Goal: Information Seeking & Learning: Learn about a topic

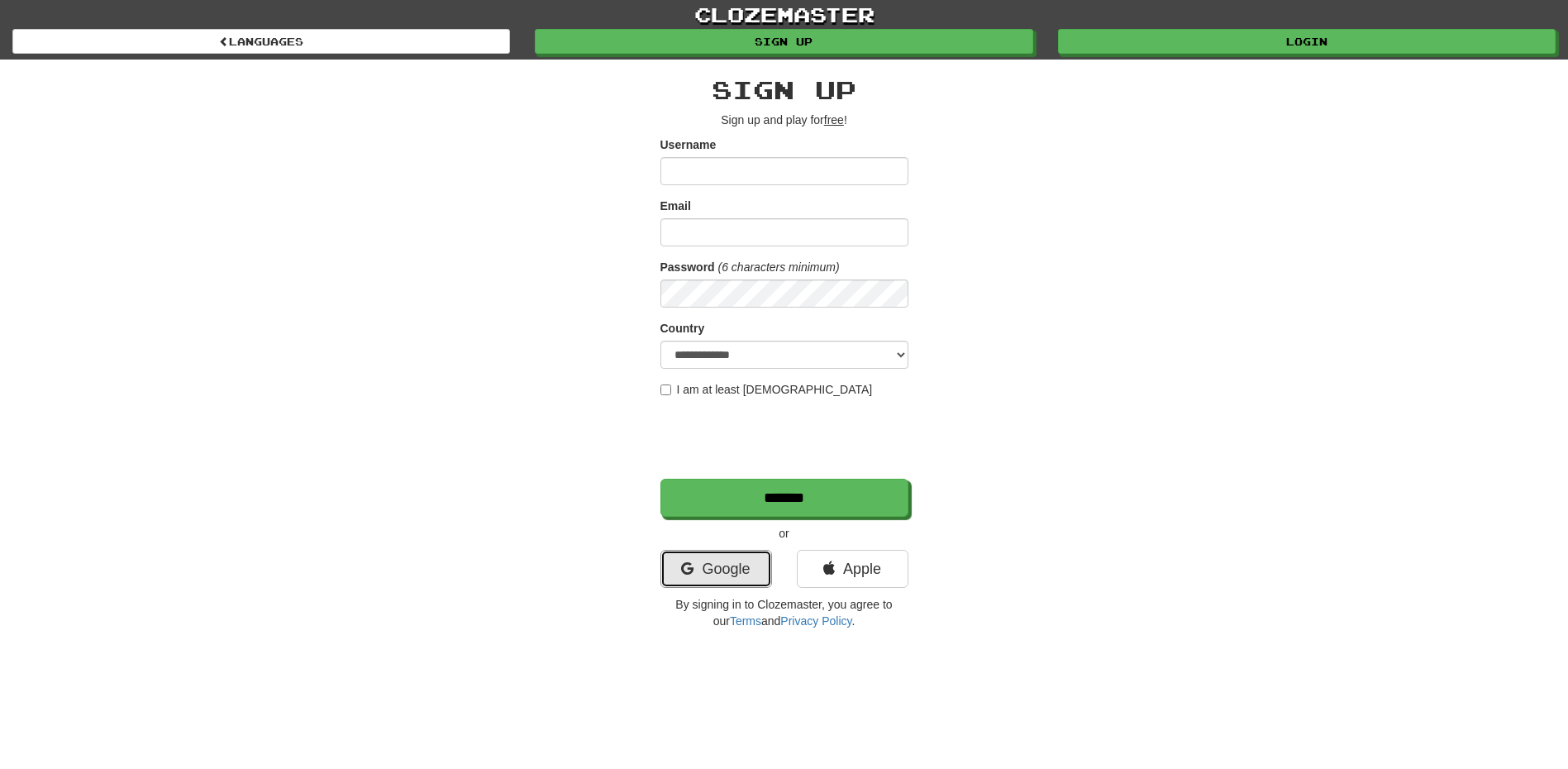
click at [681, 575] on link "Google" at bounding box center [716, 568] width 112 height 38
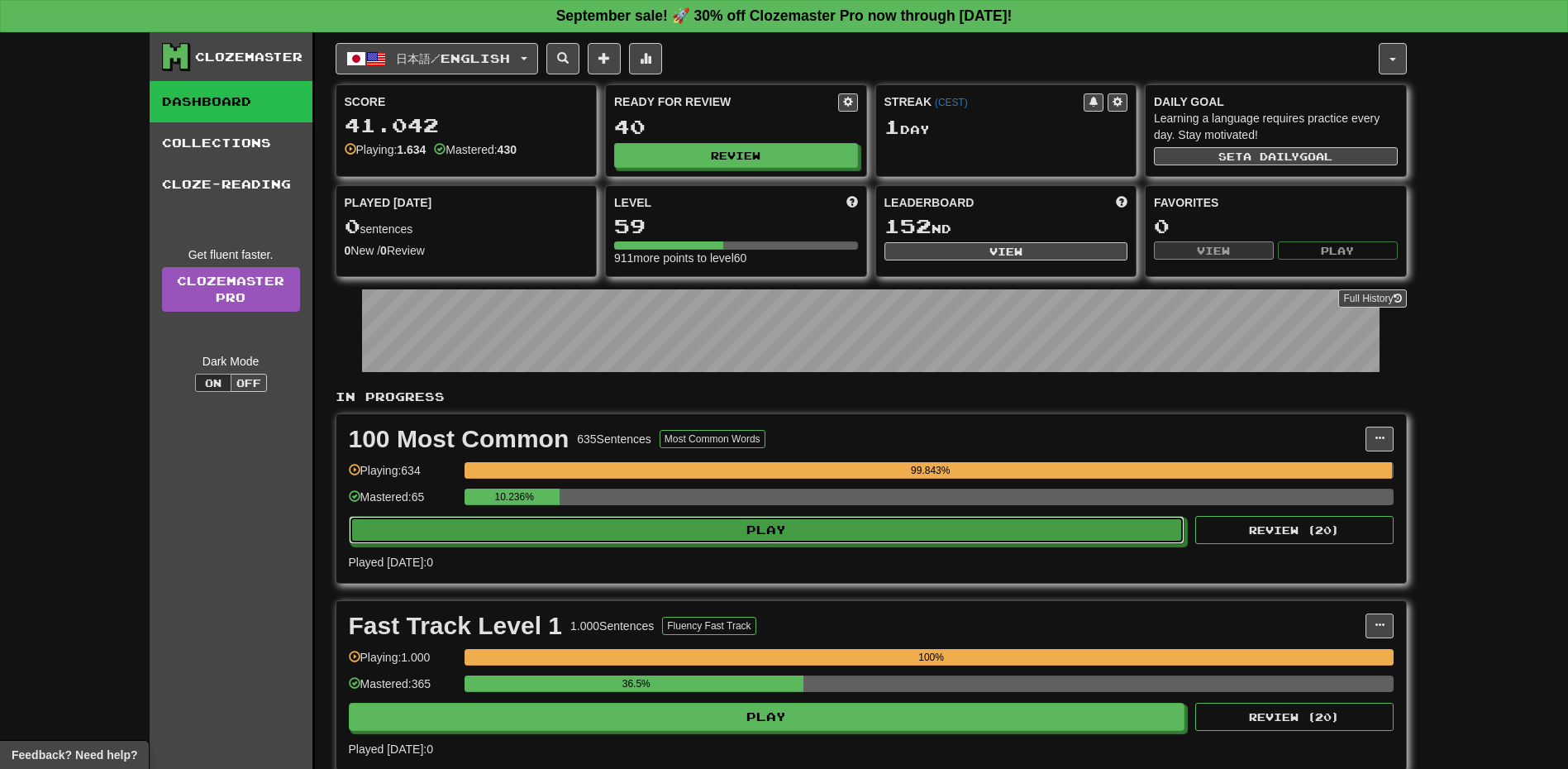
click at [676, 525] on button "Play" at bounding box center [767, 530] width 836 height 28
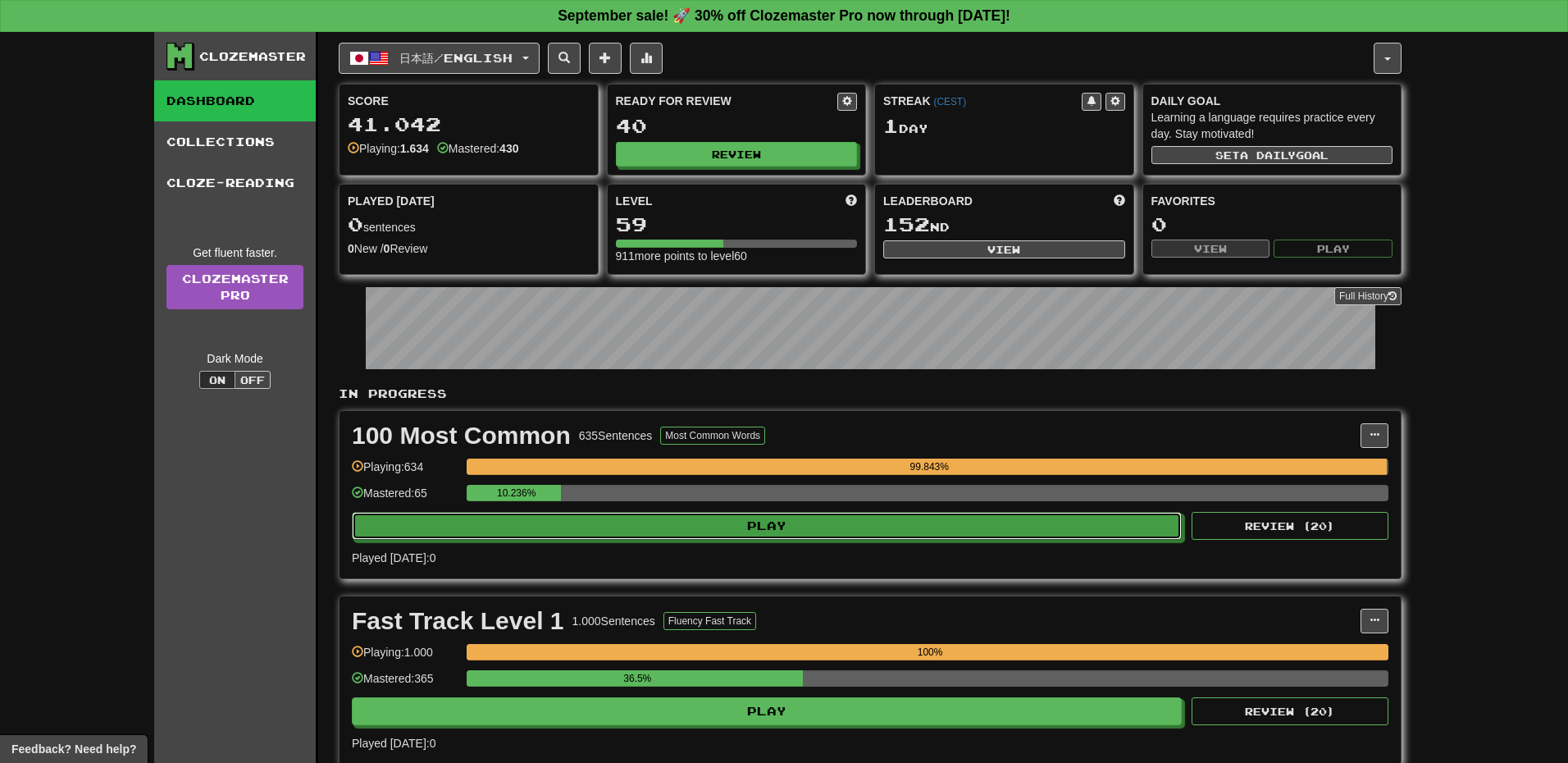
select select "**"
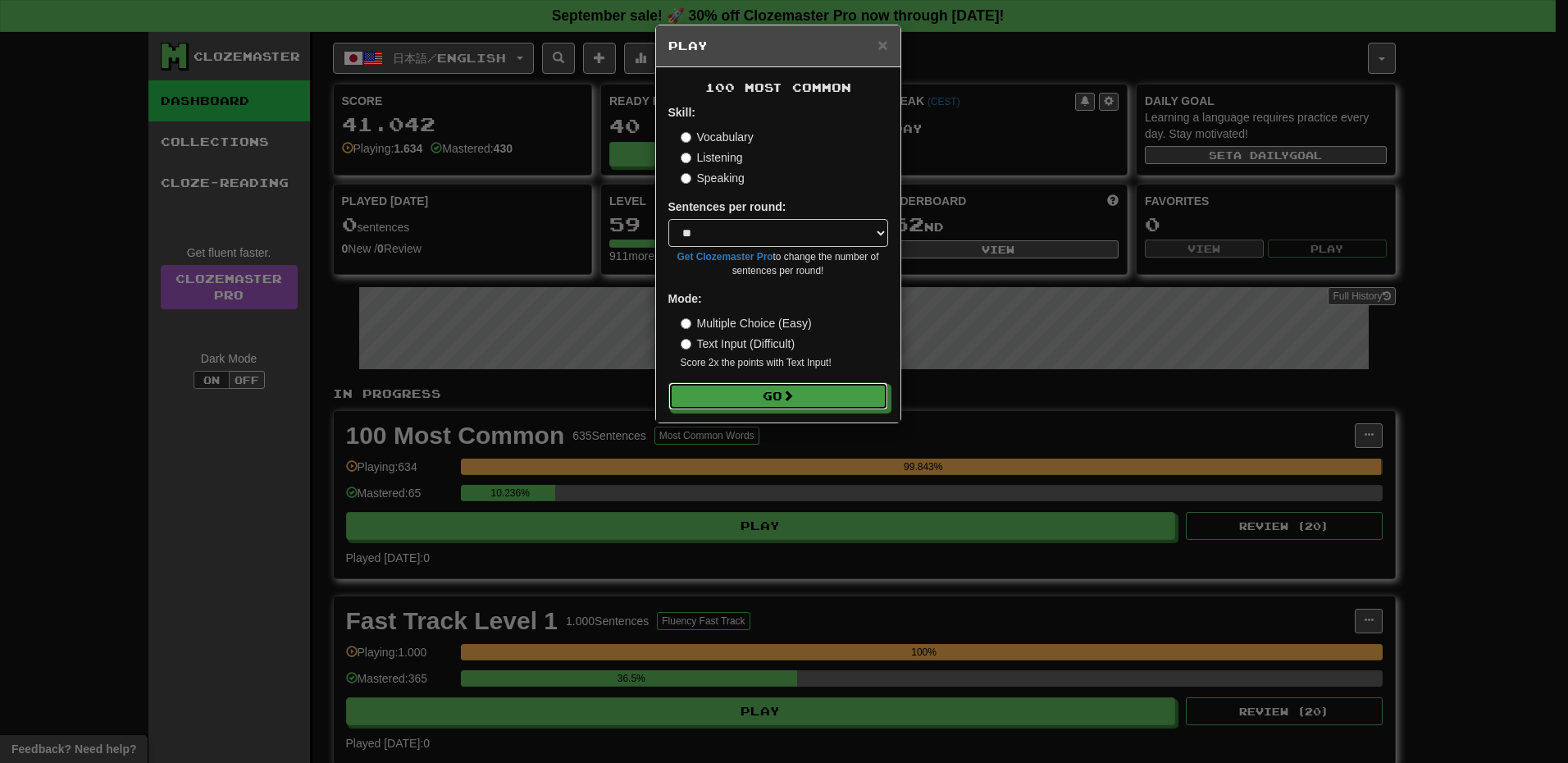
click at [745, 402] on button "Go" at bounding box center [778, 396] width 220 height 28
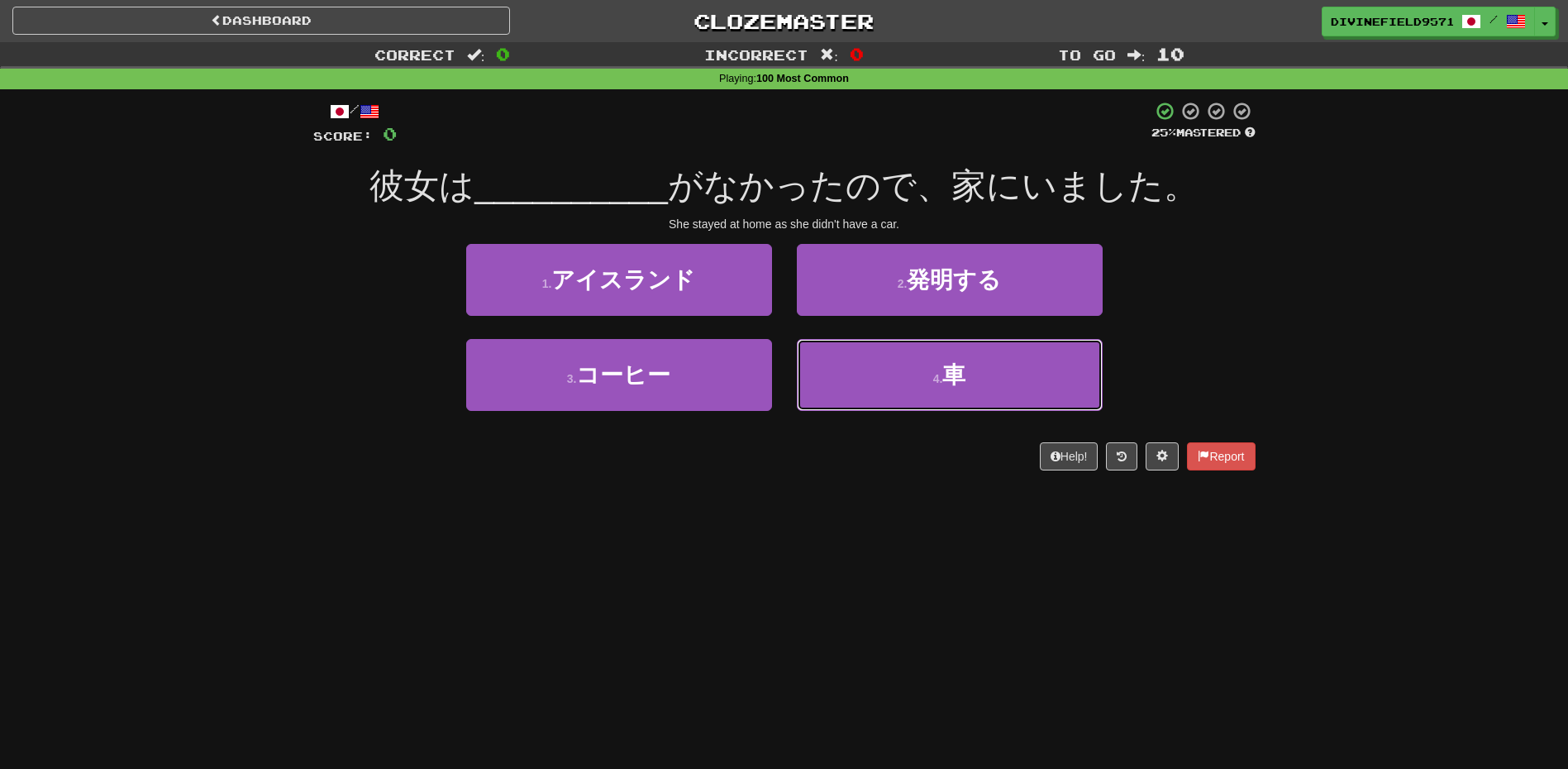
click at [914, 389] on button "4 . 車" at bounding box center [950, 374] width 306 height 72
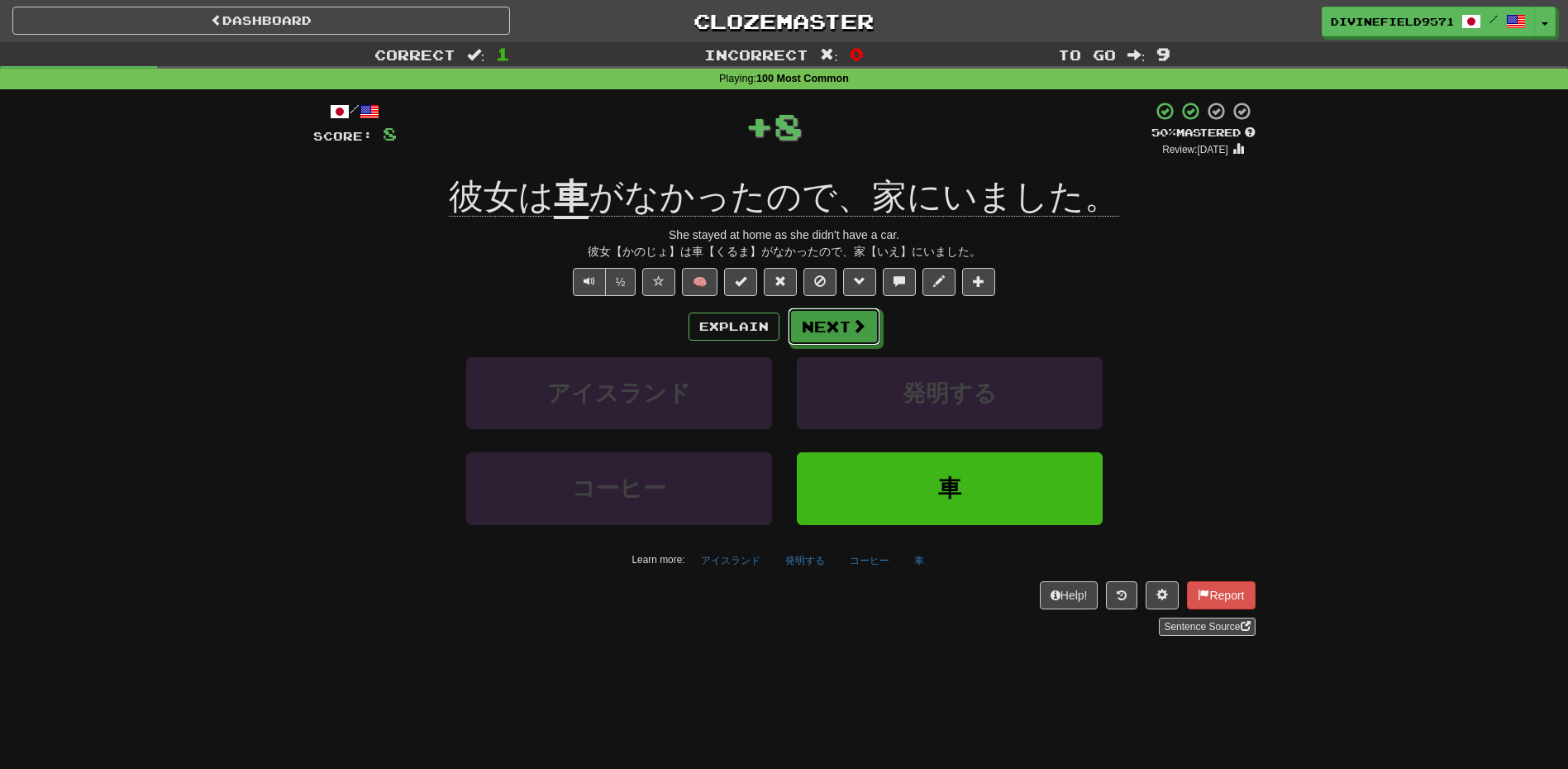
click at [846, 344] on button "Next" at bounding box center [833, 326] width 93 height 38
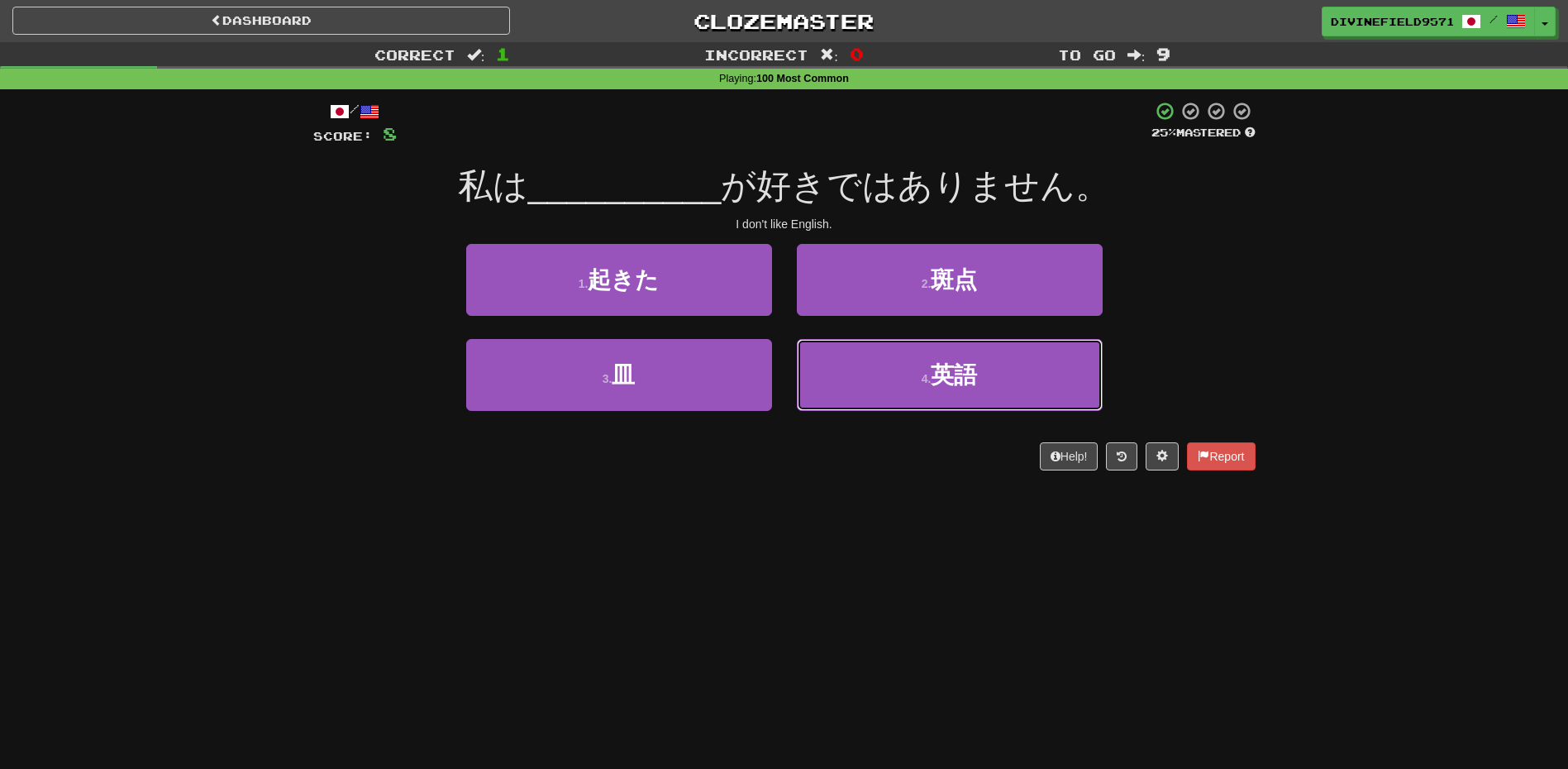
click at [861, 380] on button "4 . 英語" at bounding box center [950, 374] width 306 height 72
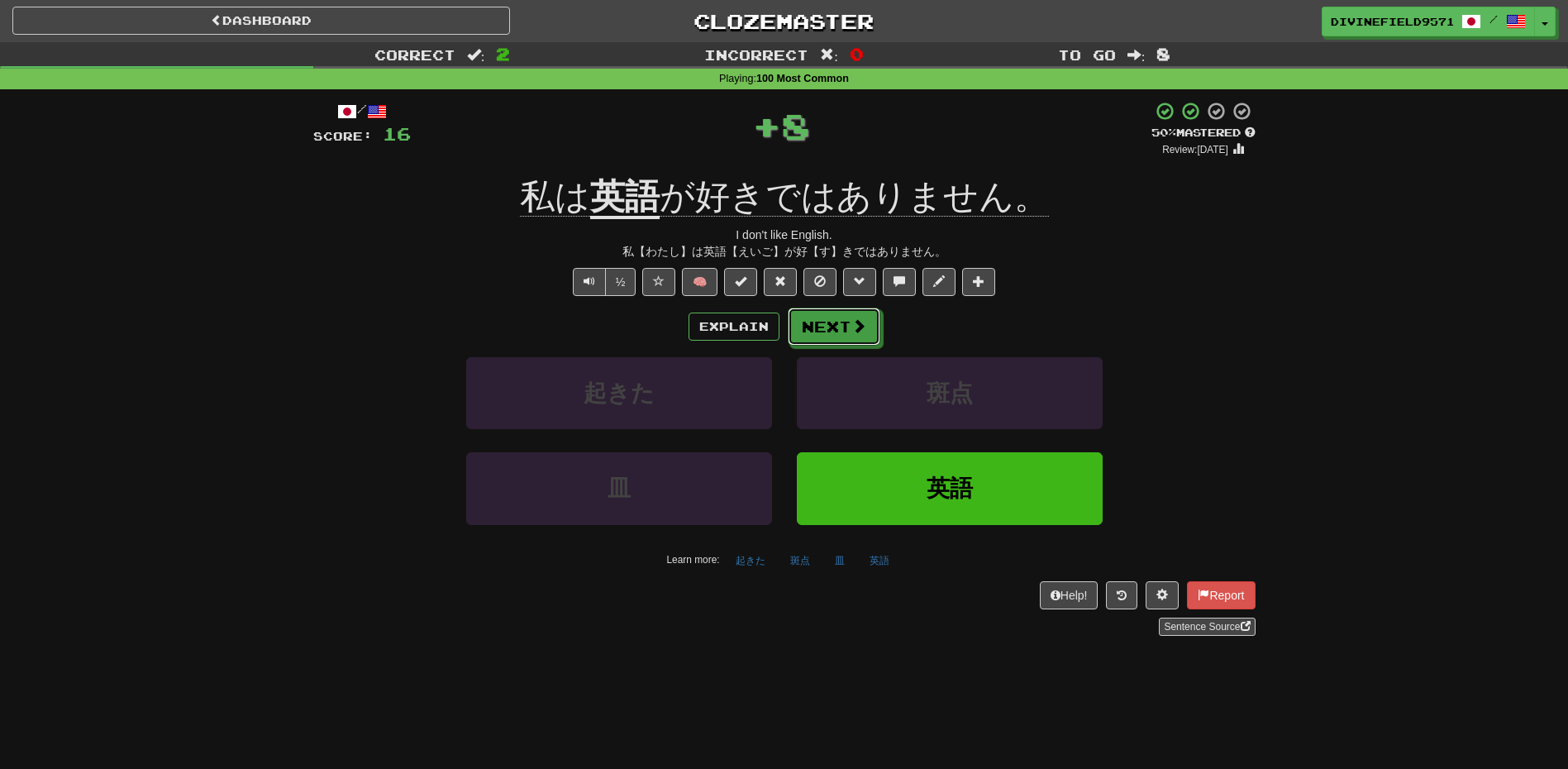
click at [845, 341] on button "Next" at bounding box center [833, 326] width 93 height 38
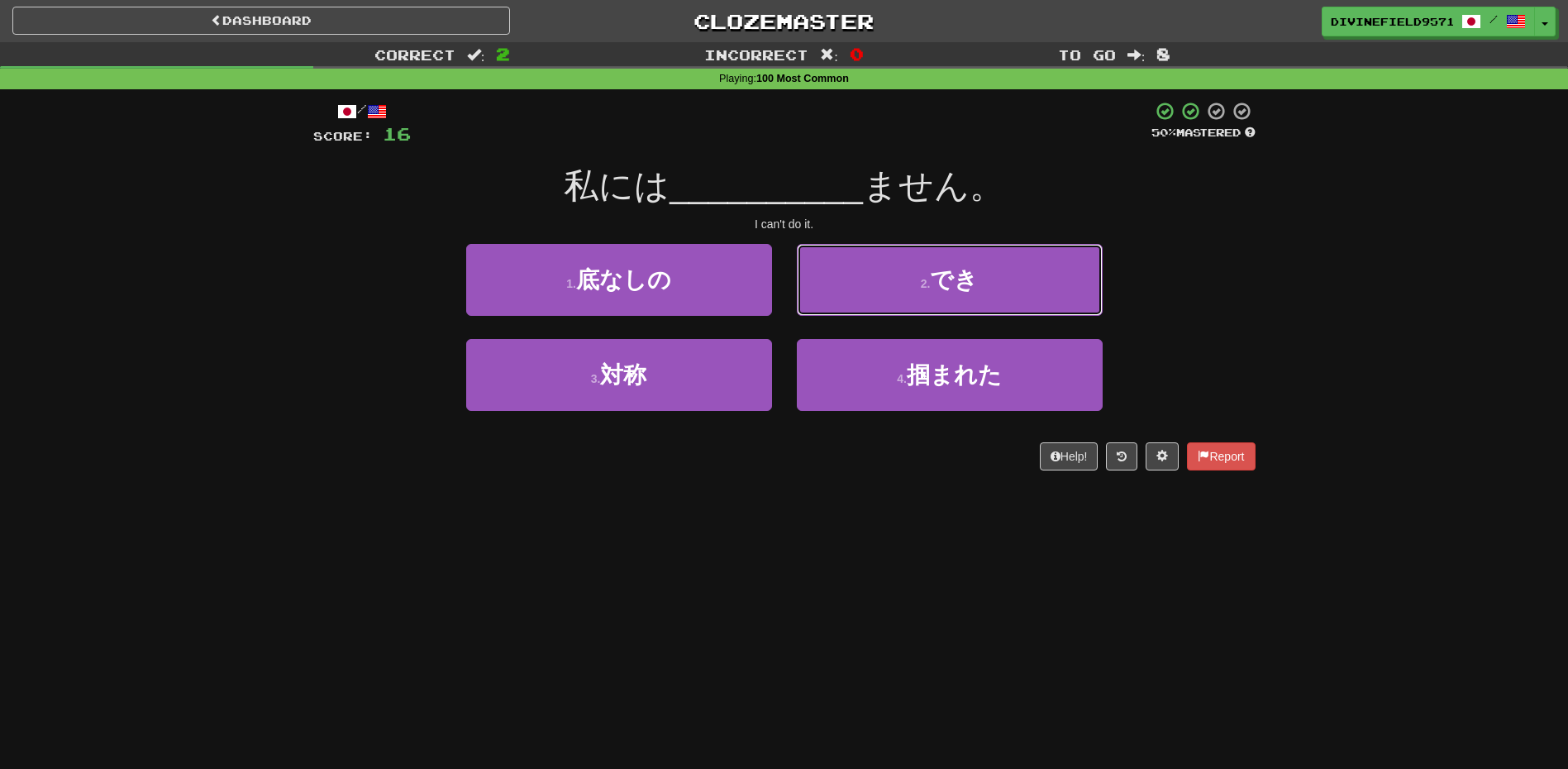
drag, startPoint x: 942, startPoint y: 274, endPoint x: 928, endPoint y: 297, distance: 26.9
click at [941, 274] on span "でき" at bounding box center [953, 280] width 48 height 25
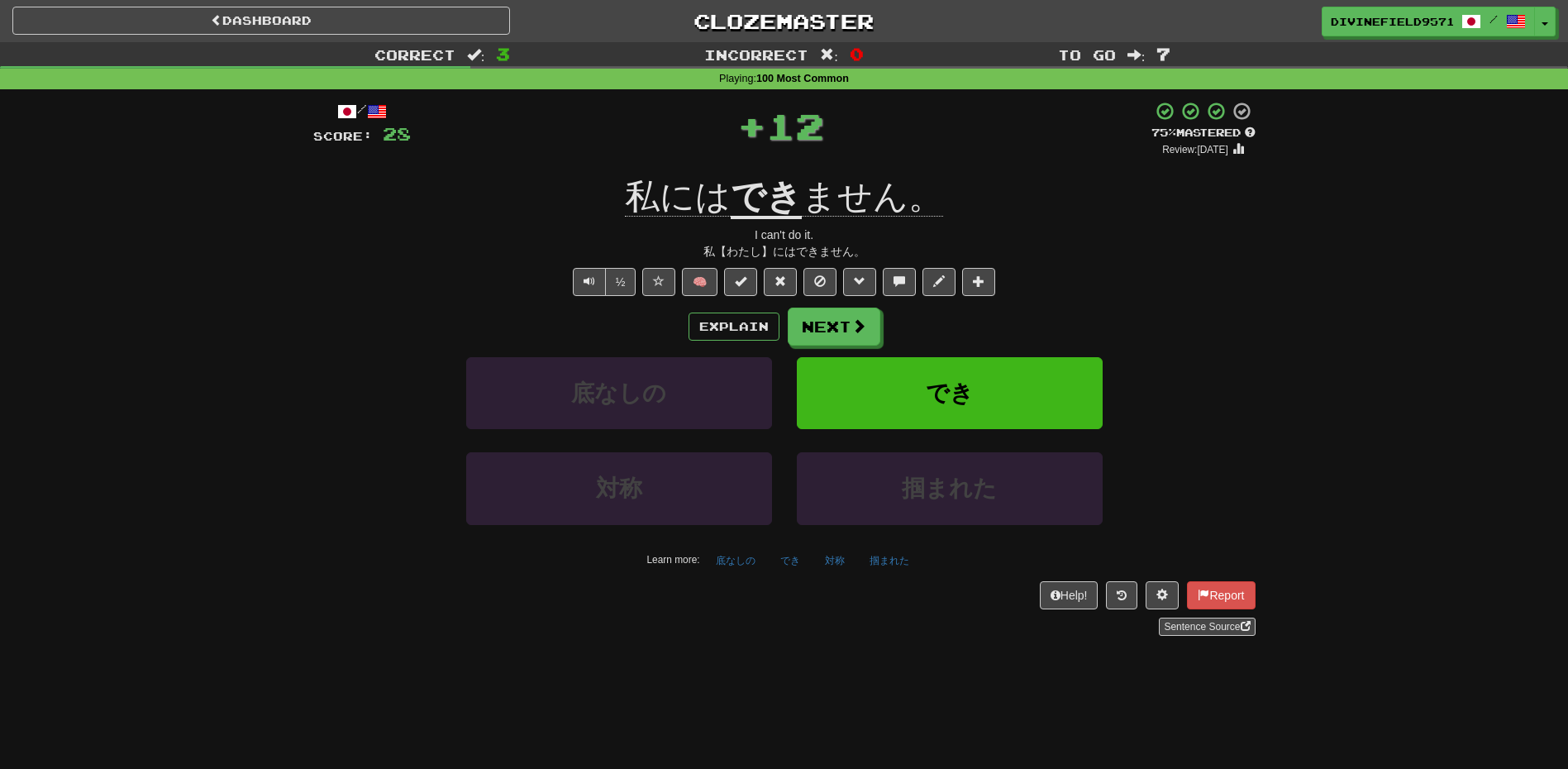
click at [896, 328] on div "Explain Next" at bounding box center [784, 326] width 942 height 38
click at [832, 330] on button "Next" at bounding box center [833, 326] width 93 height 38
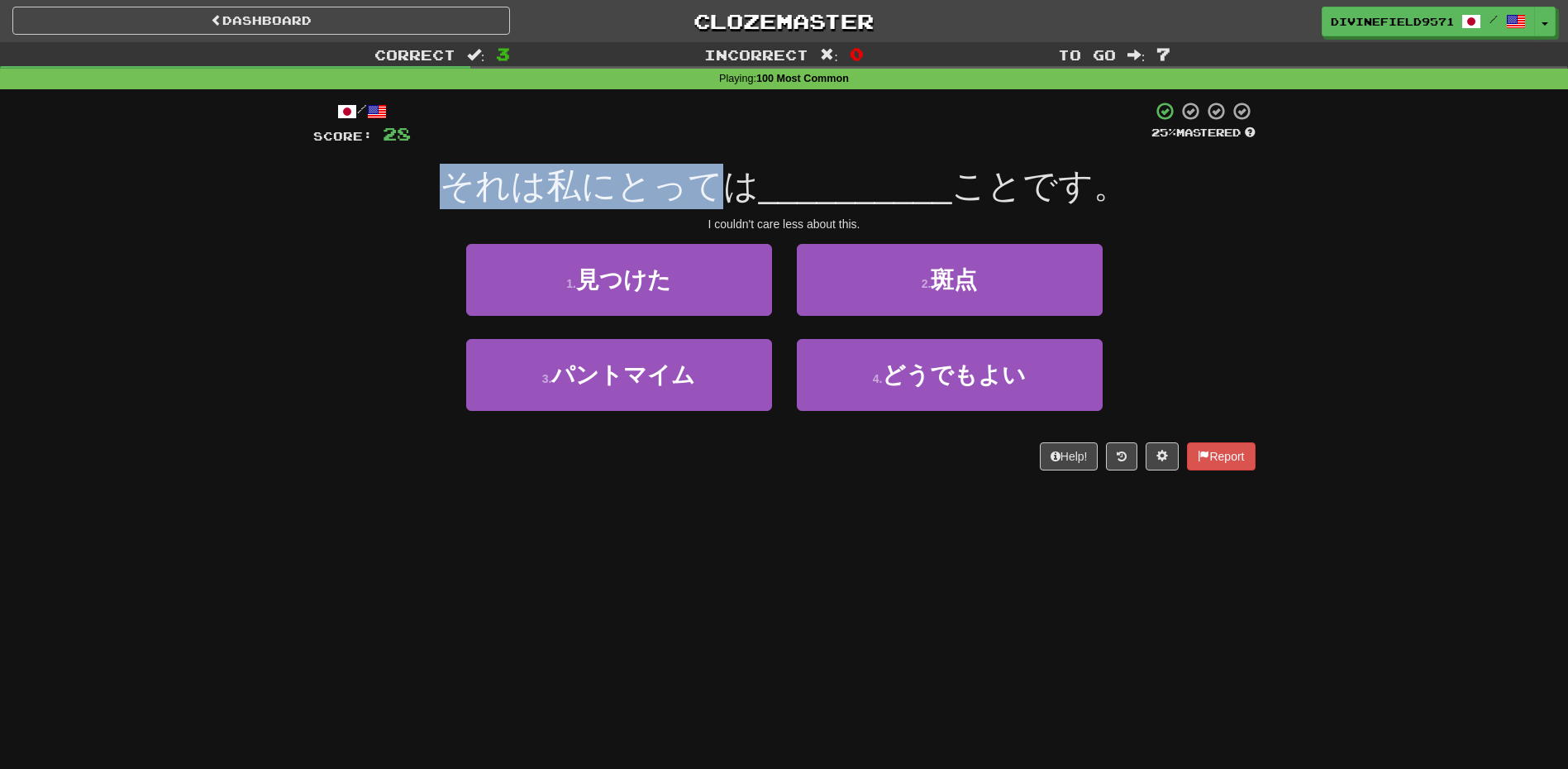
drag, startPoint x: 450, startPoint y: 183, endPoint x: 741, endPoint y: 162, distance: 291.8
click at [741, 162] on div "/ Score: 28 25 % Mastered それは私にとっては __________ ことです。 I couldn't care less about…" at bounding box center [784, 285] width 942 height 369
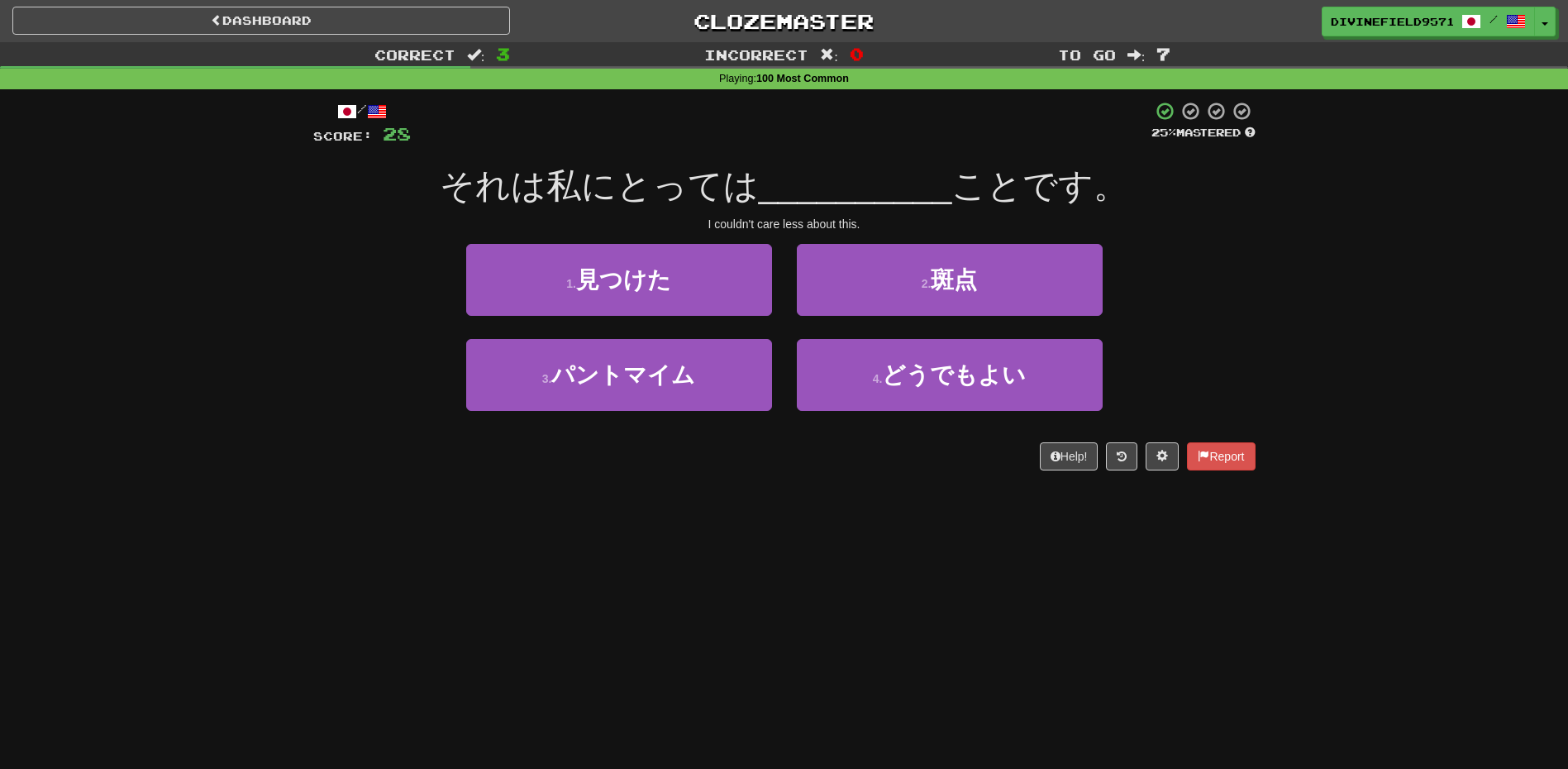
drag, startPoint x: 742, startPoint y: 162, endPoint x: 868, endPoint y: 247, distance: 152.0
click at [892, 156] on div "/ Score: 28 25 % Mastered それは私にとっては __________ ことです。 I couldn't care less about…" at bounding box center [784, 285] width 942 height 369
click at [182, 556] on div "Dashboard Clozemaster DivineField9571 / Toggle Dropdown Dashboard Leaderboard A…" at bounding box center [784, 384] width 1568 height 769
click at [905, 363] on span "どうでもよい" at bounding box center [954, 375] width 144 height 25
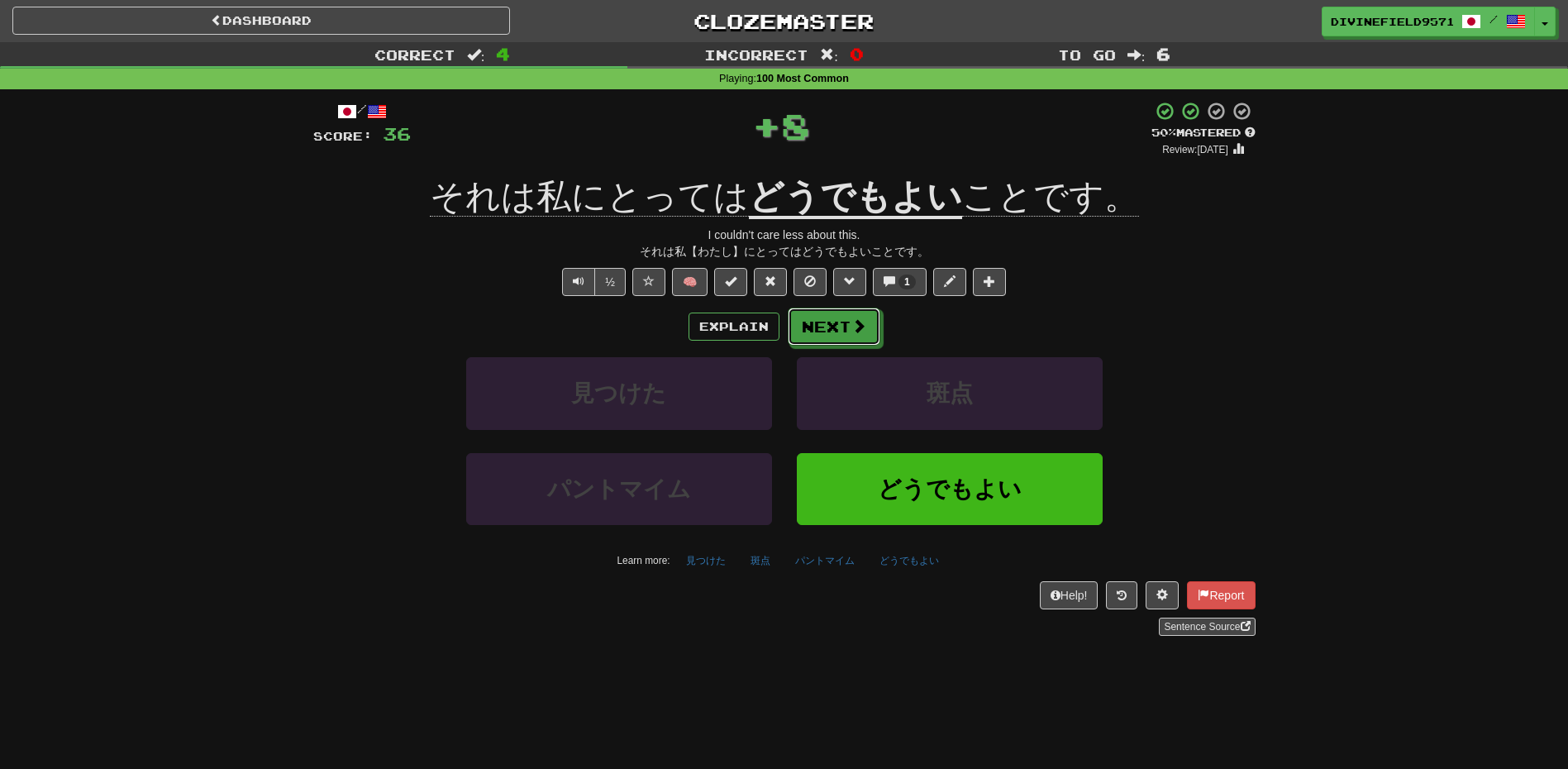
click at [839, 315] on button "Next" at bounding box center [833, 326] width 93 height 38
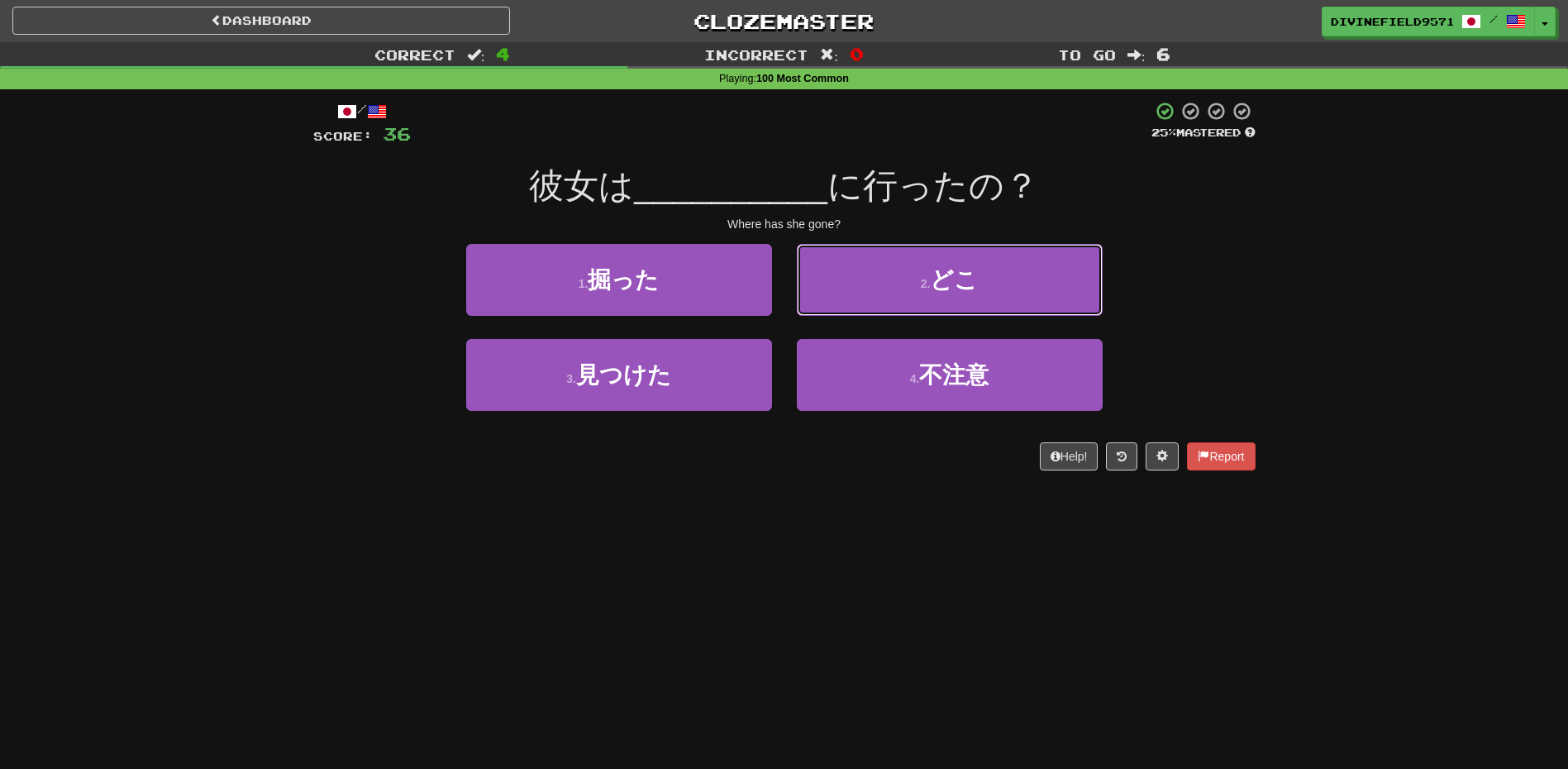
click at [889, 278] on button "2 . どこ" at bounding box center [950, 279] width 306 height 72
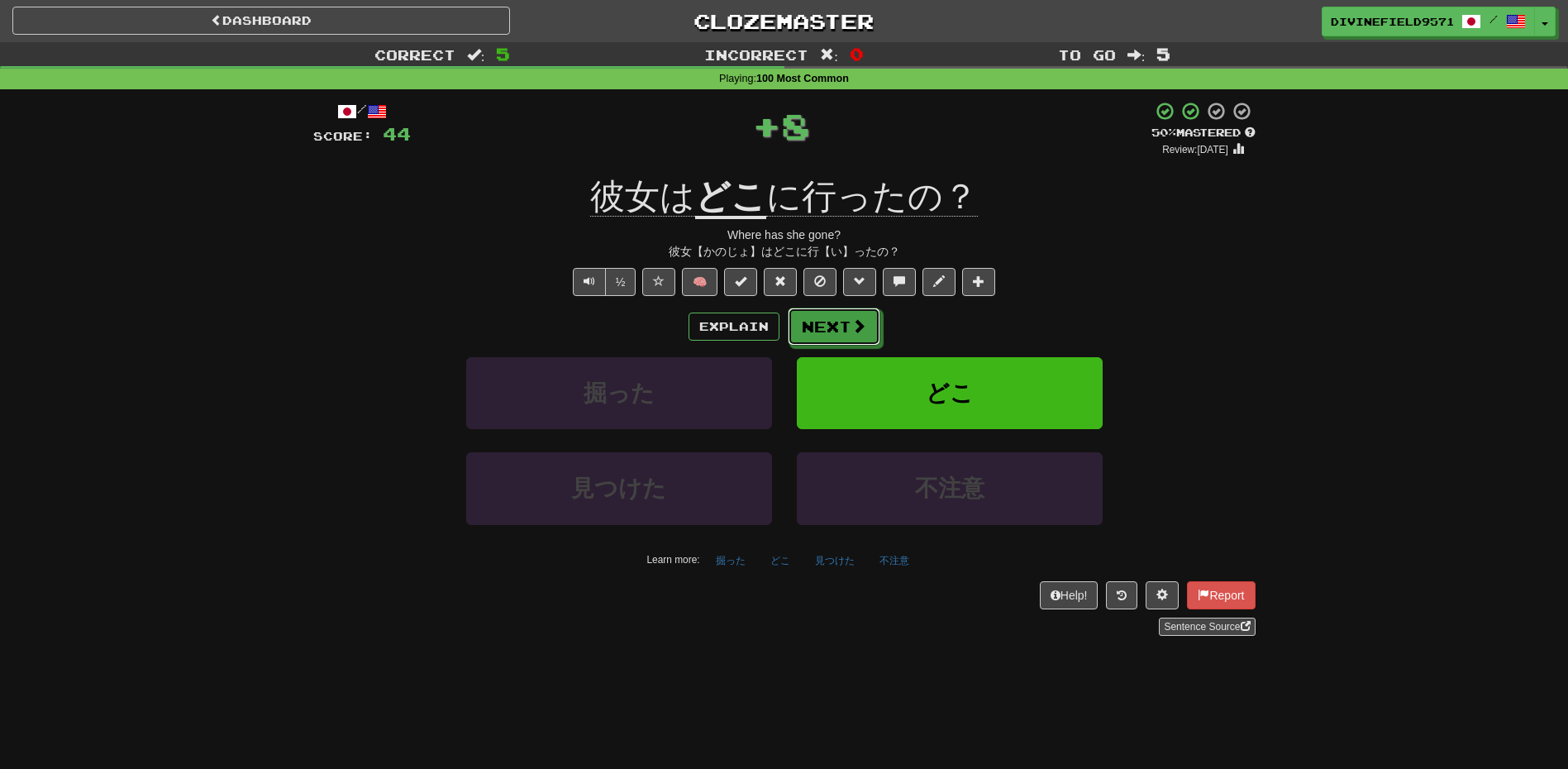
click at [848, 329] on button "Next" at bounding box center [833, 326] width 93 height 38
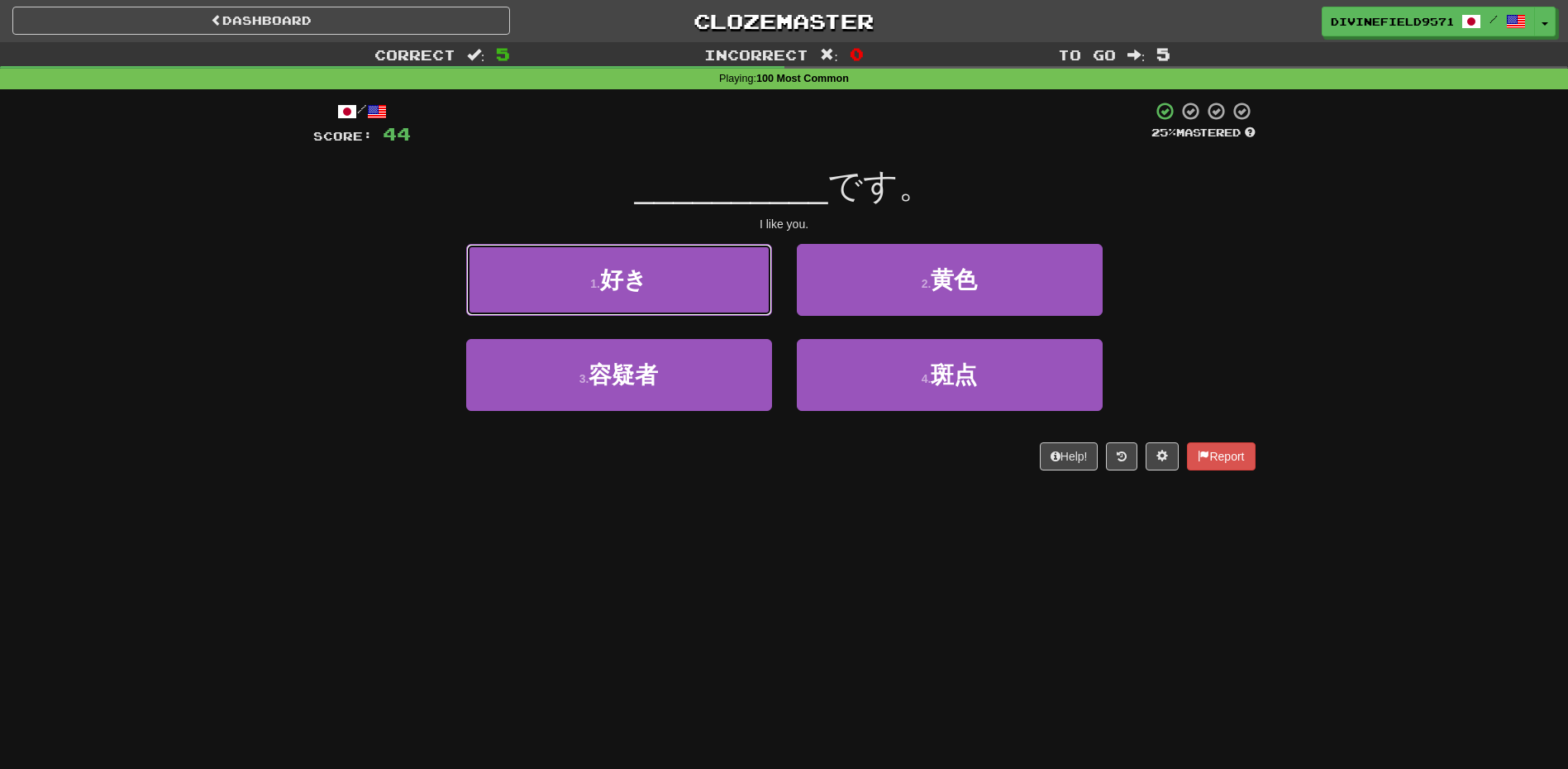
click at [633, 273] on span "好き" at bounding box center [624, 280] width 47 height 25
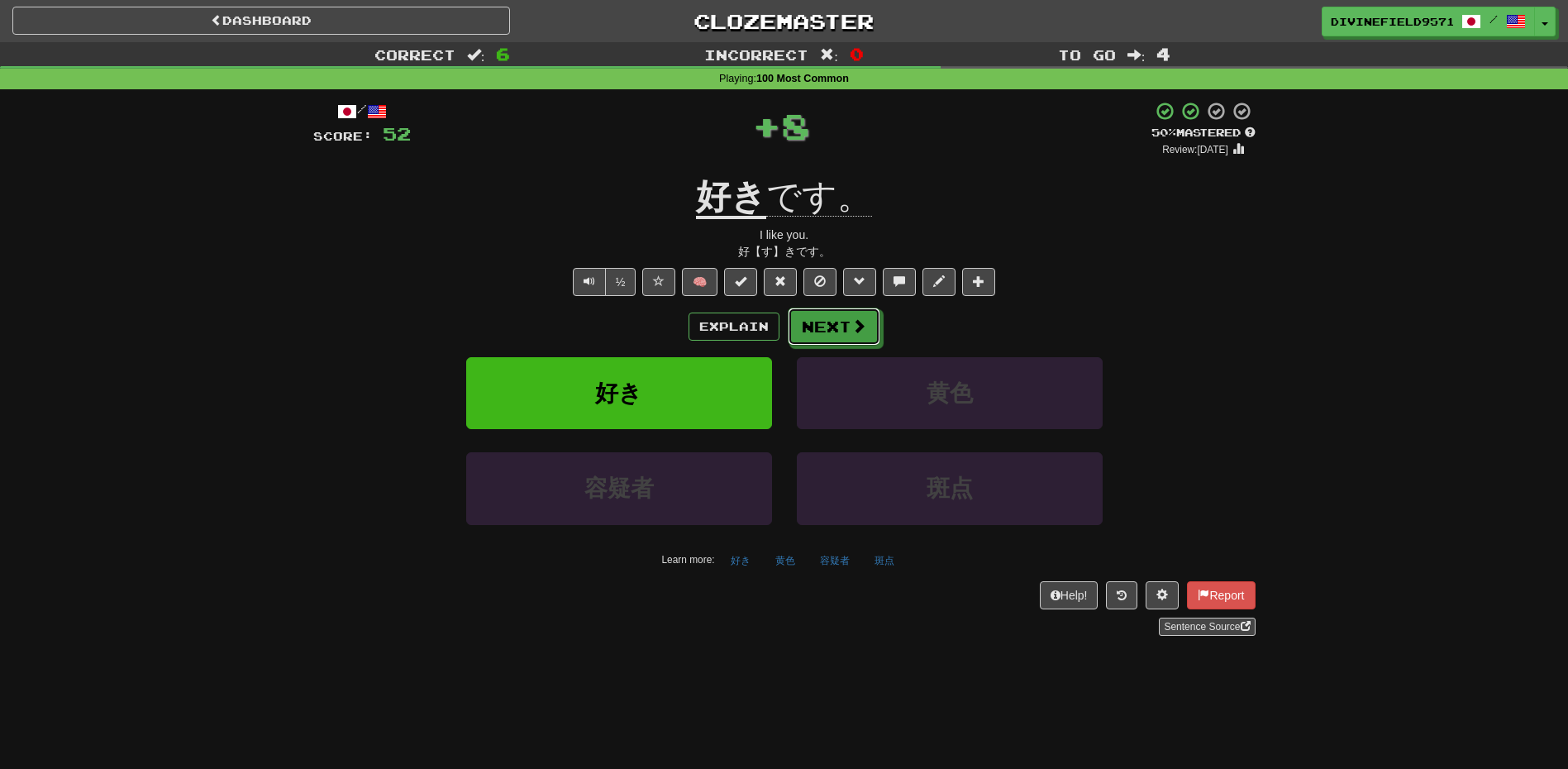
click at [815, 326] on button "Next" at bounding box center [833, 326] width 93 height 38
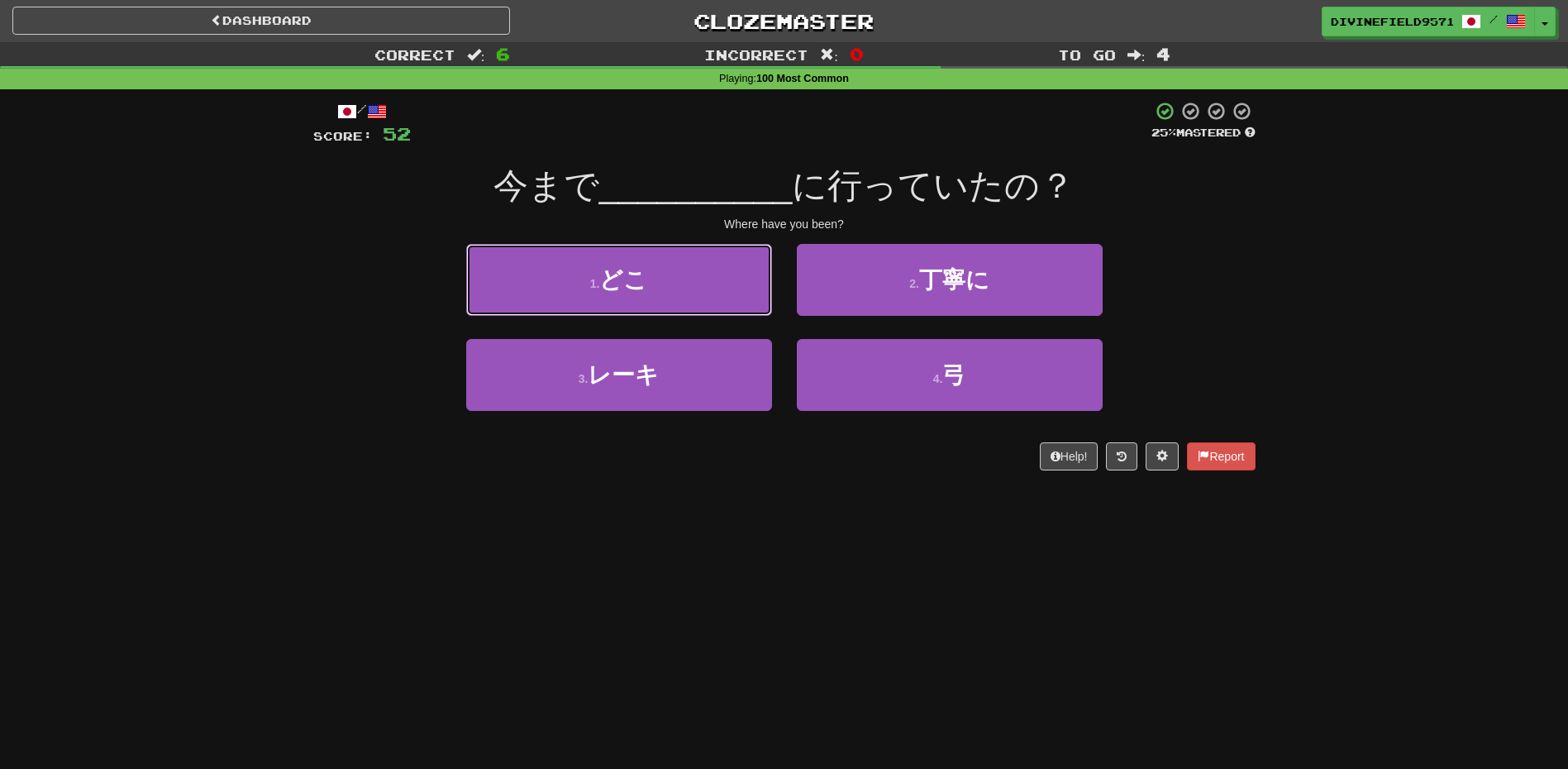
click at [661, 290] on button "1 . どこ" at bounding box center [619, 279] width 306 height 72
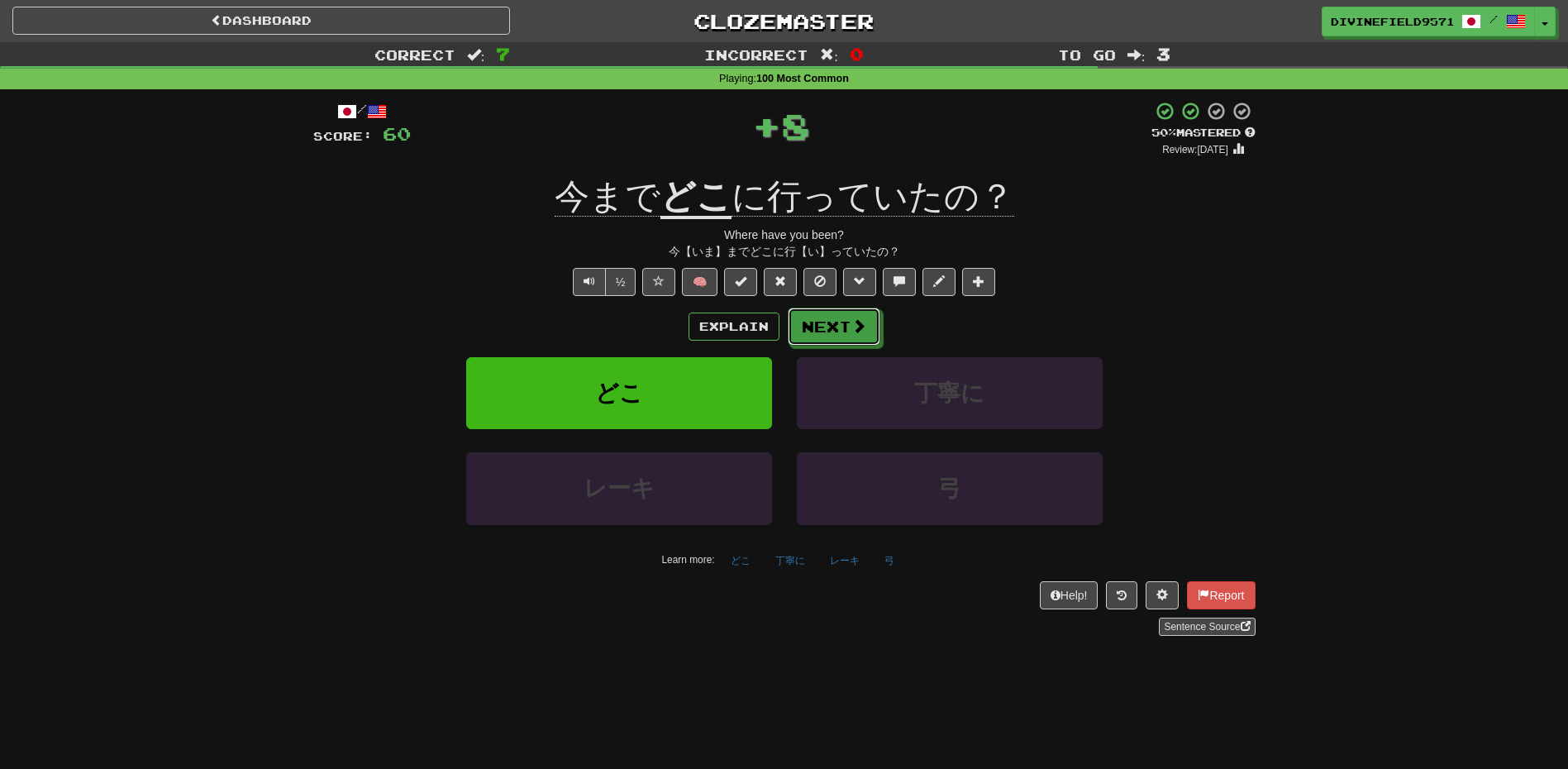
click at [787, 327] on button "Next" at bounding box center [833, 326] width 93 height 38
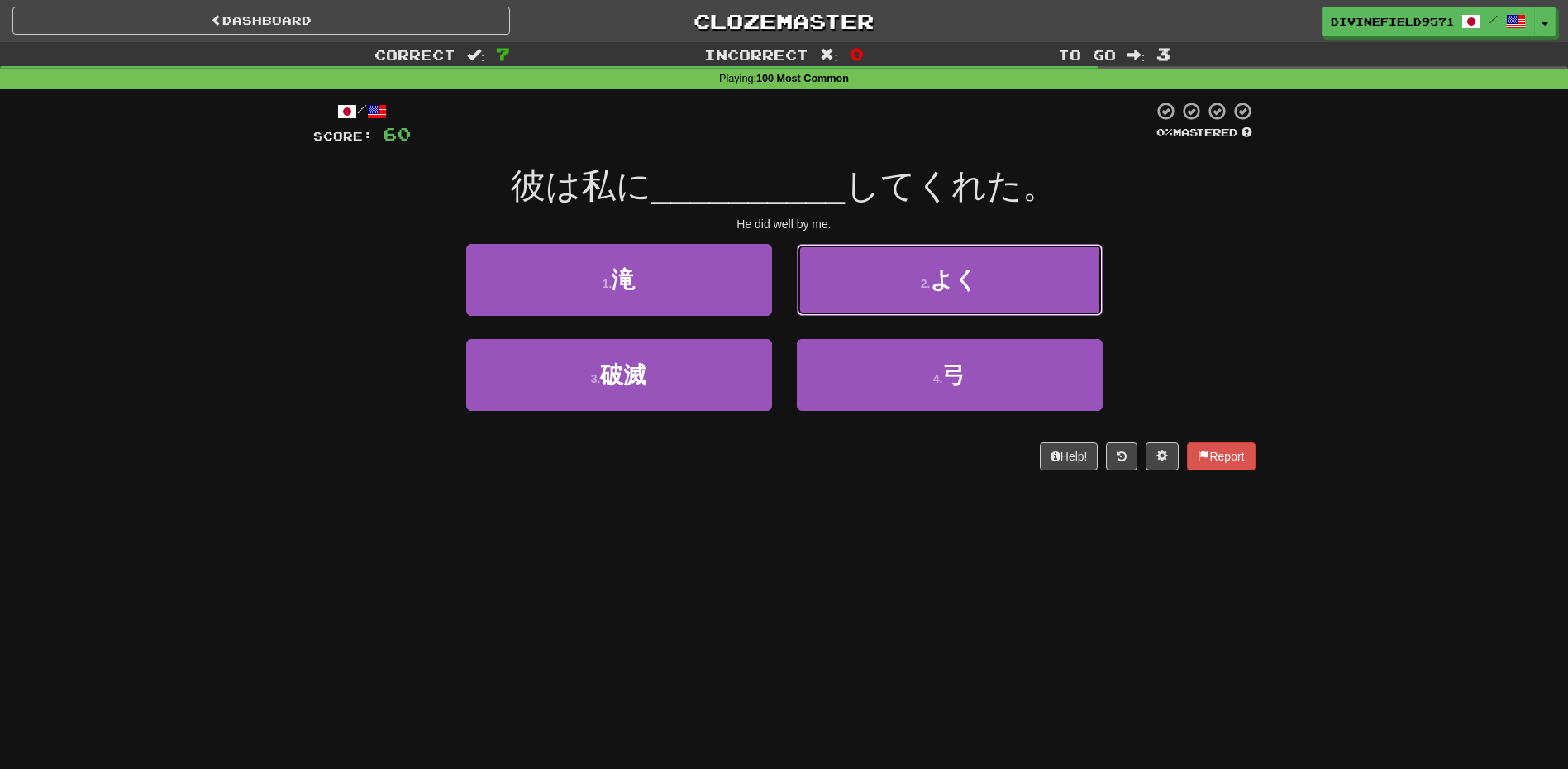
click at [831, 300] on button "2 . よく" at bounding box center [950, 279] width 306 height 72
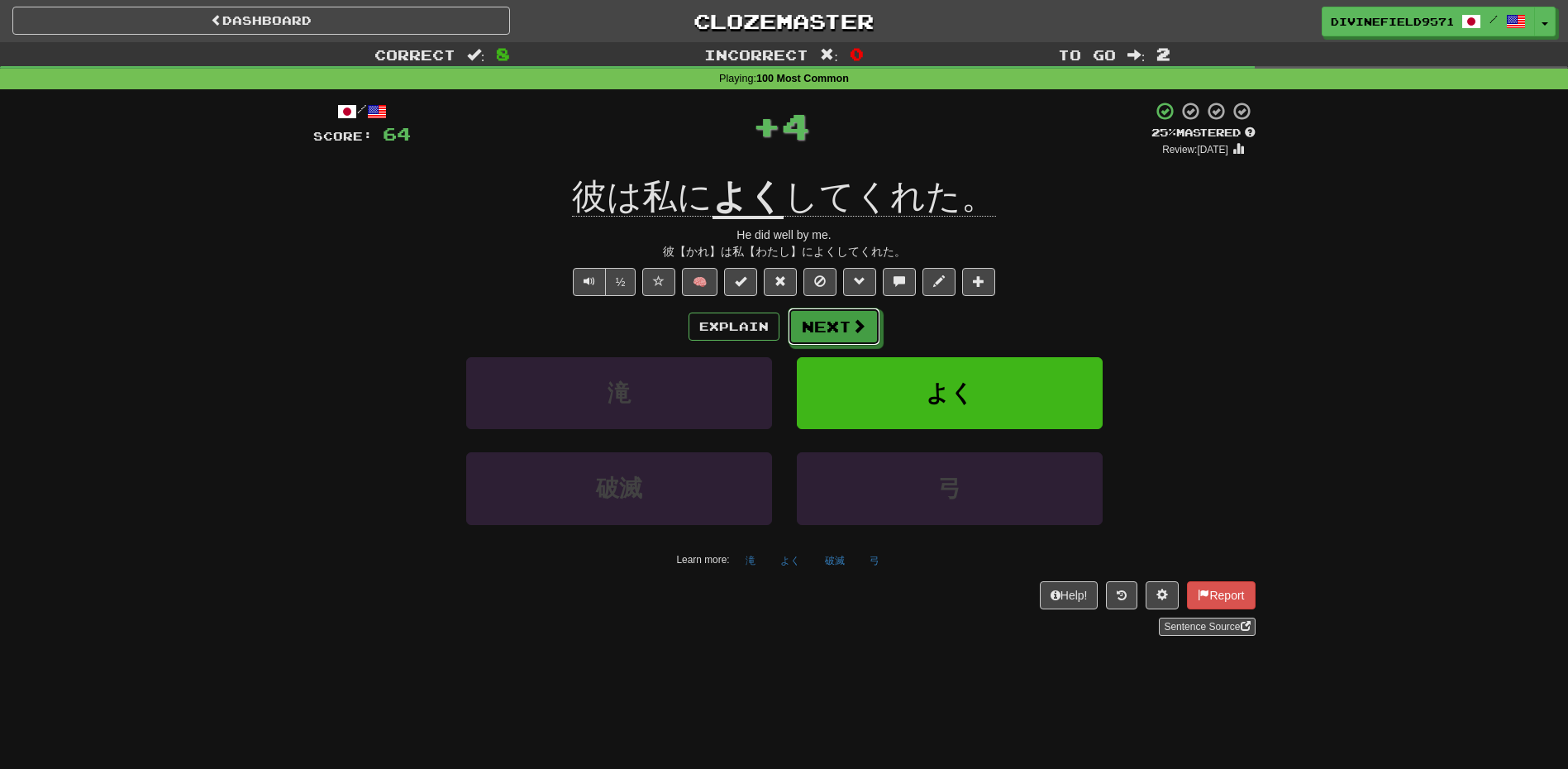
click at [803, 326] on button "Next" at bounding box center [833, 326] width 93 height 38
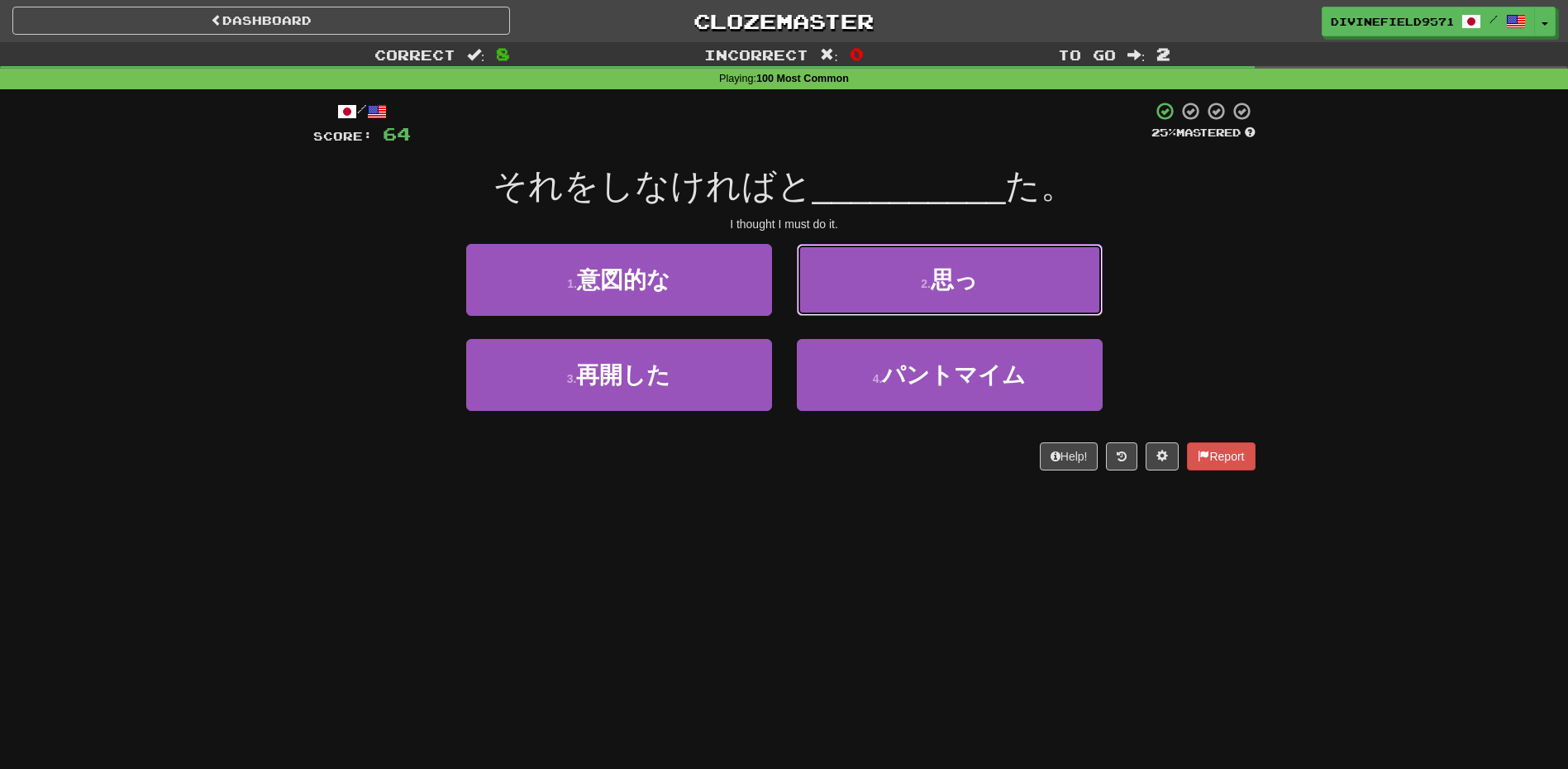
drag, startPoint x: 900, startPoint y: 278, endPoint x: 861, endPoint y: 301, distance: 45.3
click at [898, 278] on button "2 . 思っ" at bounding box center [950, 279] width 306 height 72
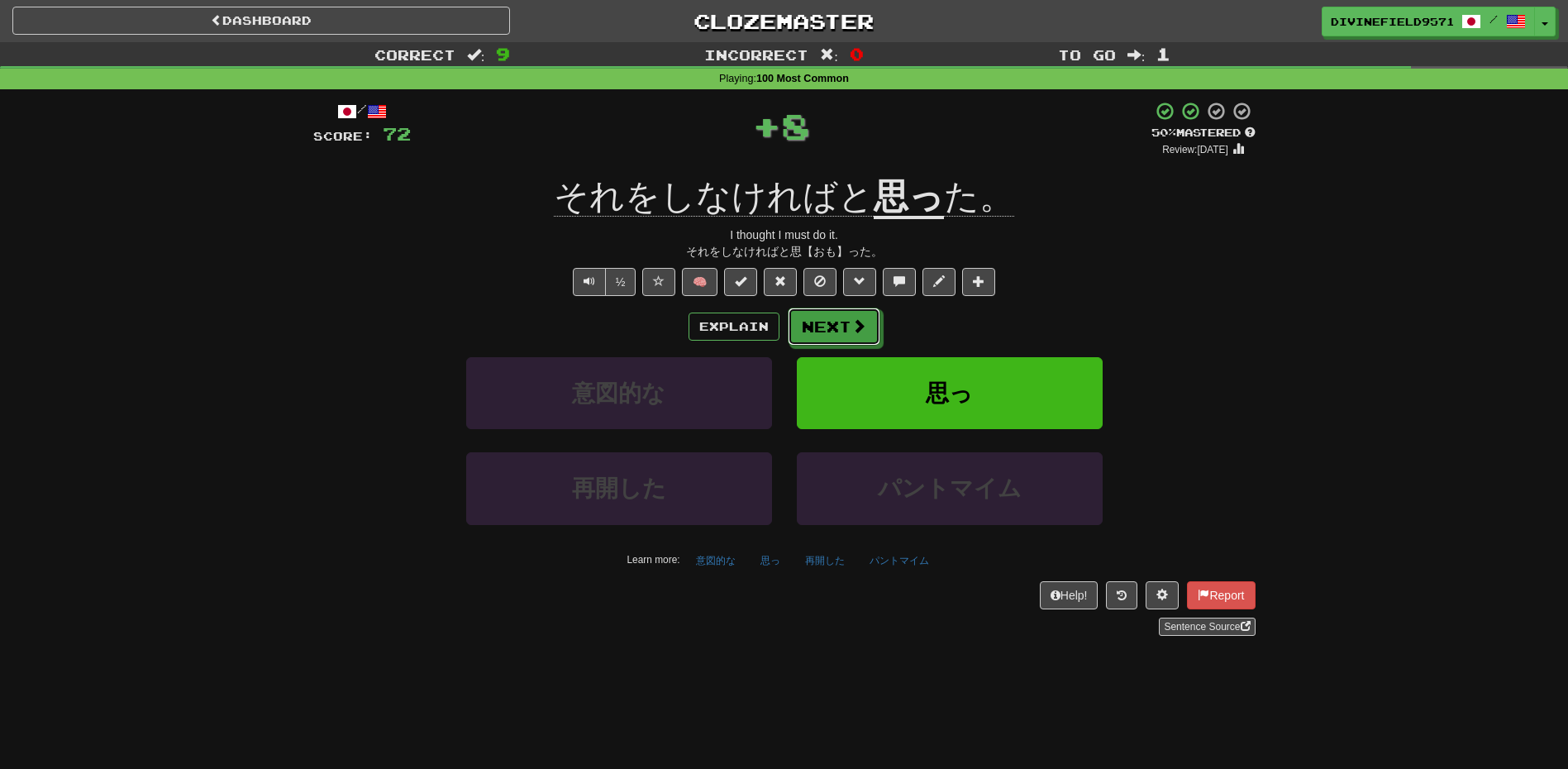
click at [805, 331] on button "Next" at bounding box center [833, 326] width 93 height 38
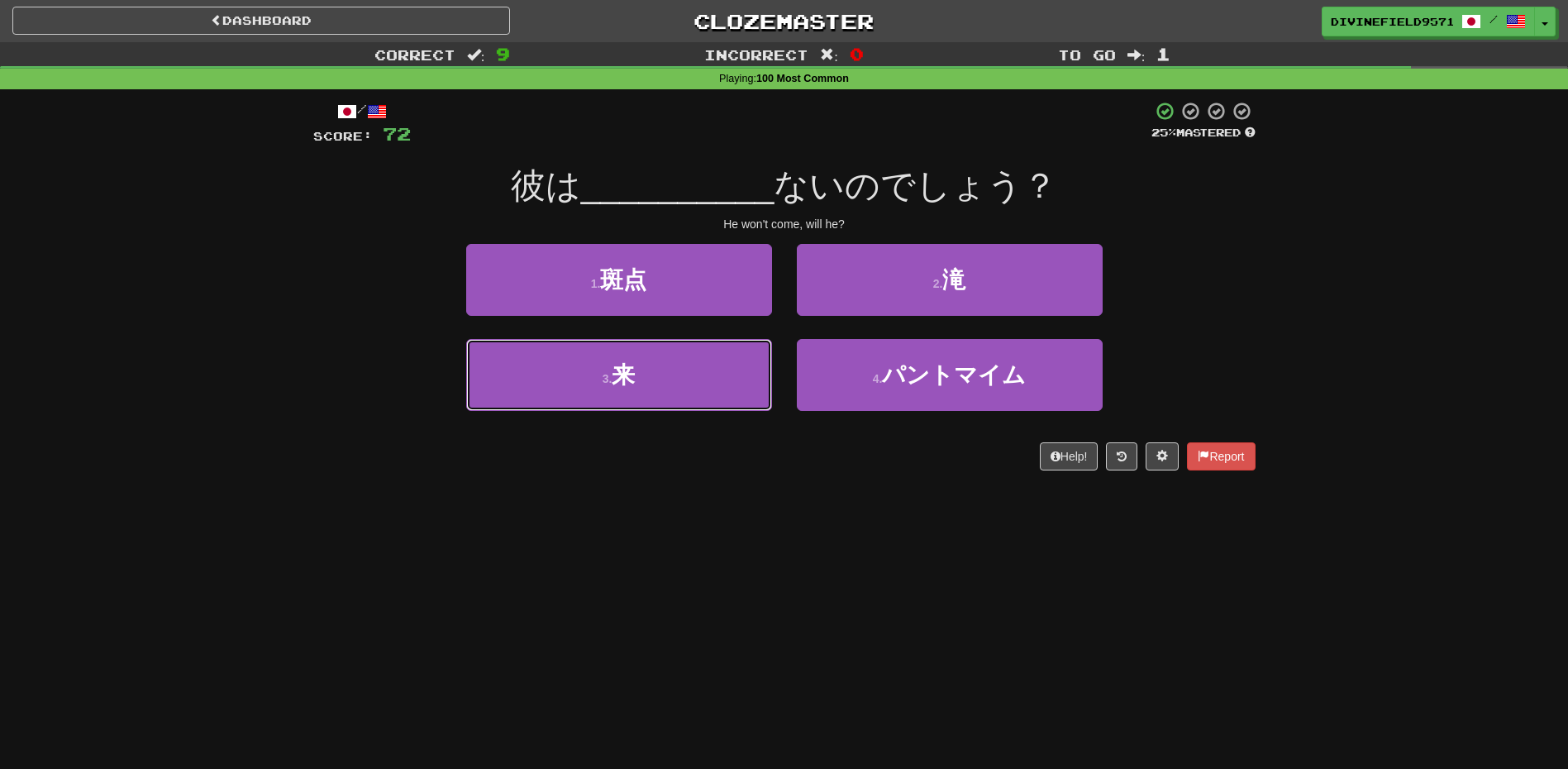
click at [712, 367] on button "3 . 来" at bounding box center [619, 374] width 306 height 72
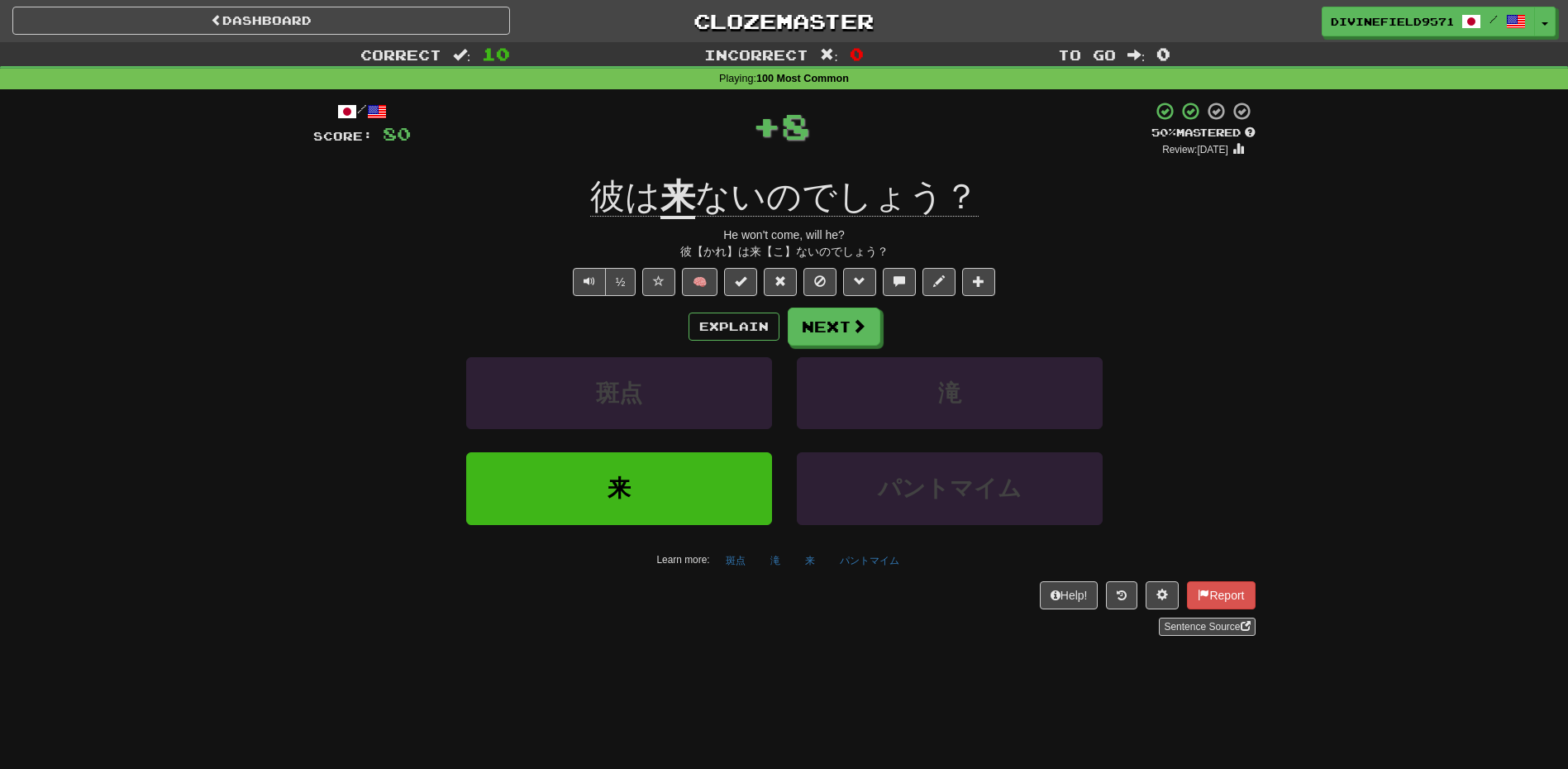
click at [780, 325] on div "Explain Next" at bounding box center [784, 326] width 942 height 38
click at [796, 325] on button "Next" at bounding box center [833, 326] width 93 height 38
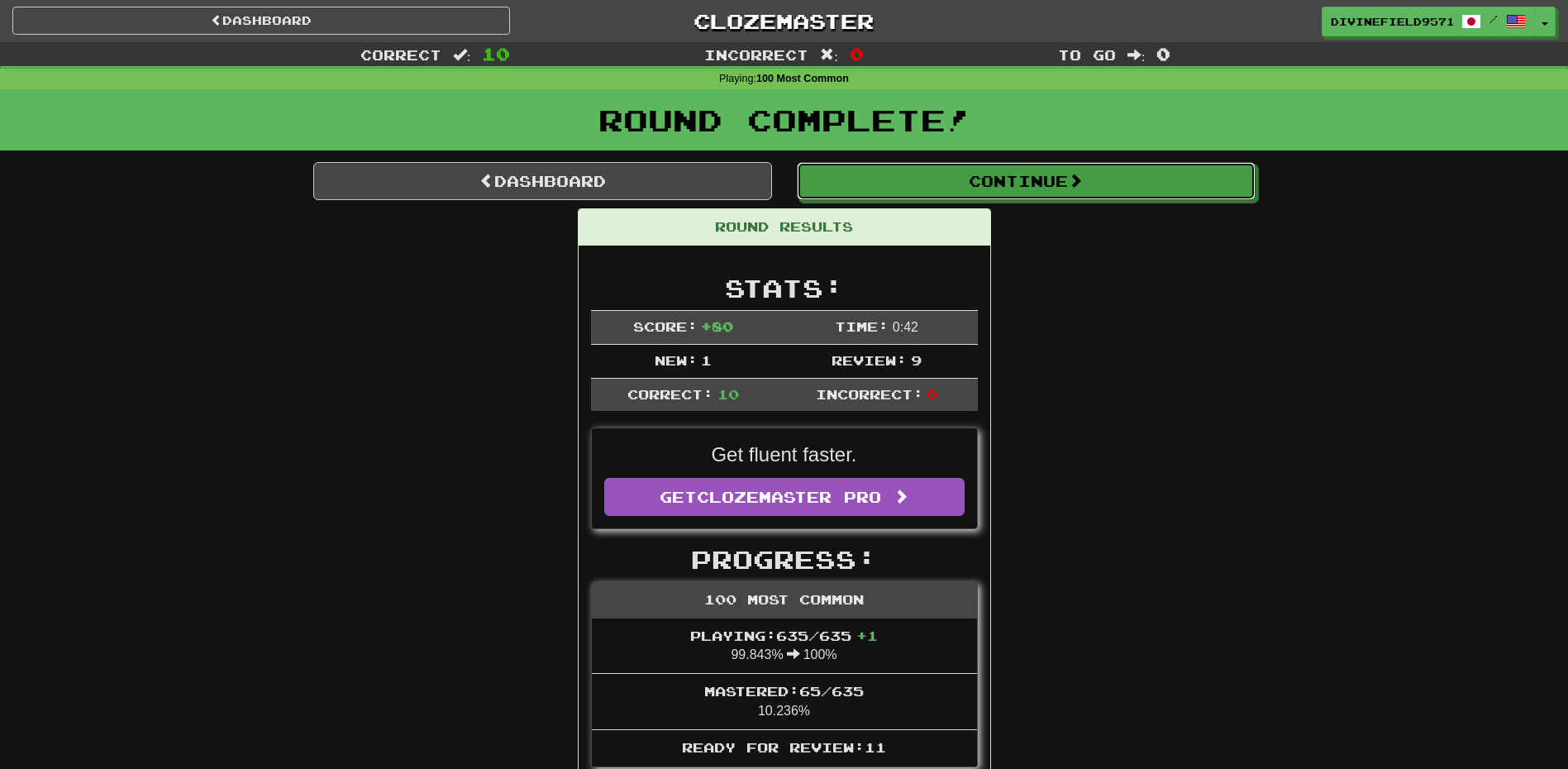
click at [962, 190] on button "Continue" at bounding box center [1026, 180] width 458 height 38
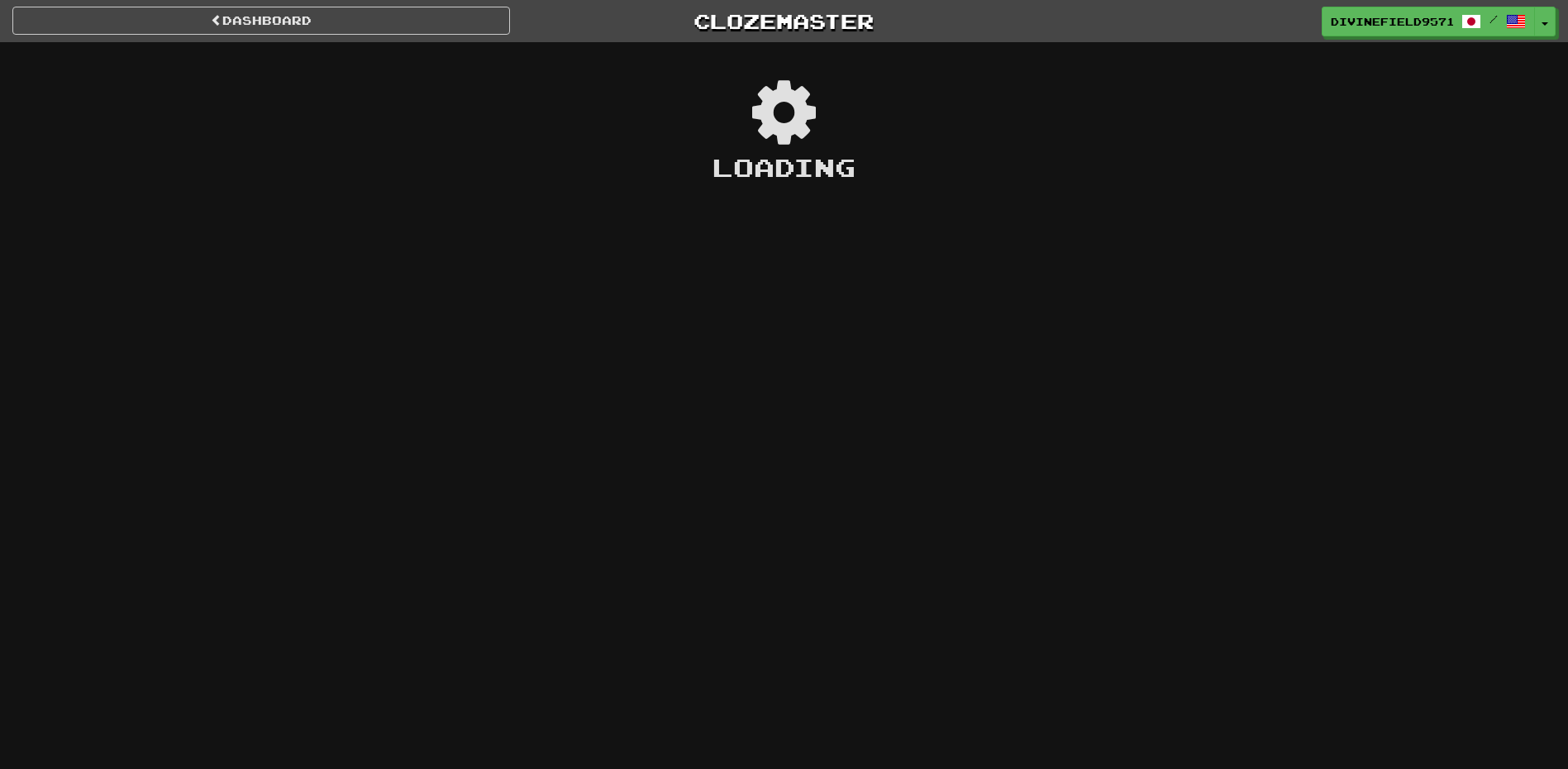
click at [962, 190] on div "Dashboard Clozemaster DivineField9571 / Toggle Dropdown Dashboard Leaderboard A…" at bounding box center [784, 384] width 1568 height 769
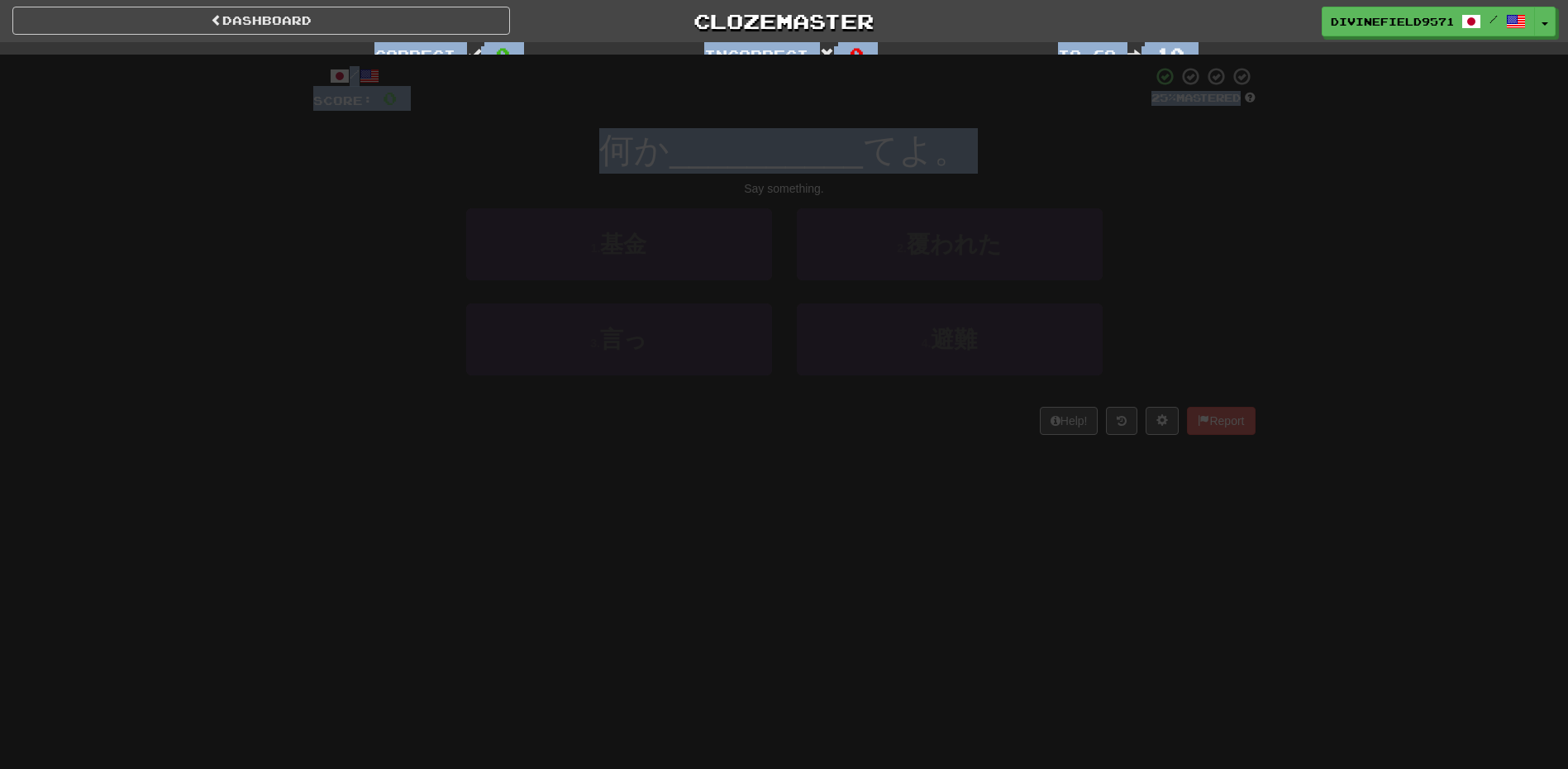
drag, startPoint x: 962, startPoint y: 190, endPoint x: 414, endPoint y: 156, distance: 549.1
click at [414, 156] on div "Dashboard Clozemaster DivineField9571 / Toggle Dropdown Dashboard Leaderboard A…" at bounding box center [784, 384] width 1568 height 769
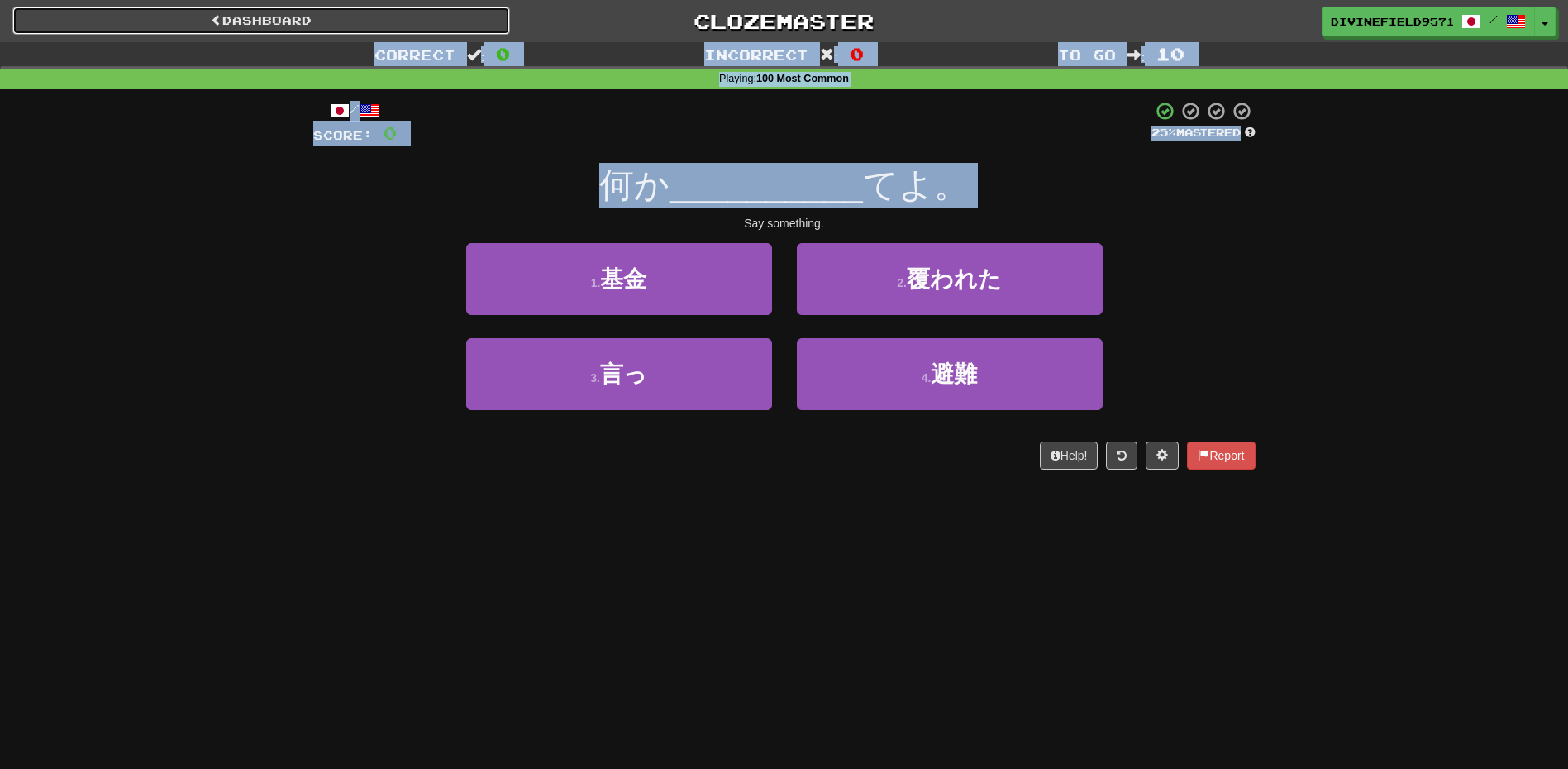
drag, startPoint x: 414, startPoint y: 156, endPoint x: 331, endPoint y: 24, distance: 155.9
click at [331, 24] on link "Dashboard" at bounding box center [261, 21] width 498 height 28
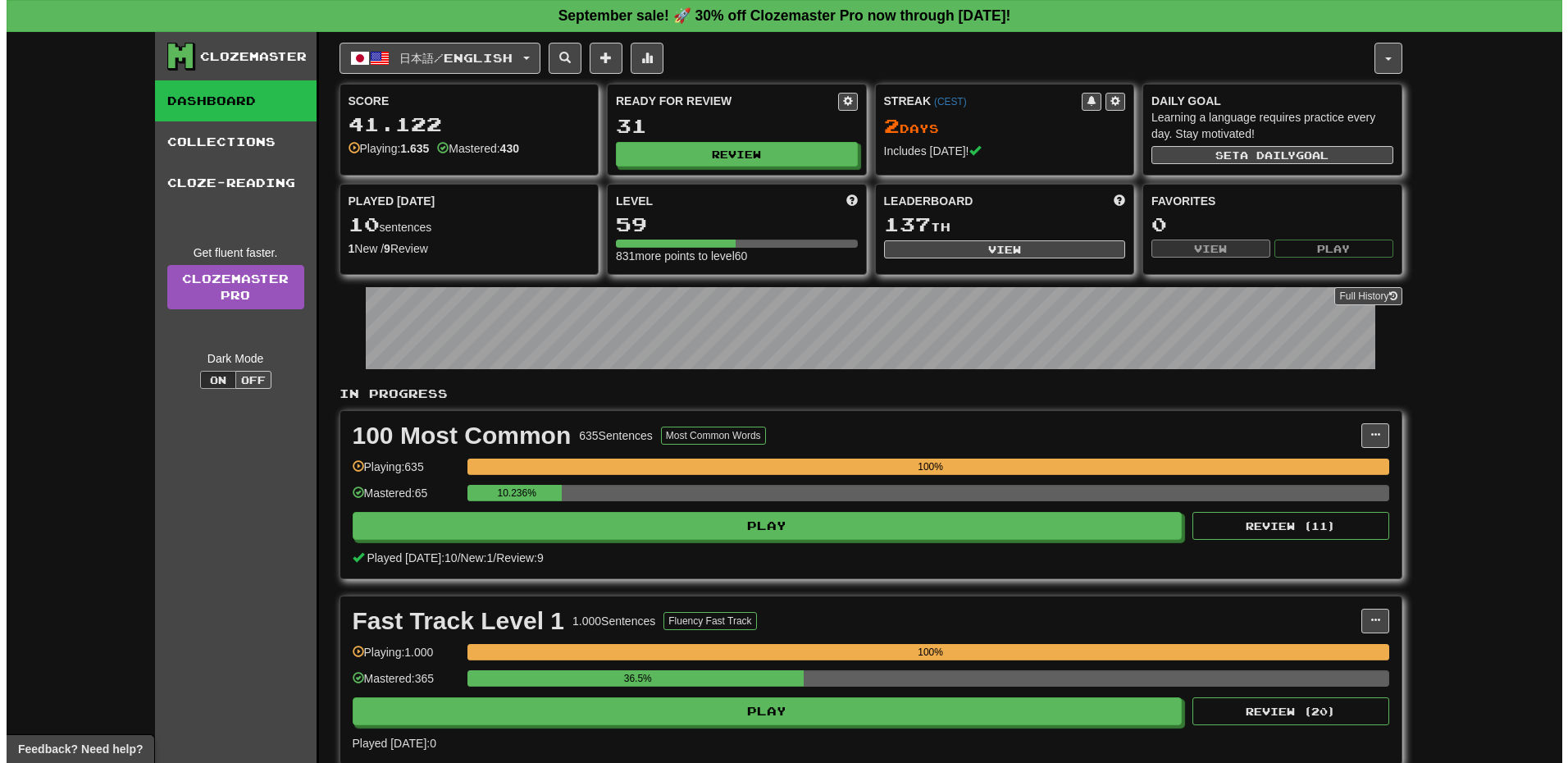
scroll to position [164, 0]
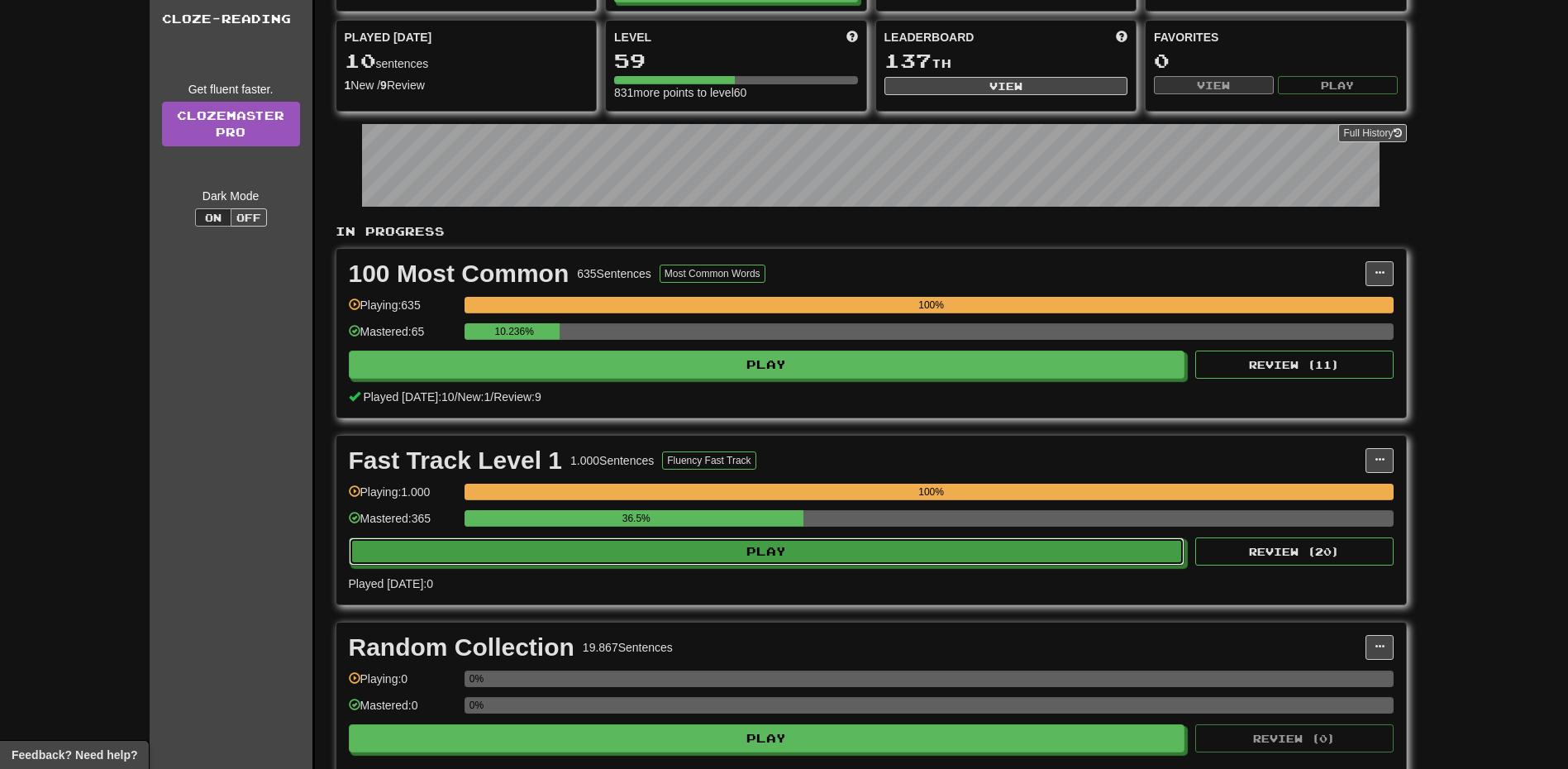
click at [586, 547] on button "Play" at bounding box center [767, 552] width 836 height 28
select select "**"
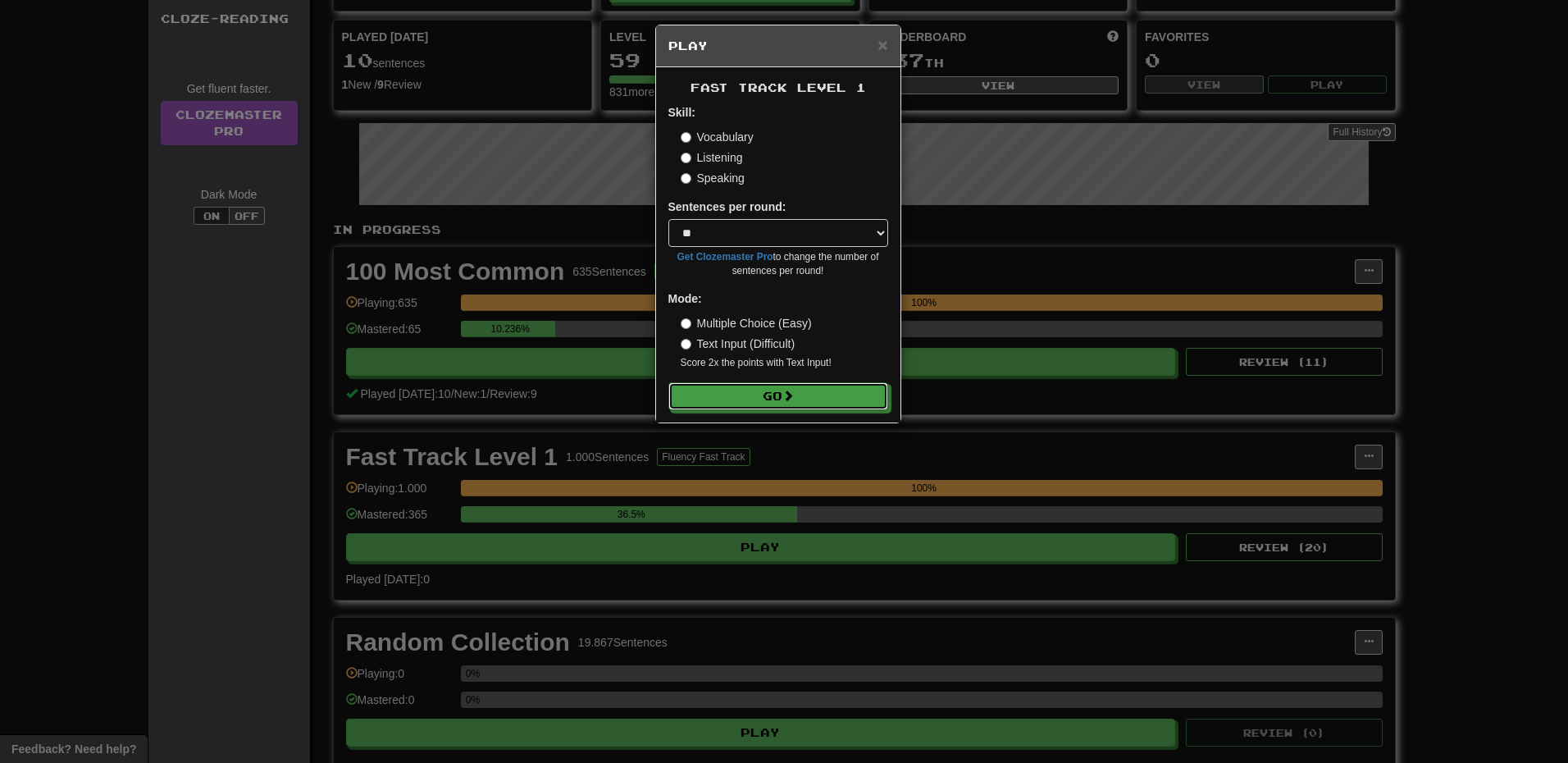
click at [785, 401] on button "Go" at bounding box center [778, 396] width 220 height 28
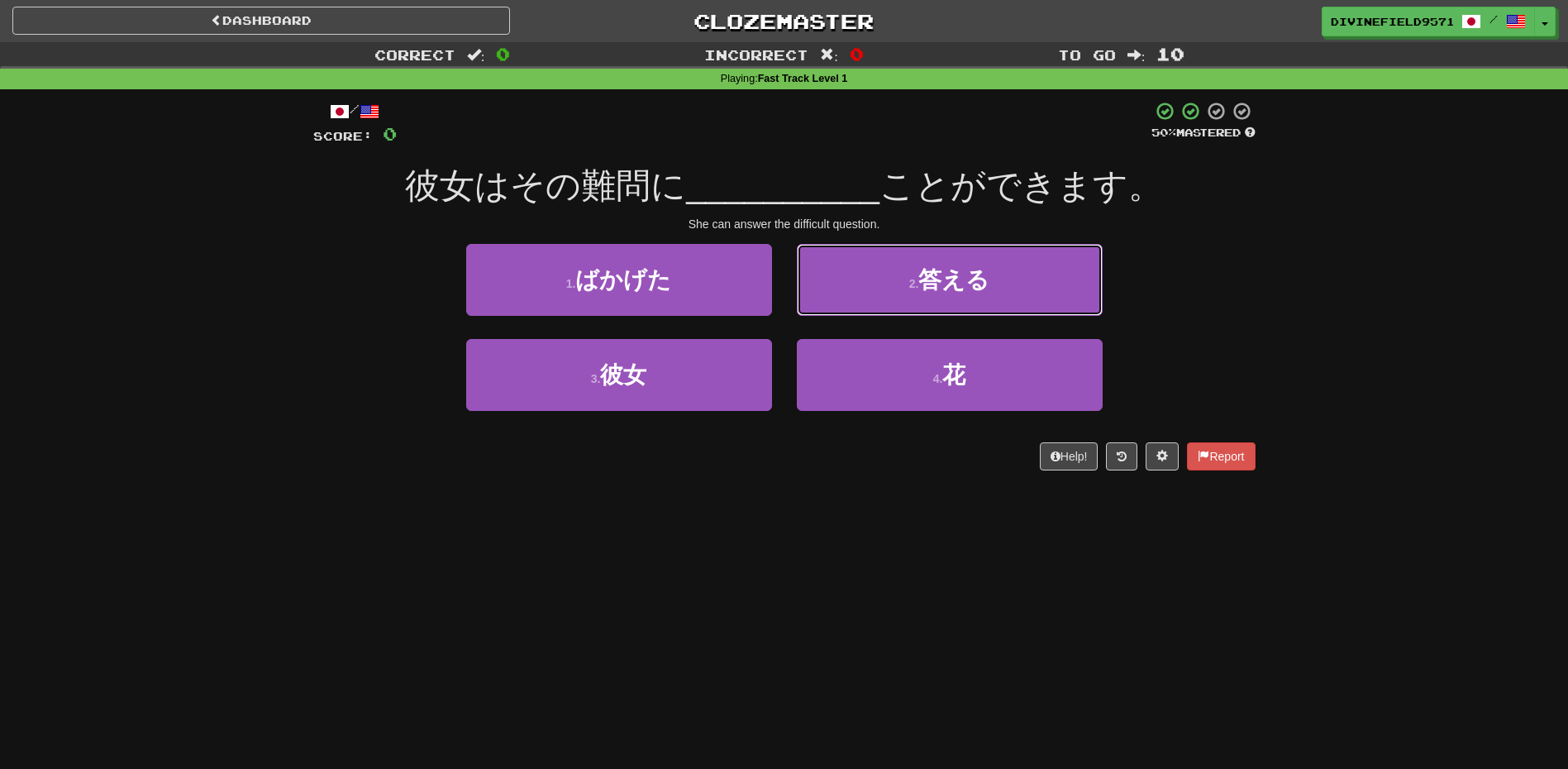
click at [928, 279] on span "答える" at bounding box center [954, 280] width 71 height 25
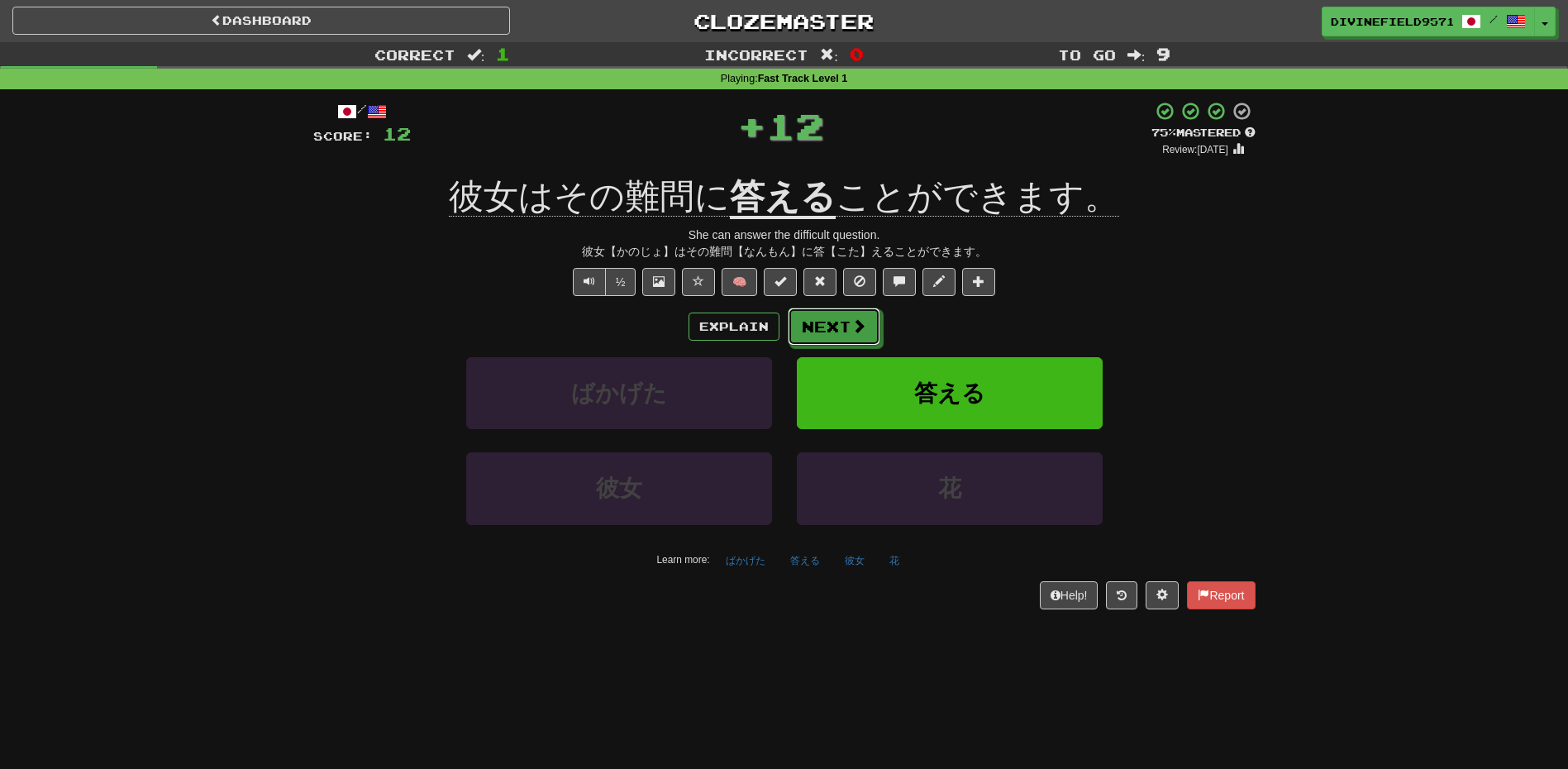
click at [831, 344] on button "Next" at bounding box center [833, 326] width 93 height 38
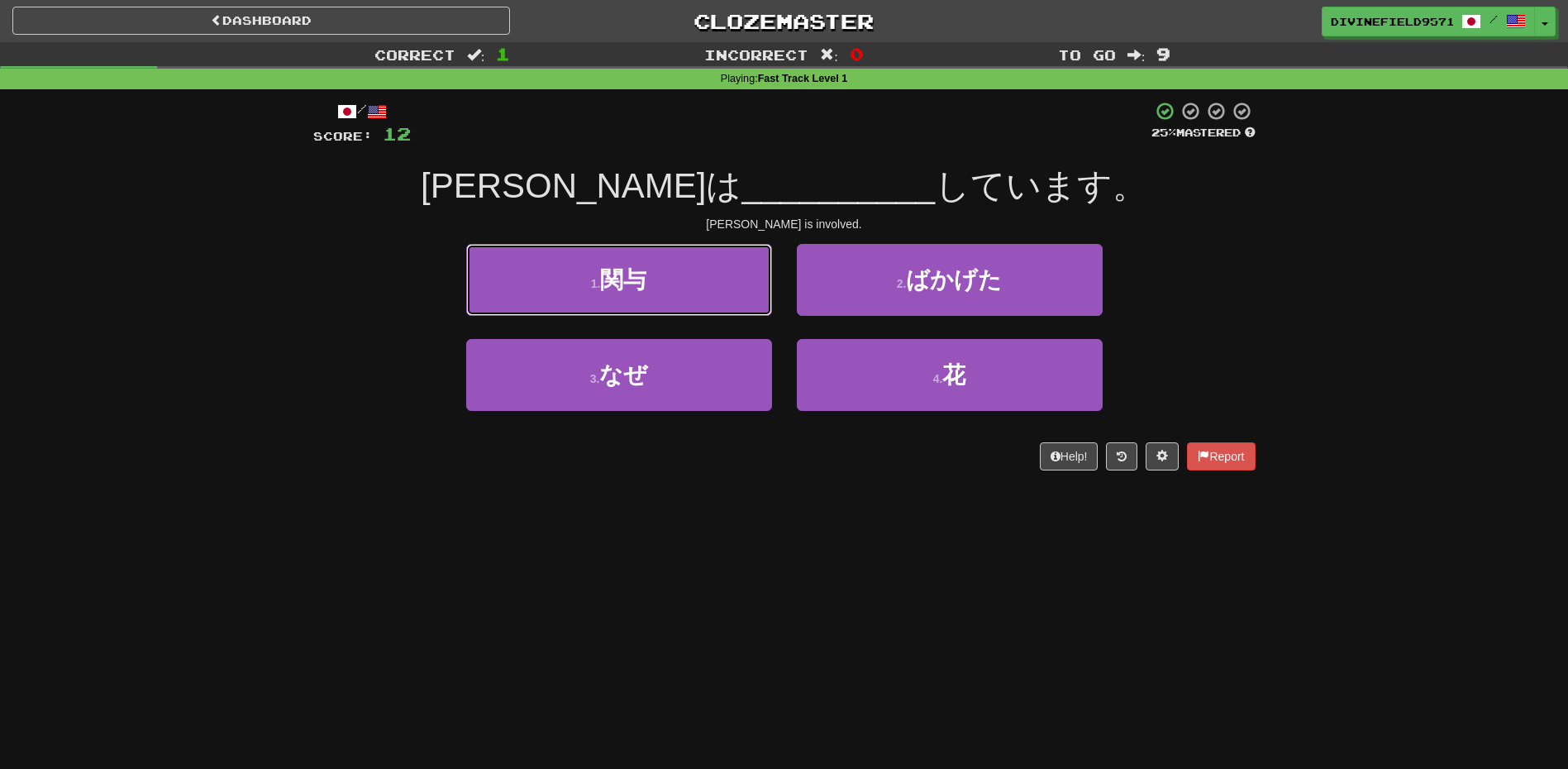
click at [710, 282] on button "1 . 関与" at bounding box center [619, 279] width 306 height 72
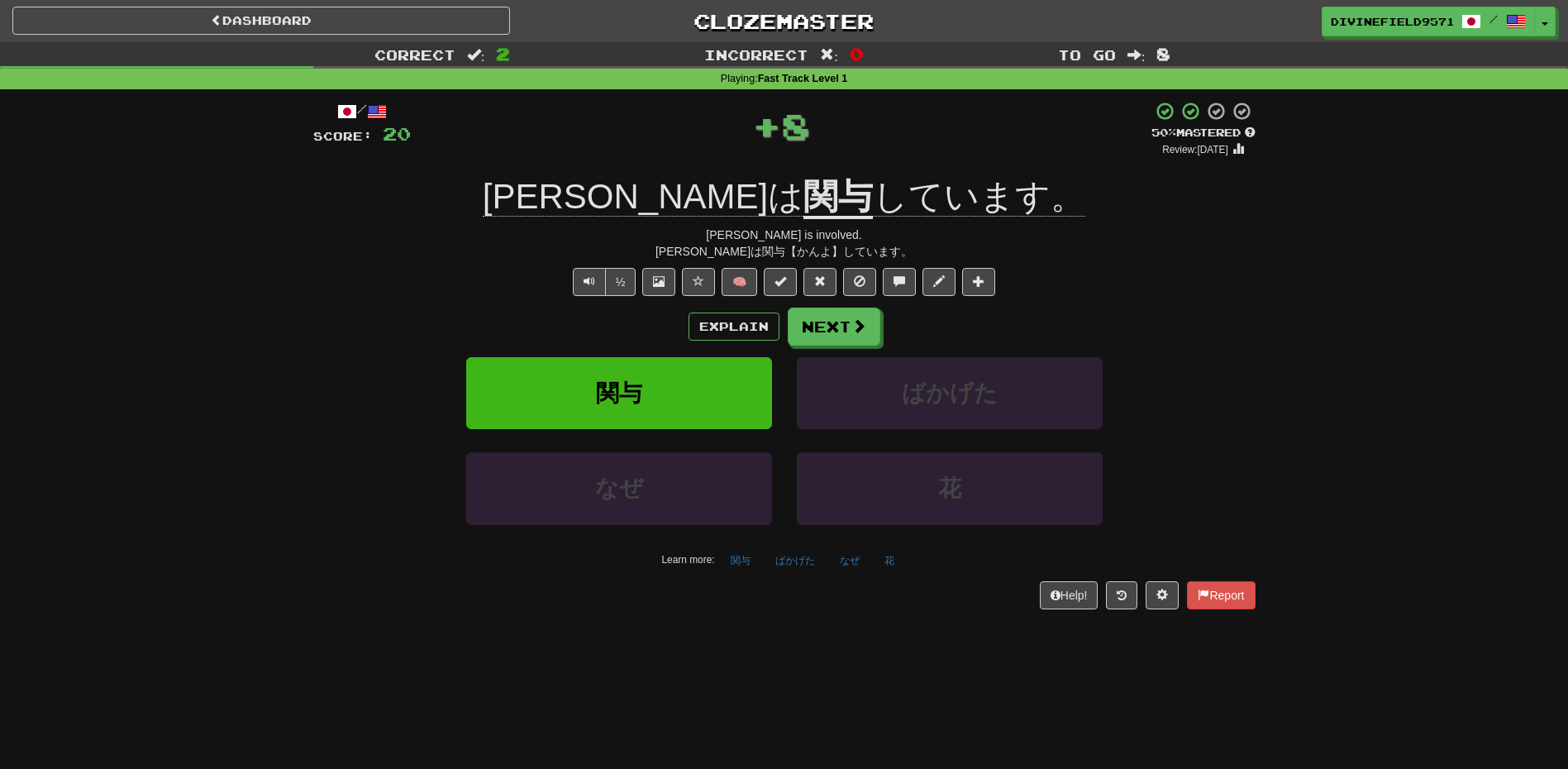
click at [839, 306] on div "/ Score: 20 + 8 50 % Mastered Review: 2025-10-01 トムは 関与 しています。 Tom is involved.…" at bounding box center [784, 355] width 942 height 507
click at [833, 319] on button "Next" at bounding box center [833, 326] width 93 height 38
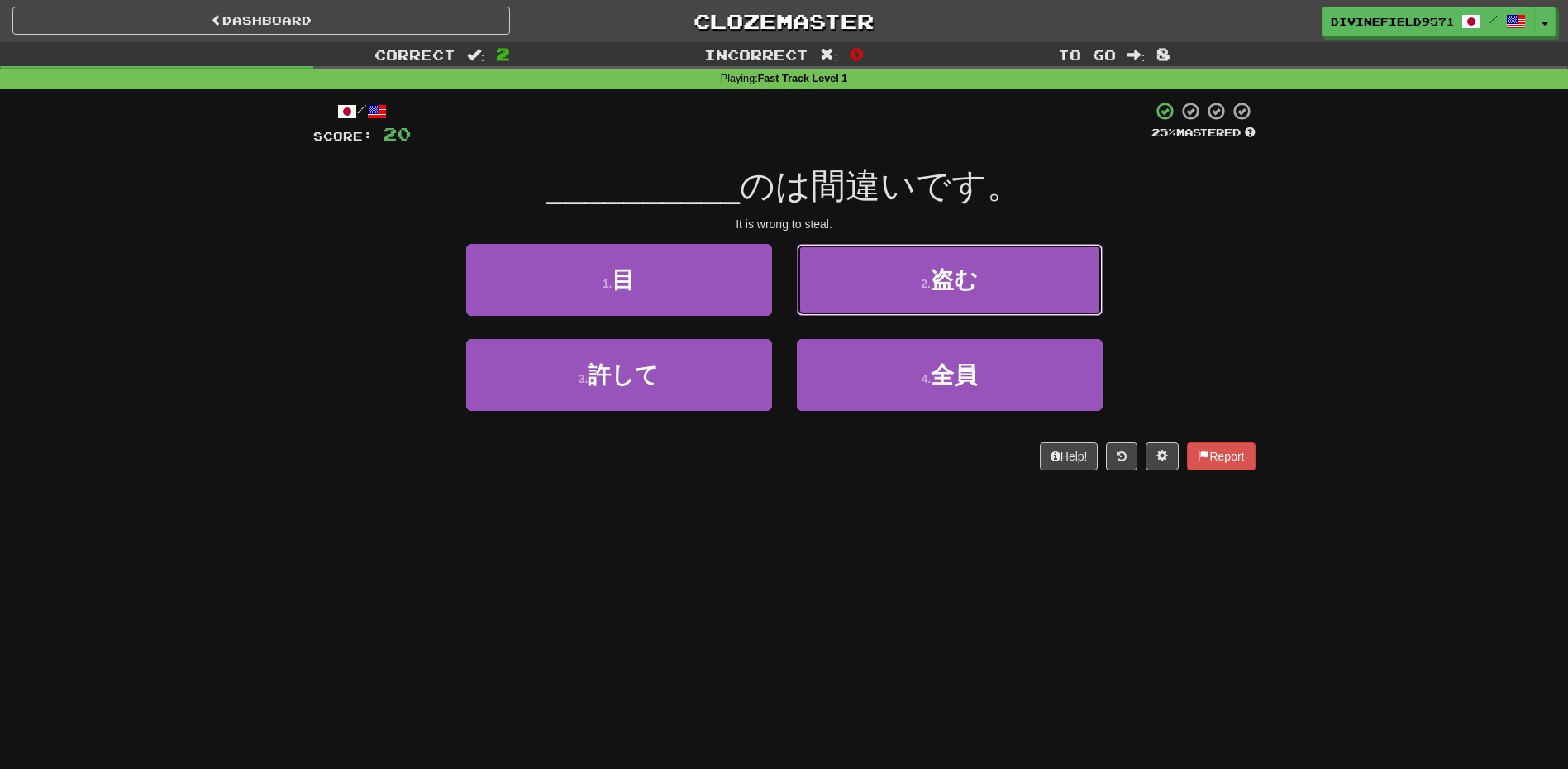
click at [918, 301] on button "2 . 盗む" at bounding box center [950, 279] width 306 height 72
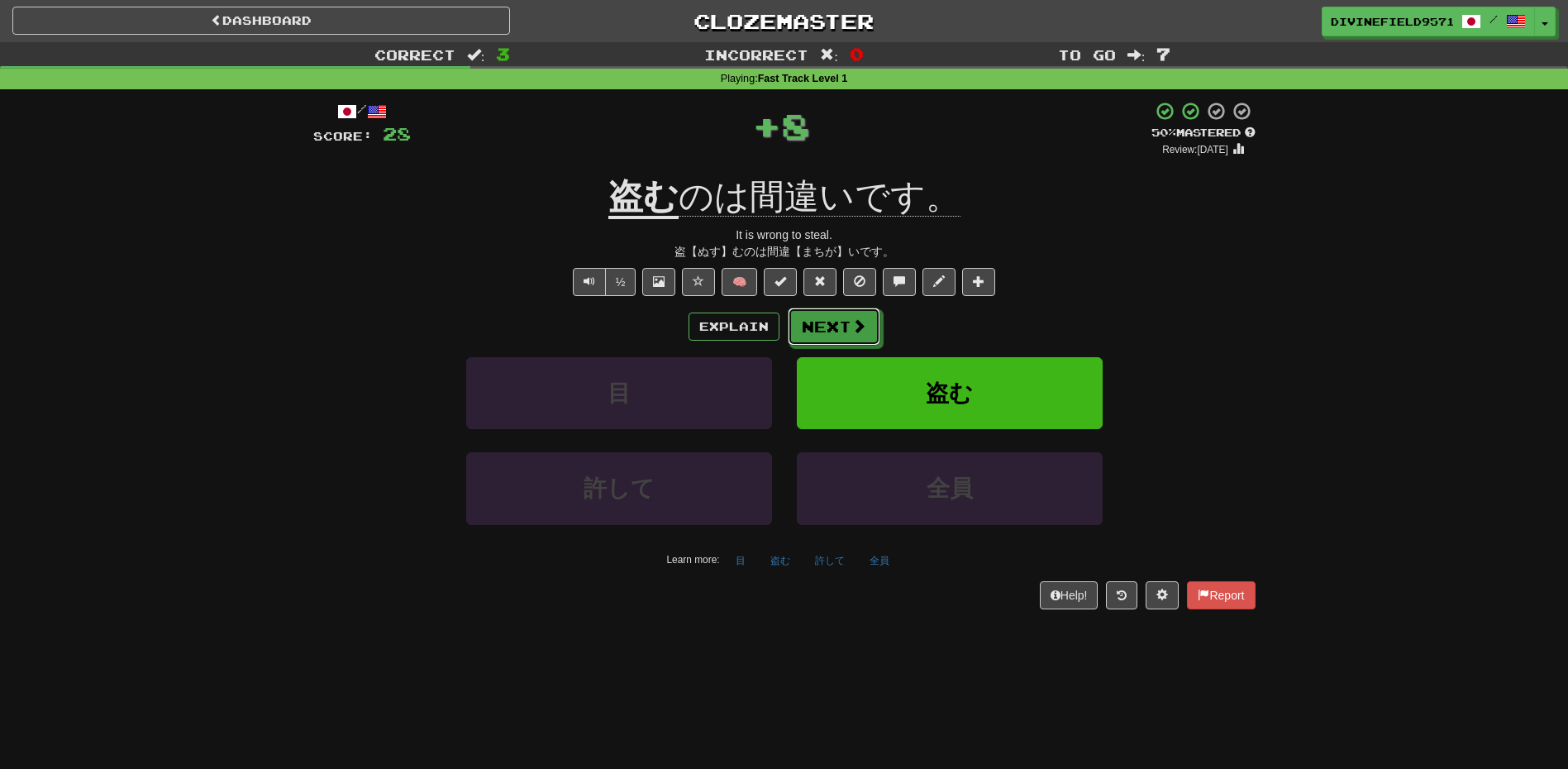
click at [830, 326] on button "Next" at bounding box center [833, 326] width 93 height 38
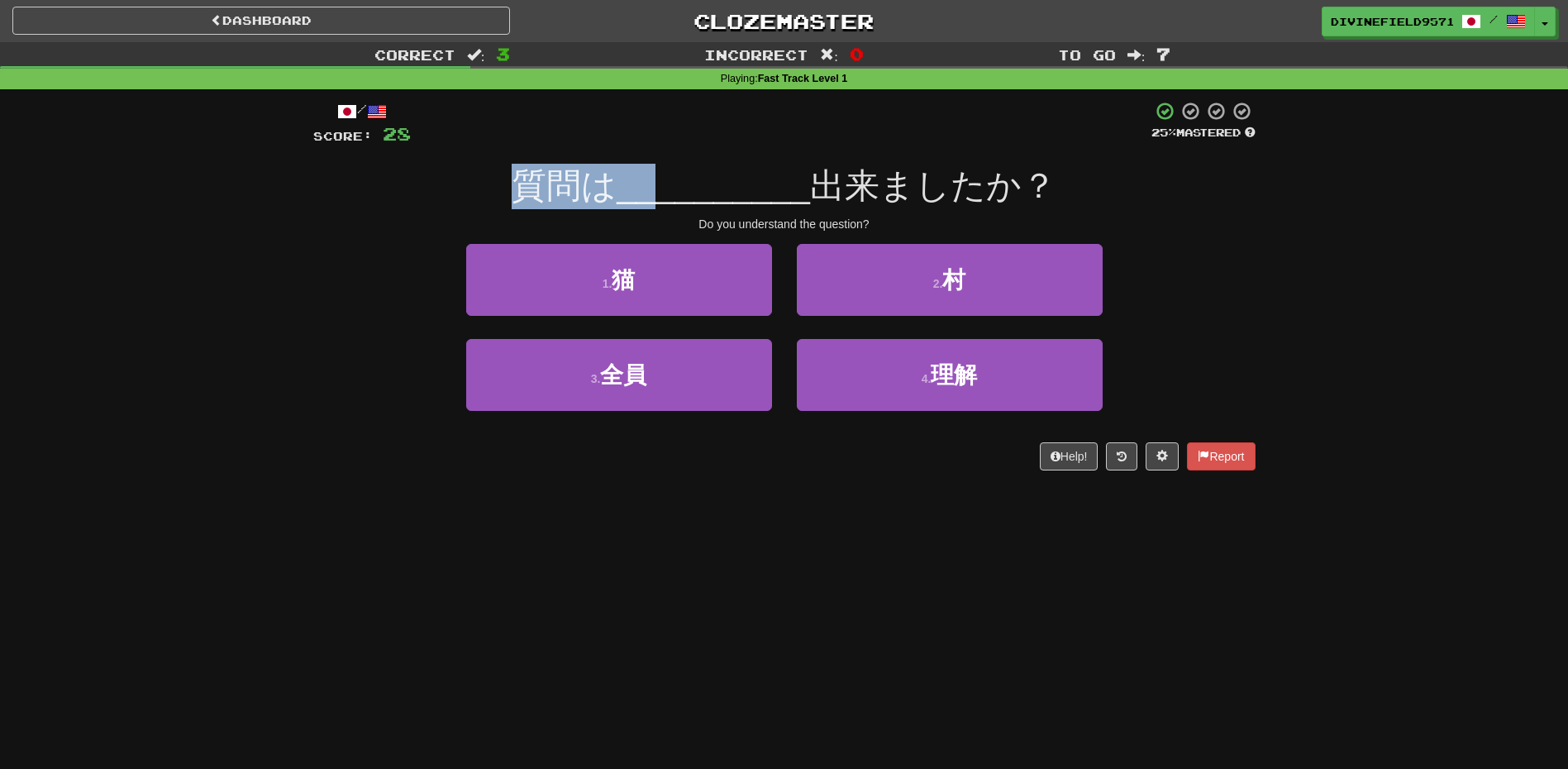
drag, startPoint x: 505, startPoint y: 180, endPoint x: 663, endPoint y: 171, distance: 158.3
click at [663, 171] on div "質問は __________ 出来ましたか？" at bounding box center [784, 186] width 942 height 45
drag, startPoint x: 663, startPoint y: 171, endPoint x: 792, endPoint y: 157, distance: 129.8
click at [792, 157] on div "/ Score: 28 25 % Mastered 質問は __________ 出来ましたか？ Do you understand the question…" at bounding box center [784, 285] width 942 height 369
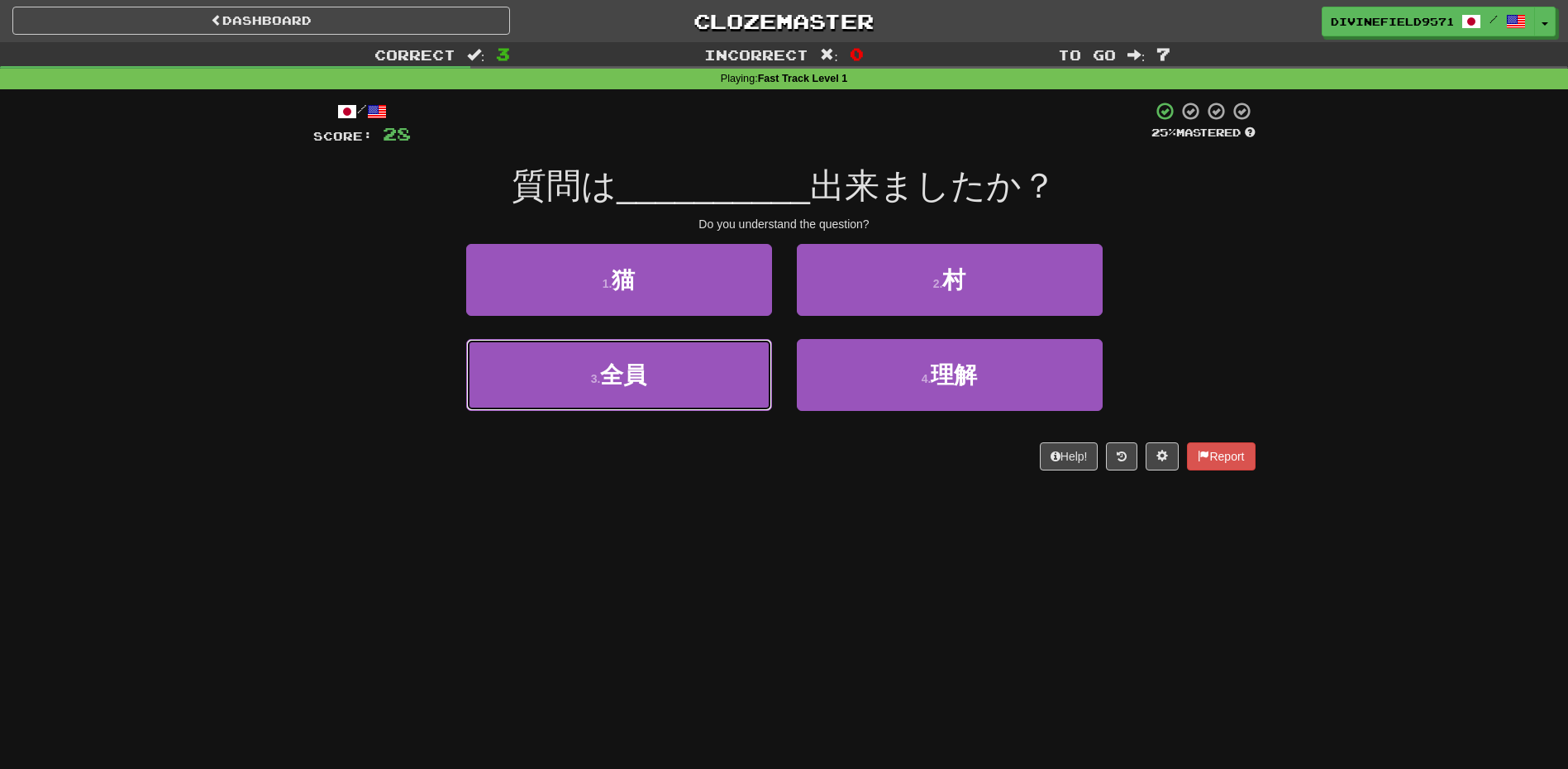
click at [666, 390] on button "3 . 全員" at bounding box center [619, 374] width 306 height 72
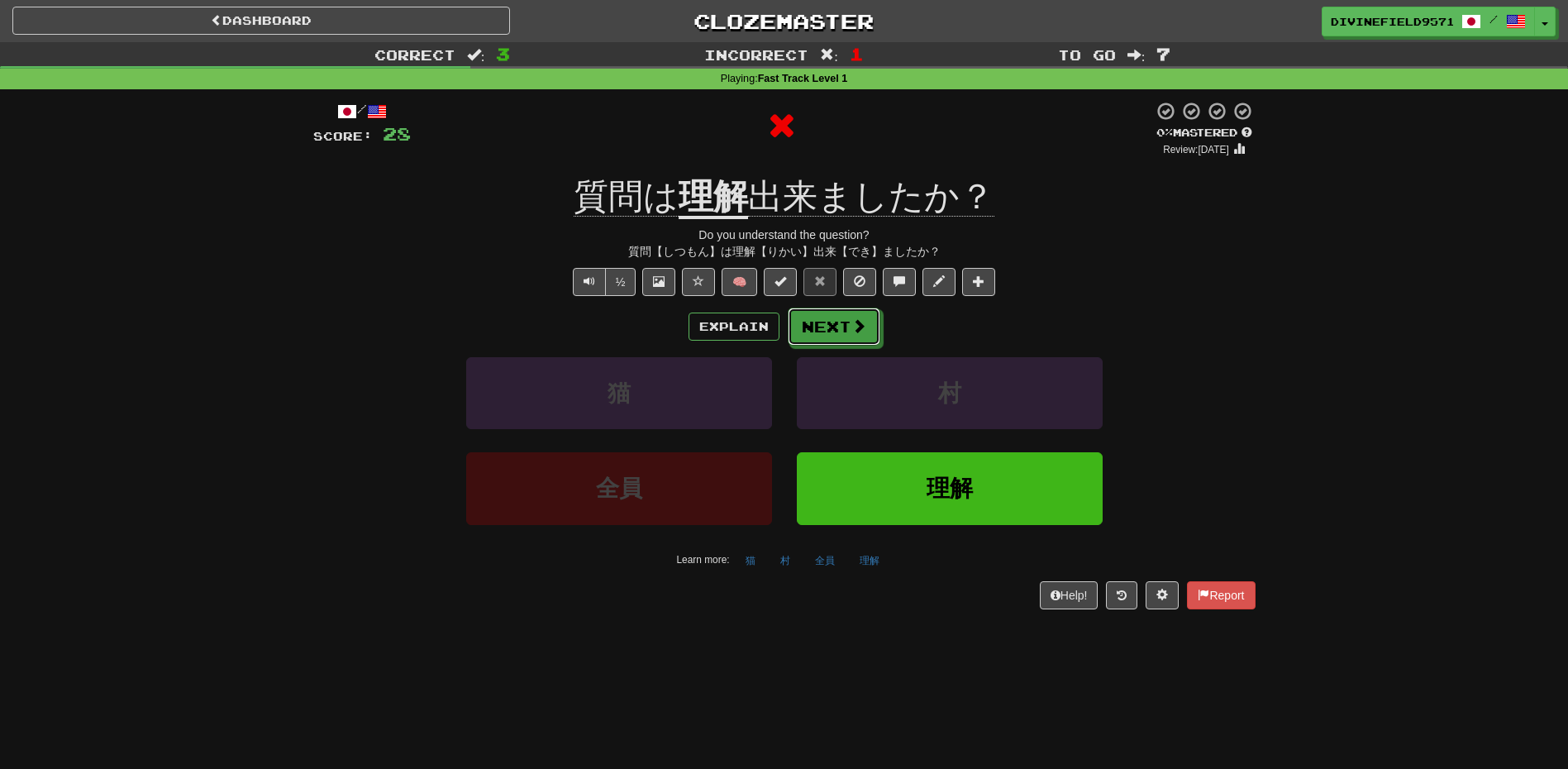
click at [832, 330] on button "Next" at bounding box center [833, 326] width 93 height 38
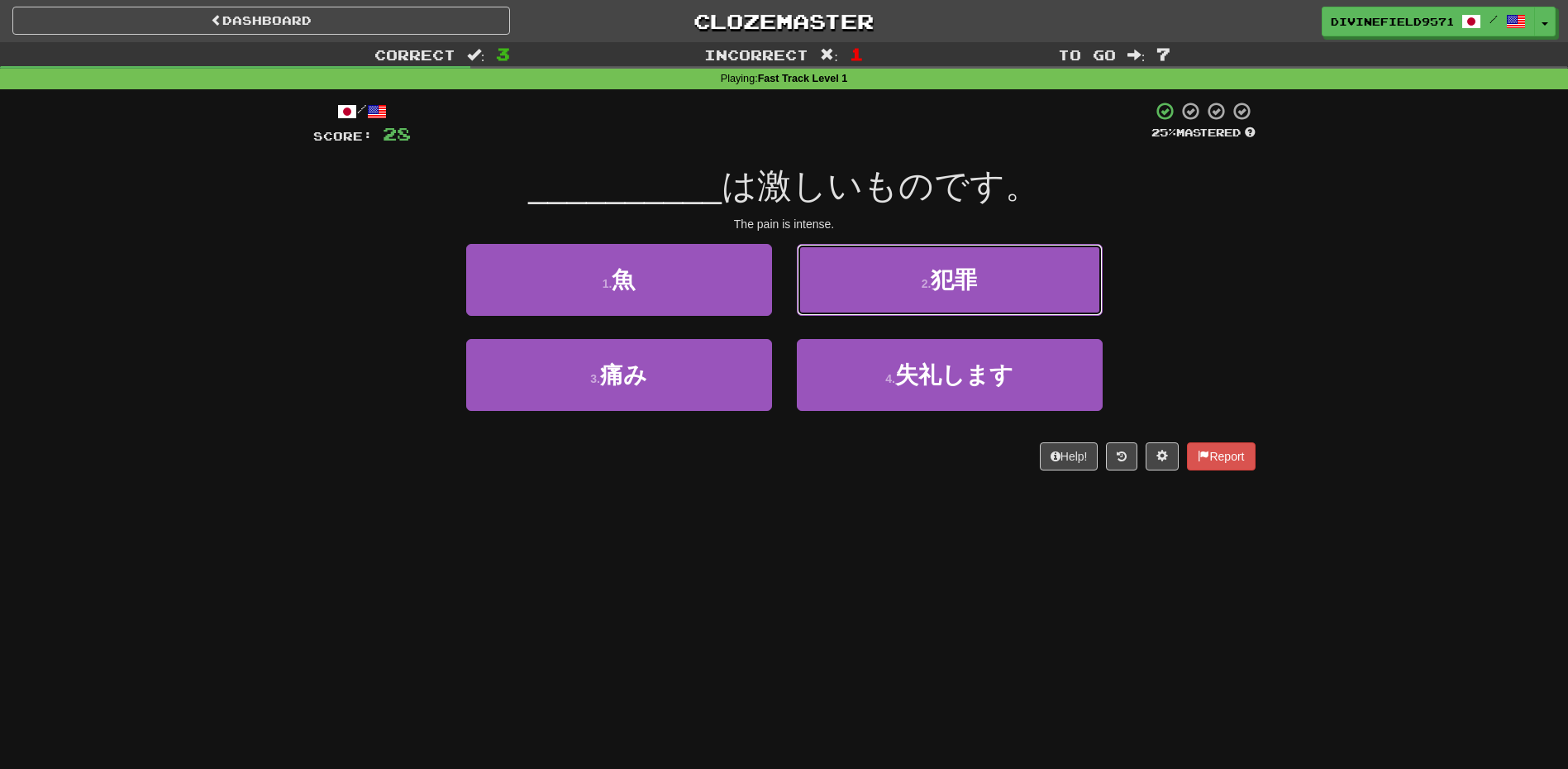
click at [941, 293] on button "2 . 犯罪" at bounding box center [950, 279] width 306 height 72
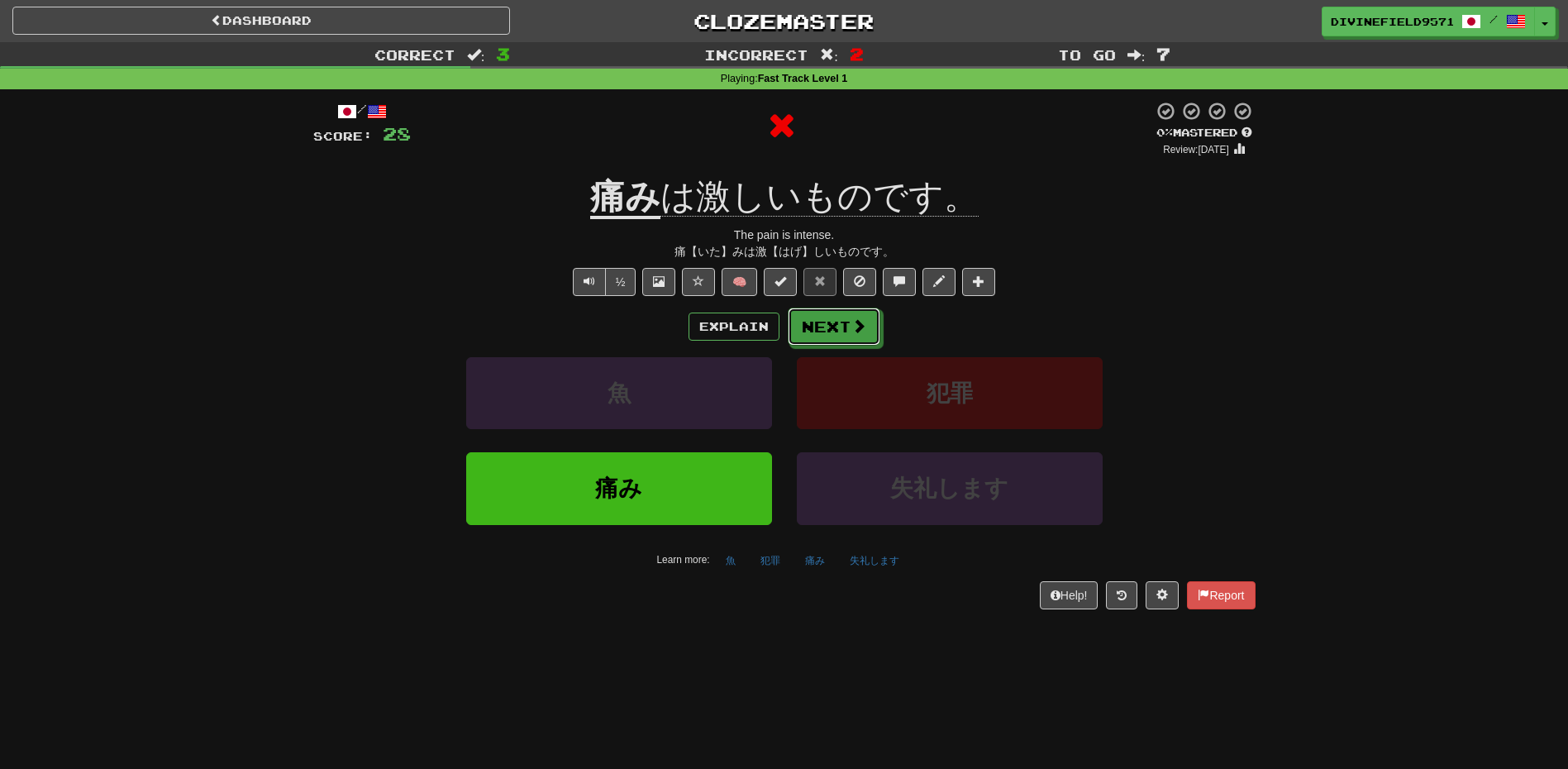
click at [832, 323] on button "Next" at bounding box center [833, 326] width 93 height 38
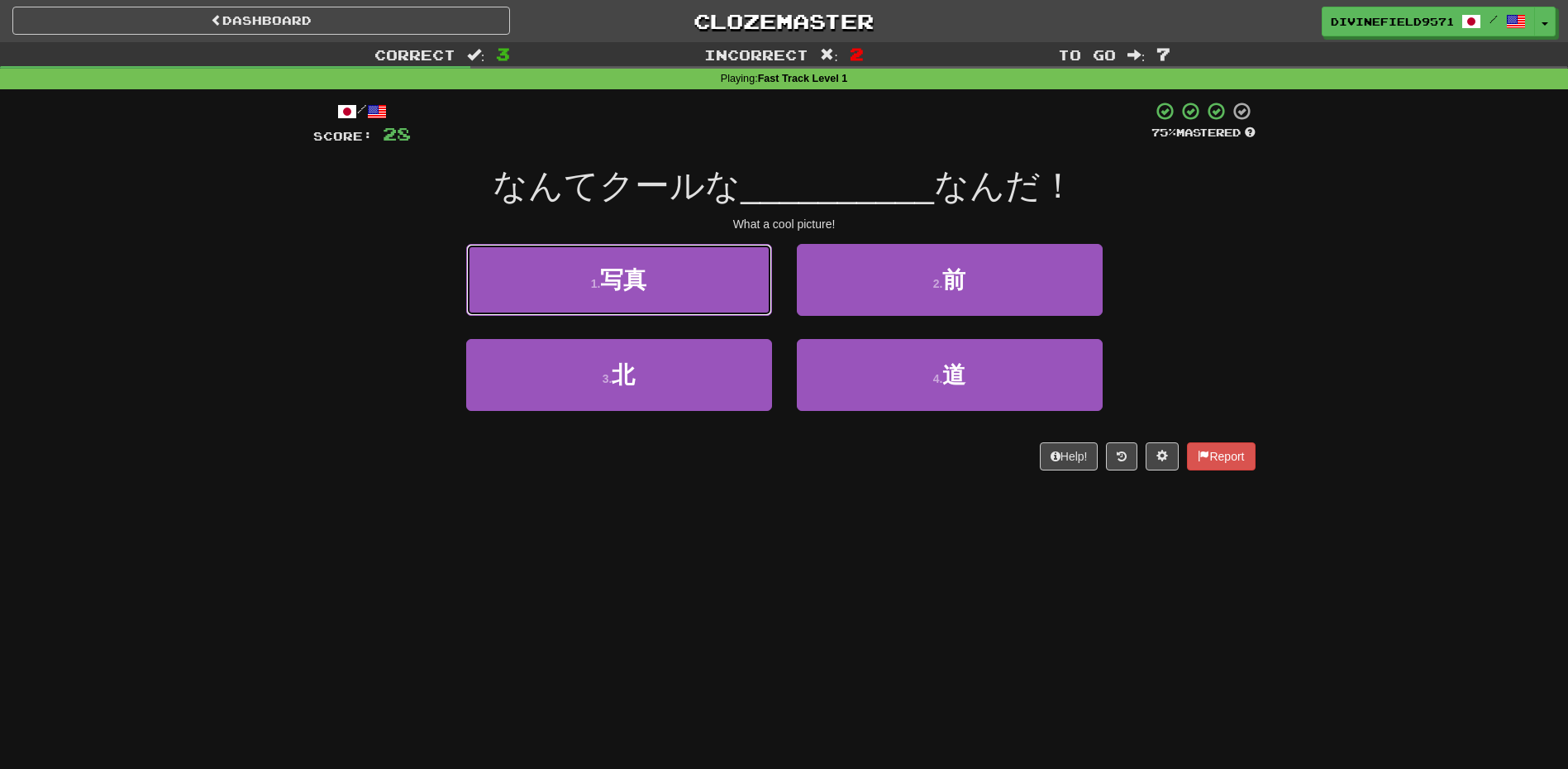
click at [633, 309] on button "1 . 写真" at bounding box center [619, 279] width 306 height 72
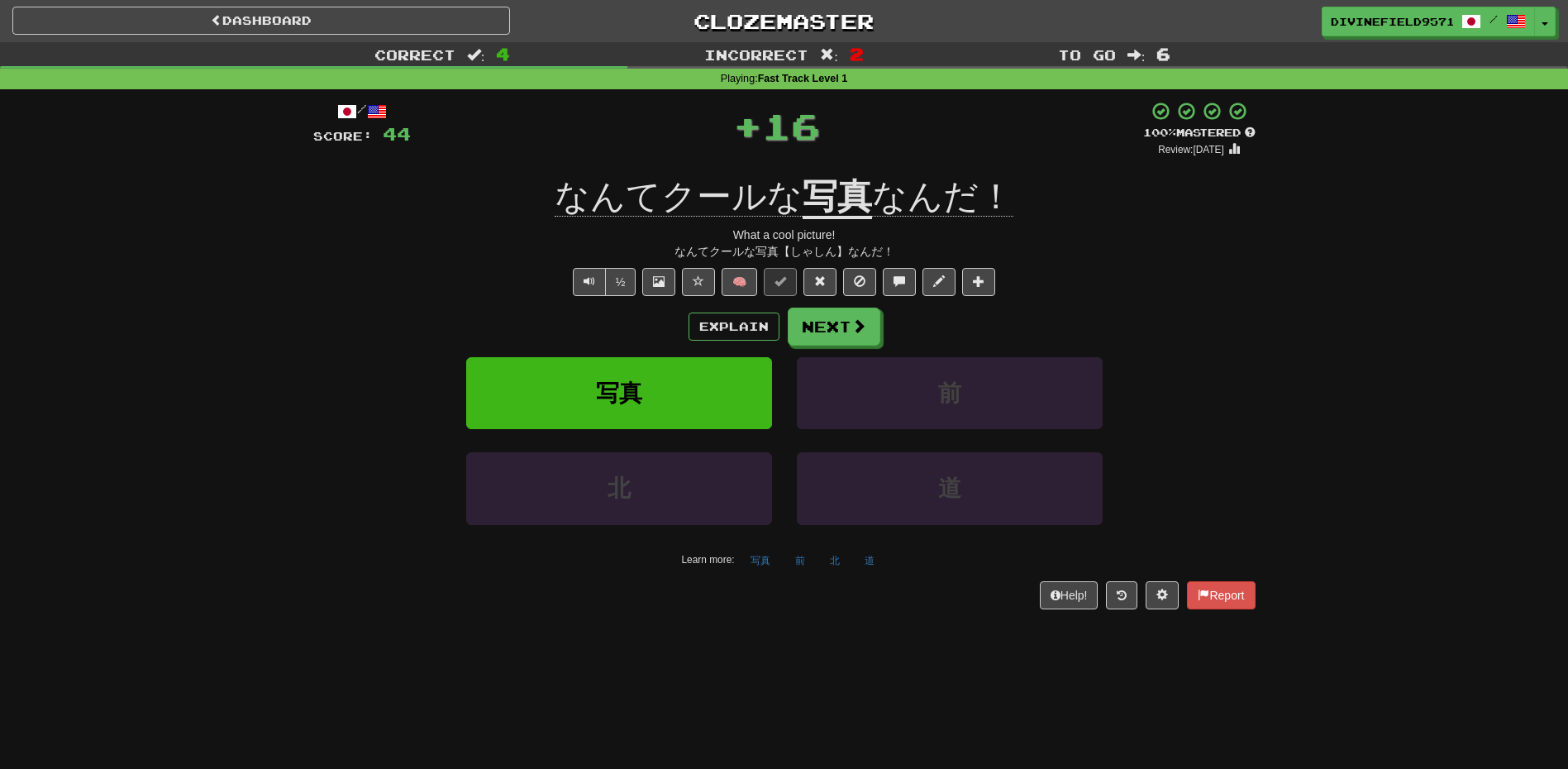
click at [798, 351] on div "Explain Next 写真 前 北 道 Learn more: 写真 前 北 道" at bounding box center [784, 440] width 942 height 265
click at [834, 316] on button "Next" at bounding box center [833, 326] width 93 height 38
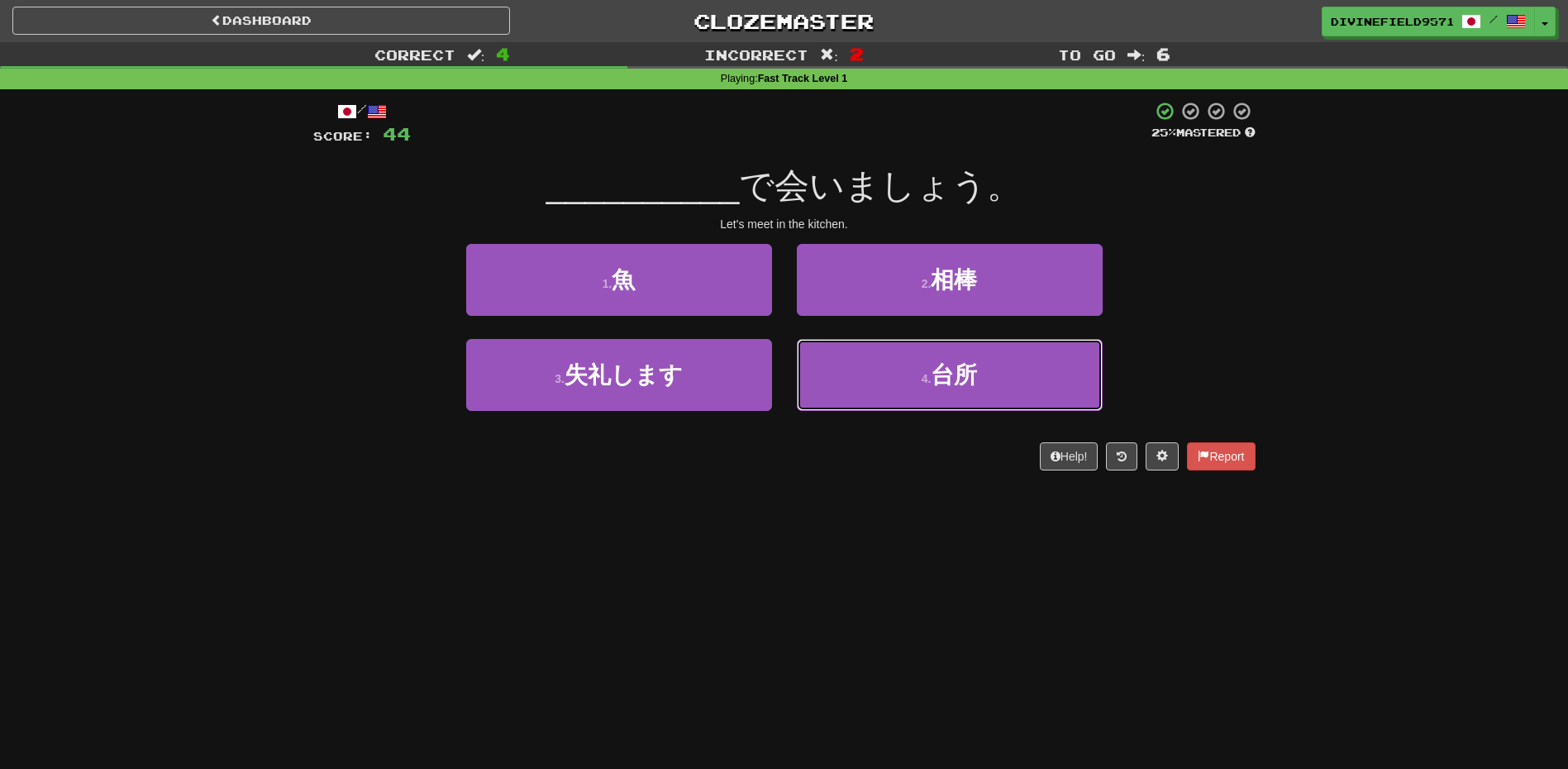
click at [916, 368] on button "4 . 台所" at bounding box center [950, 374] width 306 height 72
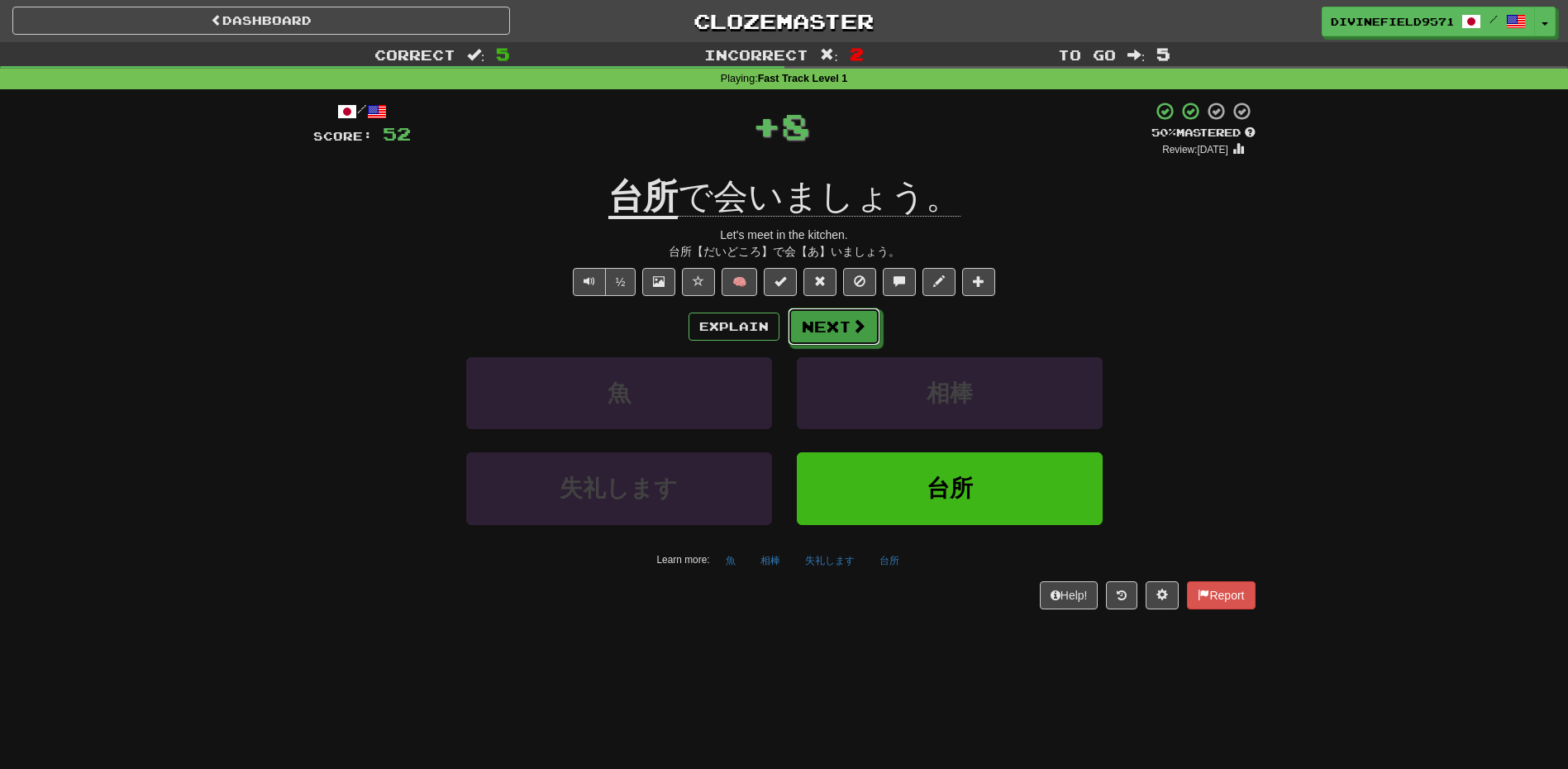
click at [820, 324] on button "Next" at bounding box center [833, 326] width 93 height 38
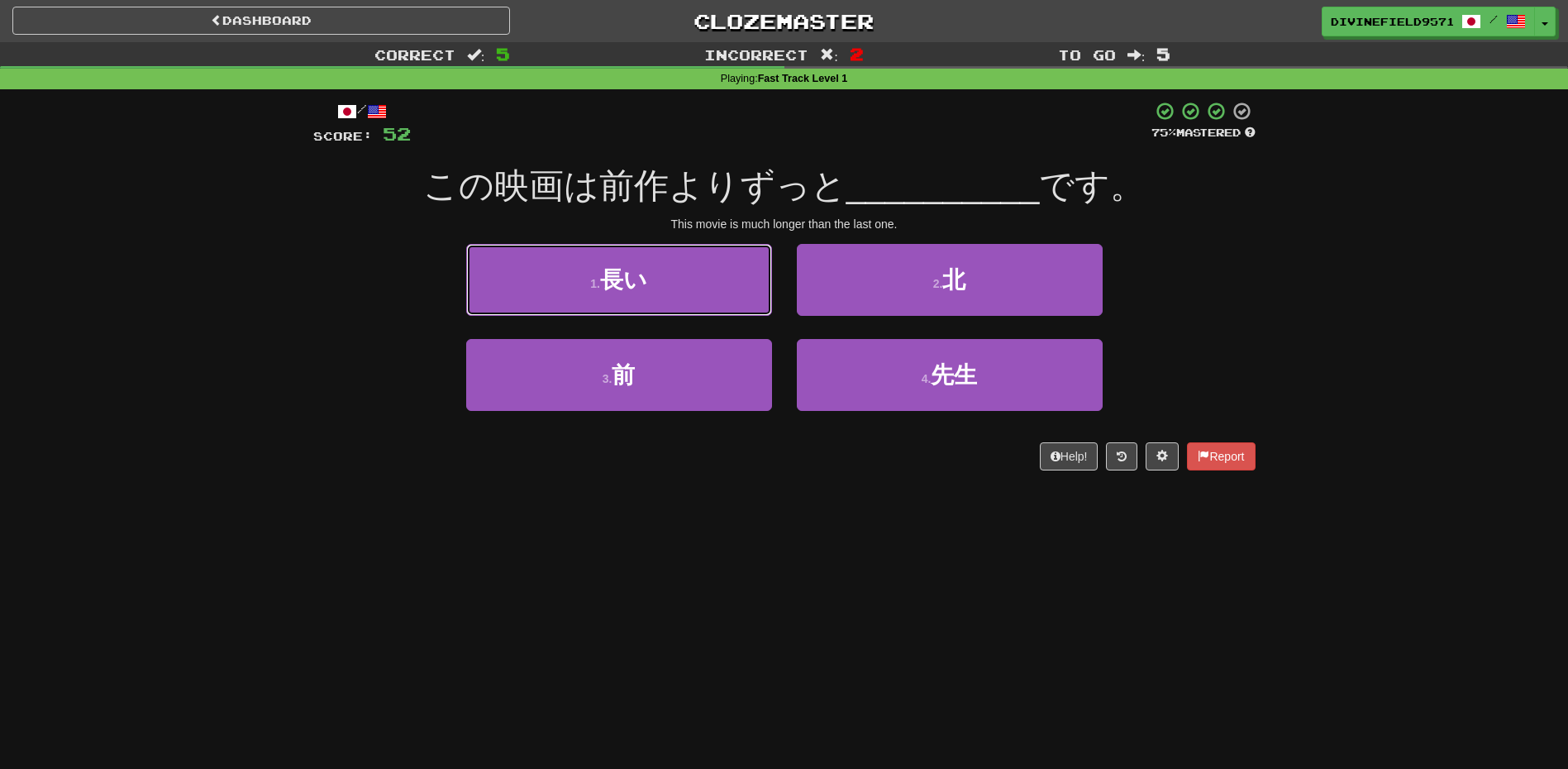
click at [707, 283] on button "1 . 長い" at bounding box center [619, 279] width 306 height 72
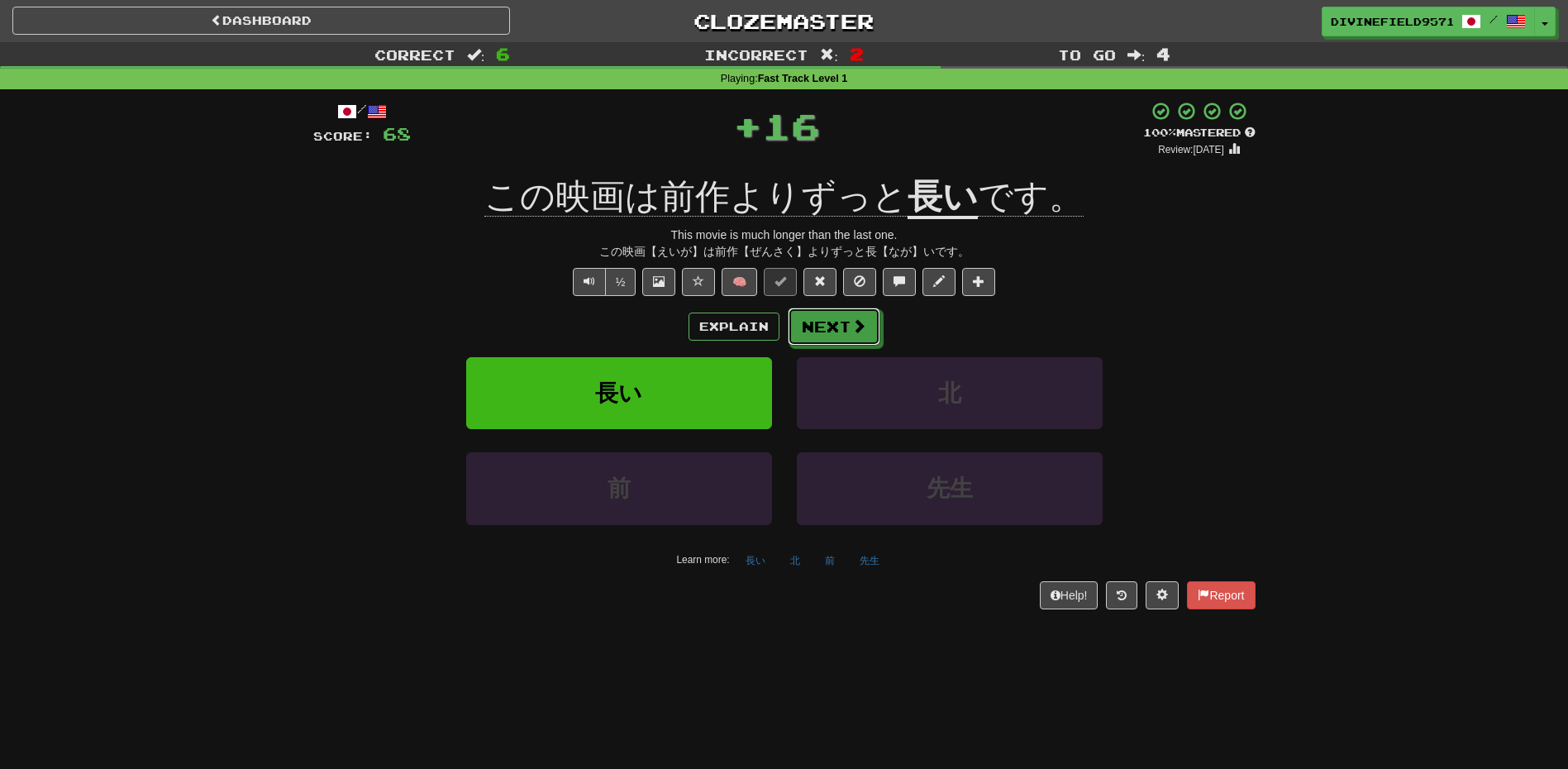
click at [794, 309] on button "Next" at bounding box center [833, 326] width 93 height 38
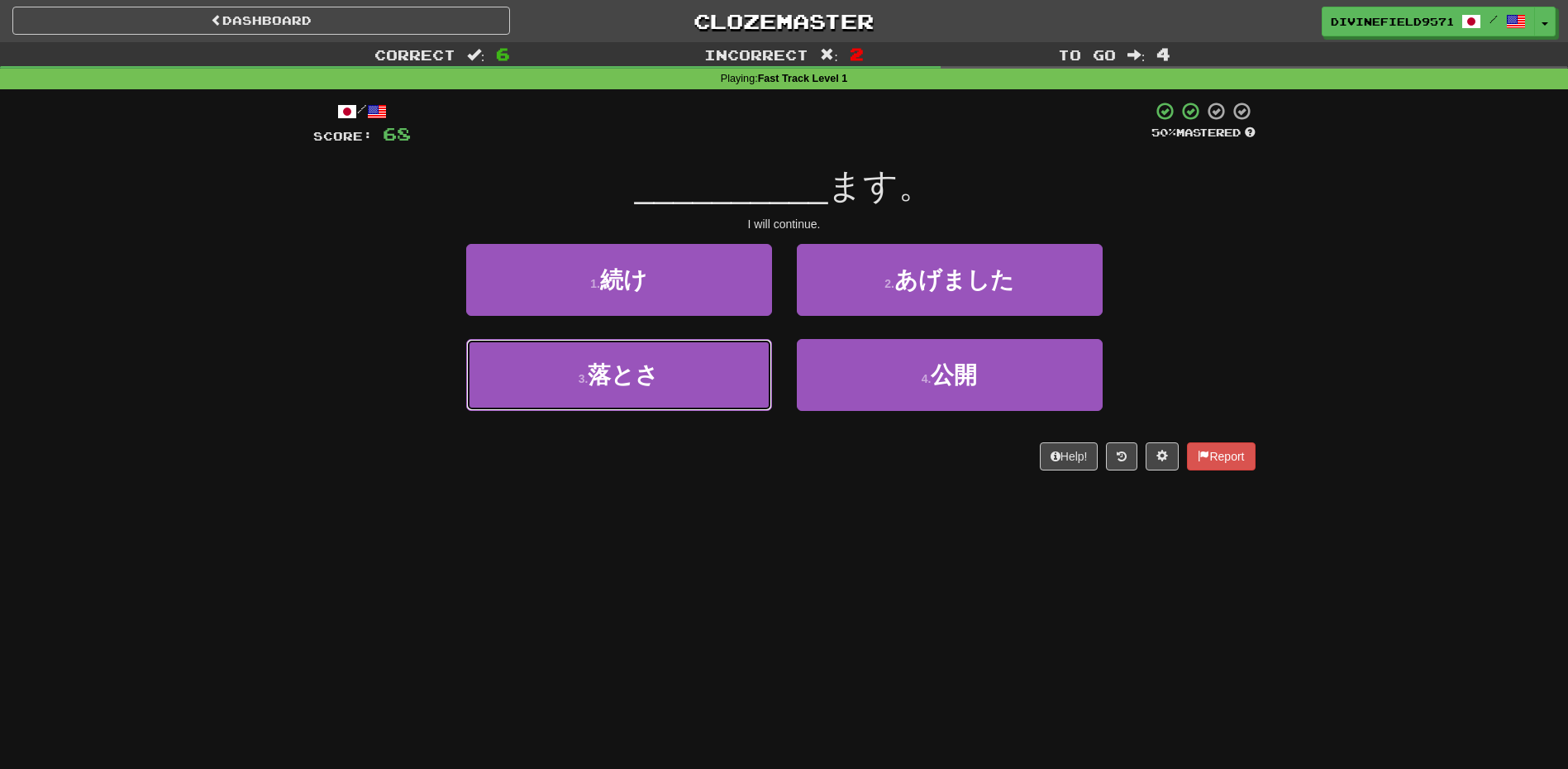
click at [684, 380] on button "3 . 落とさ" at bounding box center [619, 374] width 306 height 72
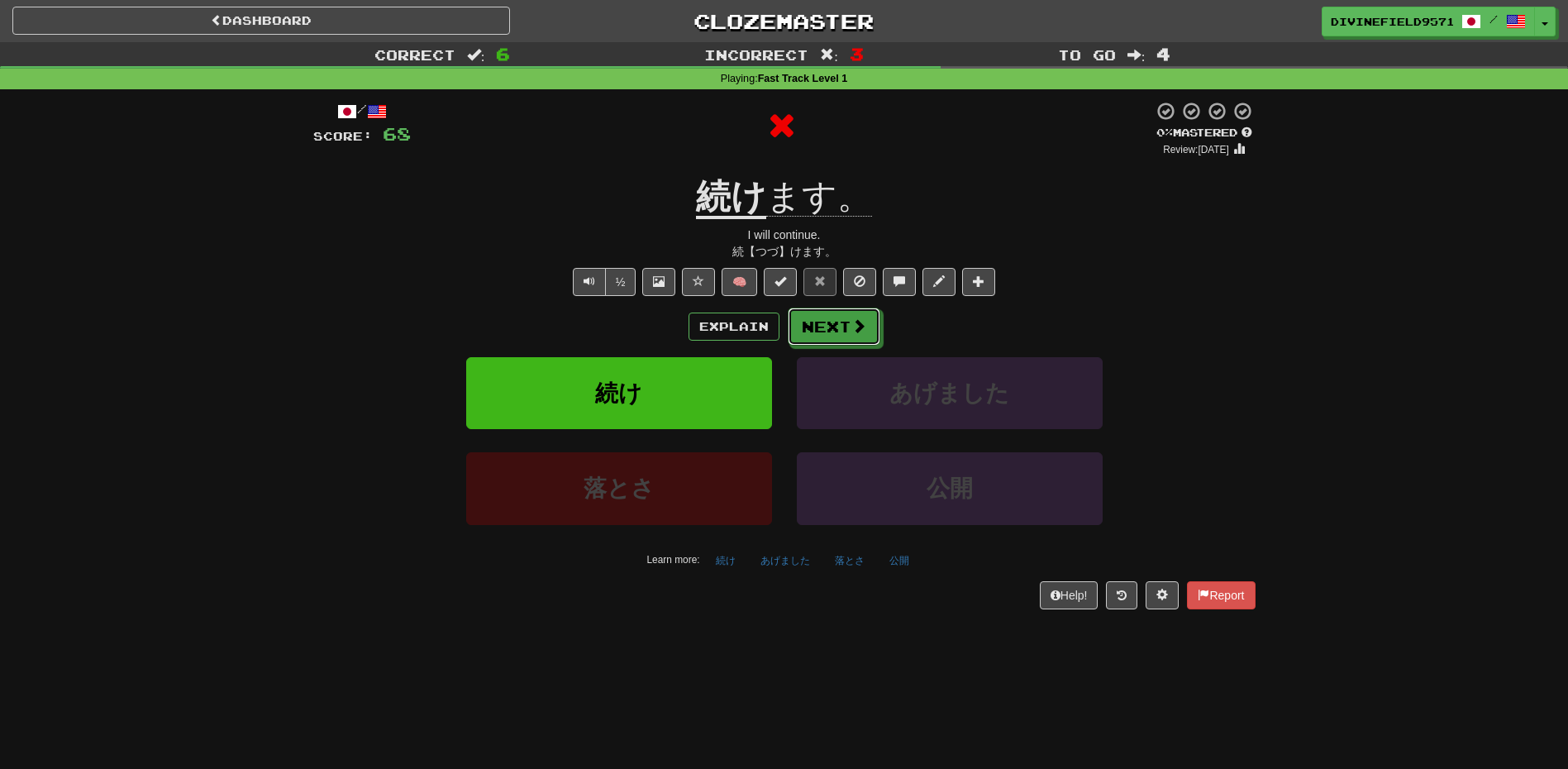
click at [809, 333] on button "Next" at bounding box center [833, 326] width 93 height 38
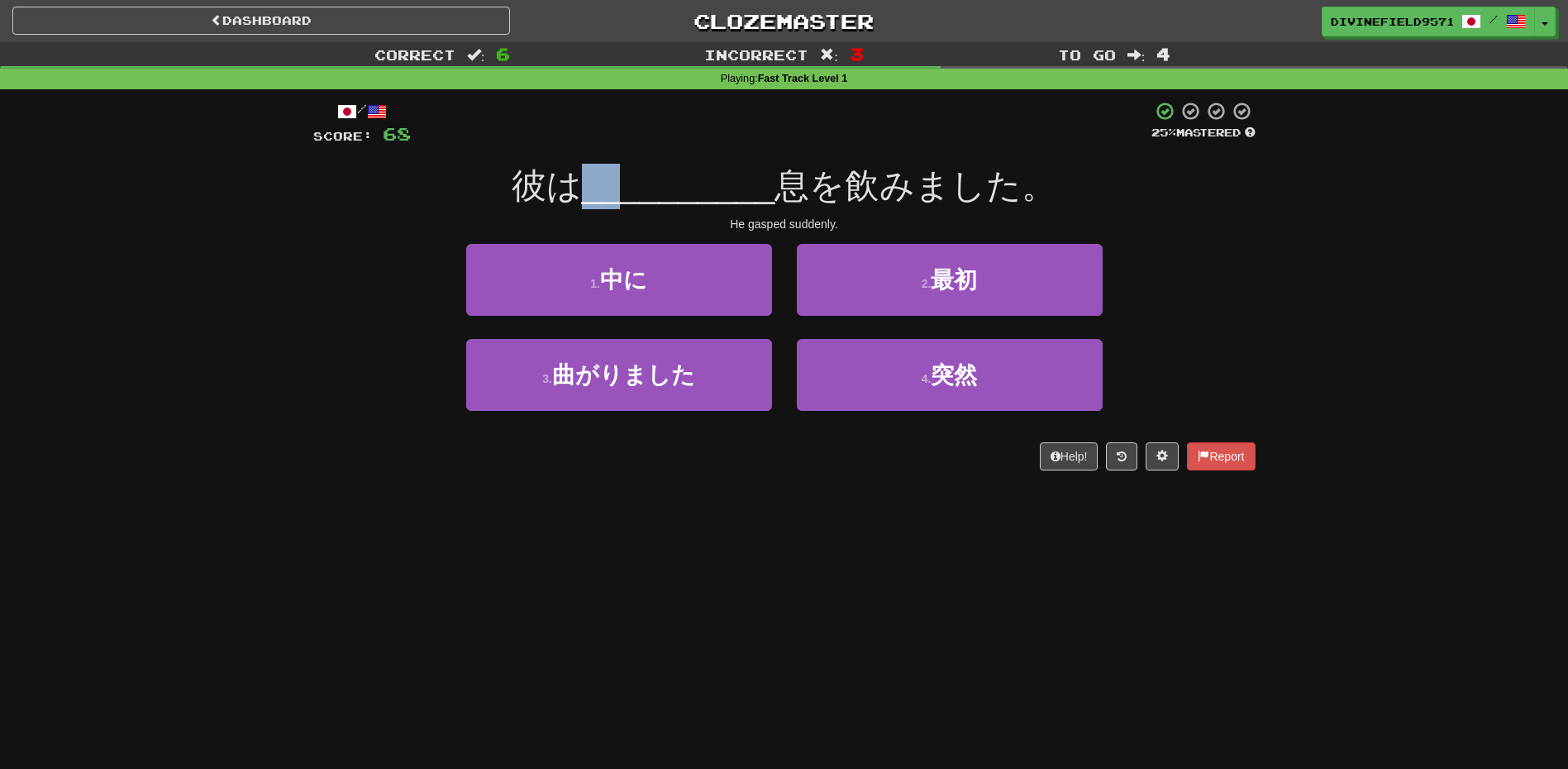
click at [616, 168] on span "__________" at bounding box center [678, 186] width 193 height 39
drag, startPoint x: 616, startPoint y: 168, endPoint x: 1094, endPoint y: 220, distance: 480.8
click at [1094, 220] on div "He gasped suddenly." at bounding box center [784, 223] width 942 height 17
click at [617, 302] on button "1 . 中に" at bounding box center [619, 279] width 306 height 72
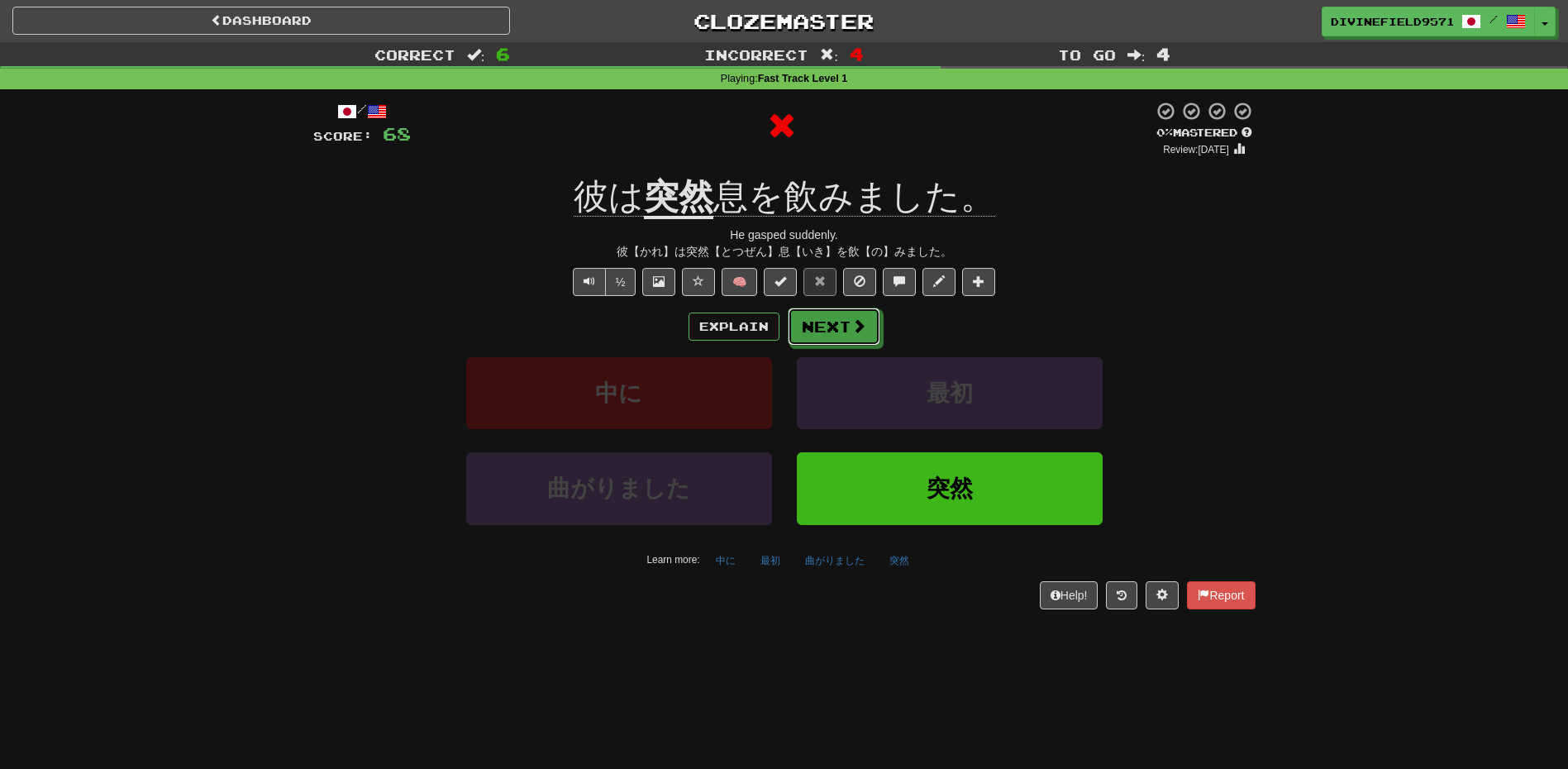
click at [839, 331] on button "Next" at bounding box center [833, 326] width 93 height 38
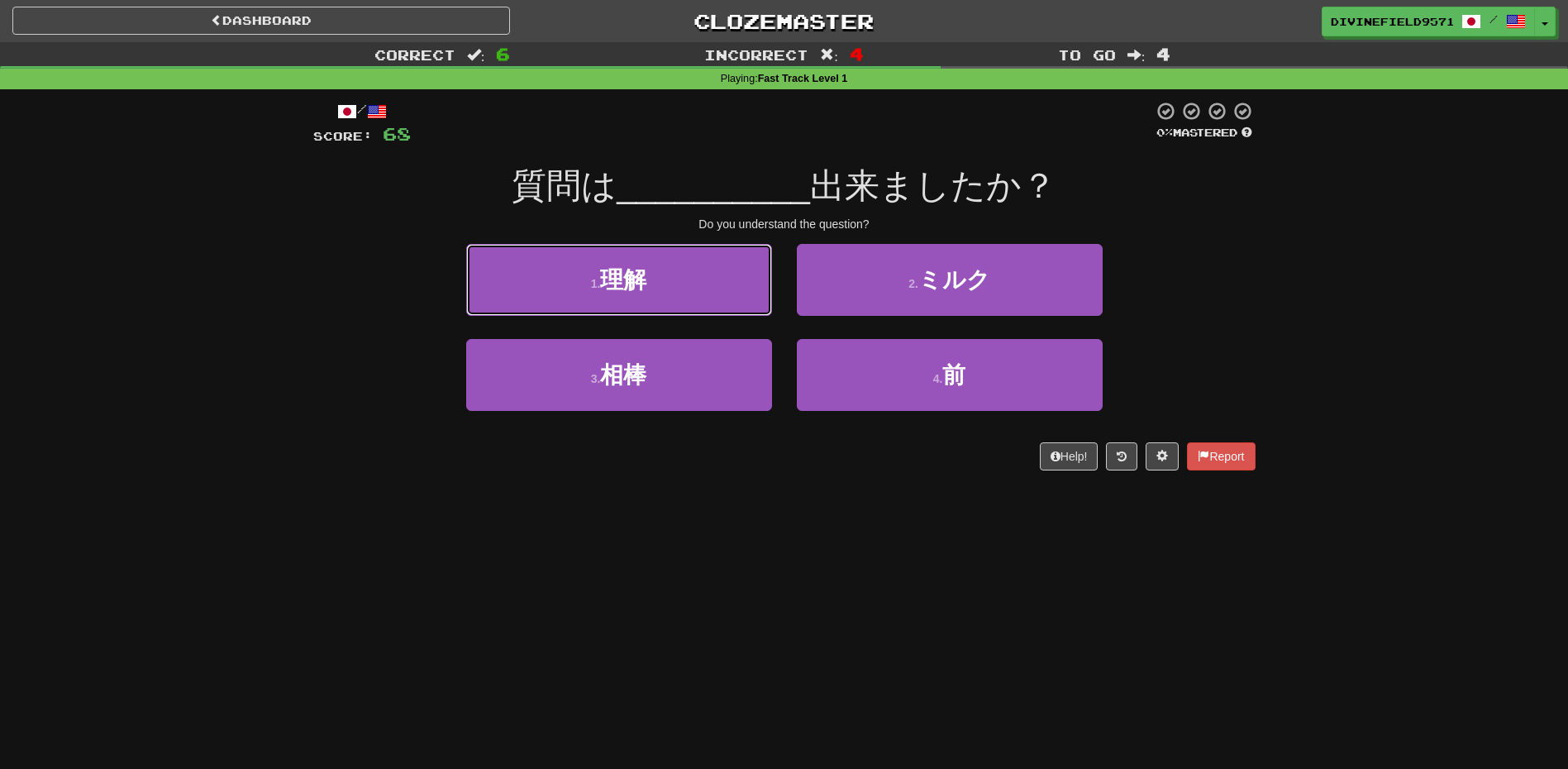
click at [644, 289] on span "理解" at bounding box center [623, 280] width 46 height 25
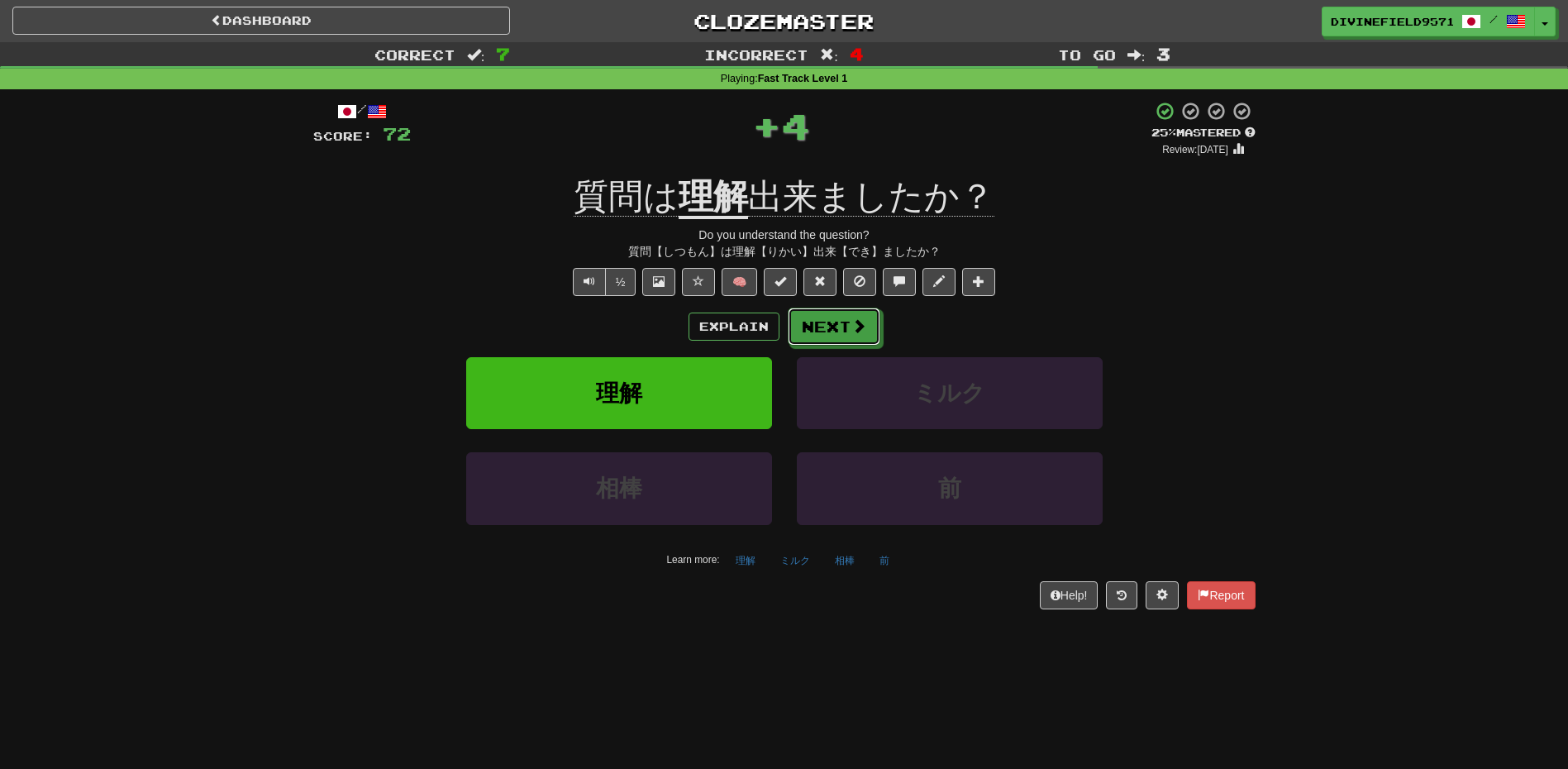
click at [798, 326] on button "Next" at bounding box center [833, 326] width 93 height 38
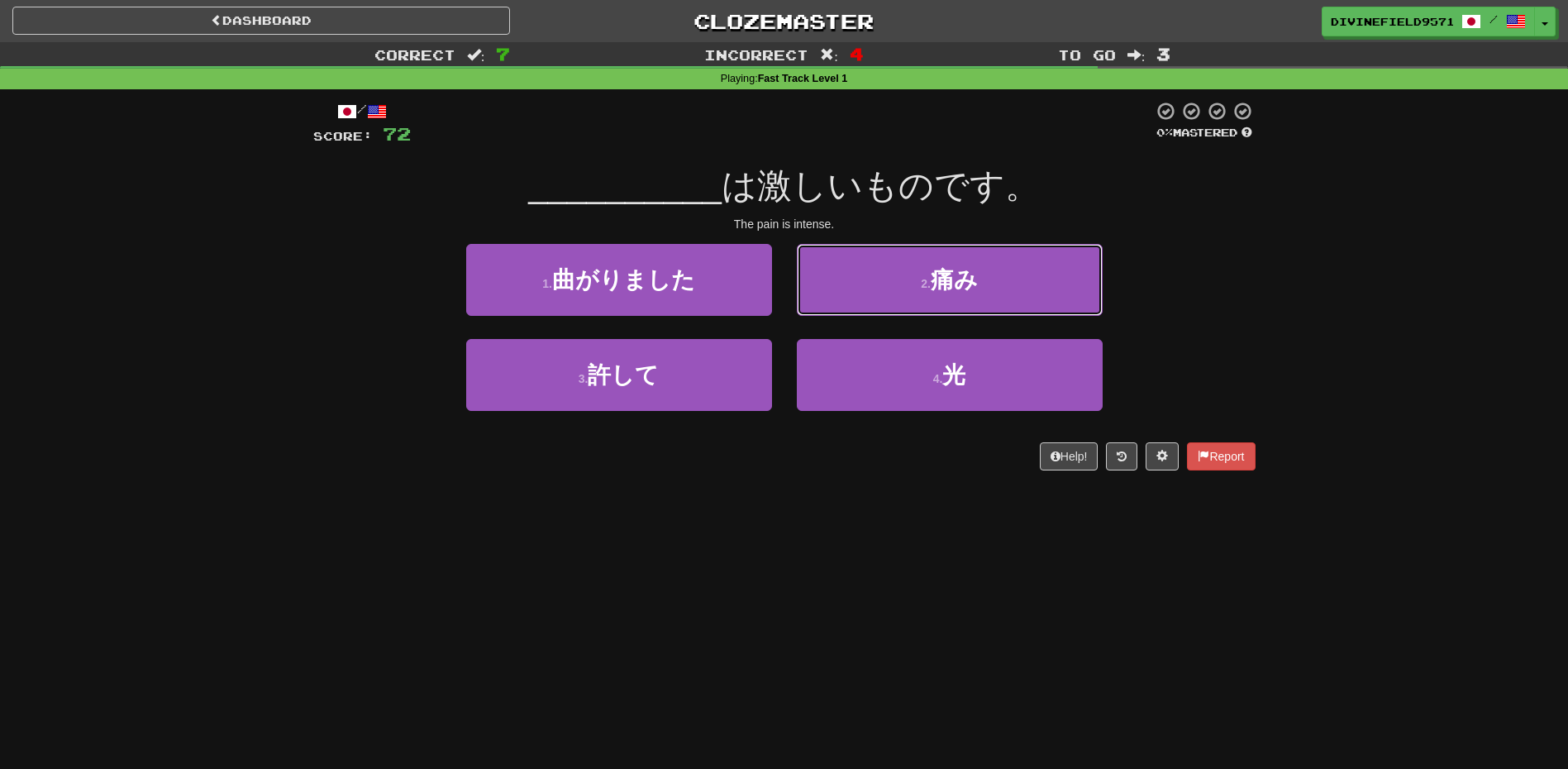
click at [898, 294] on button "2 . 痛み" at bounding box center [950, 279] width 306 height 72
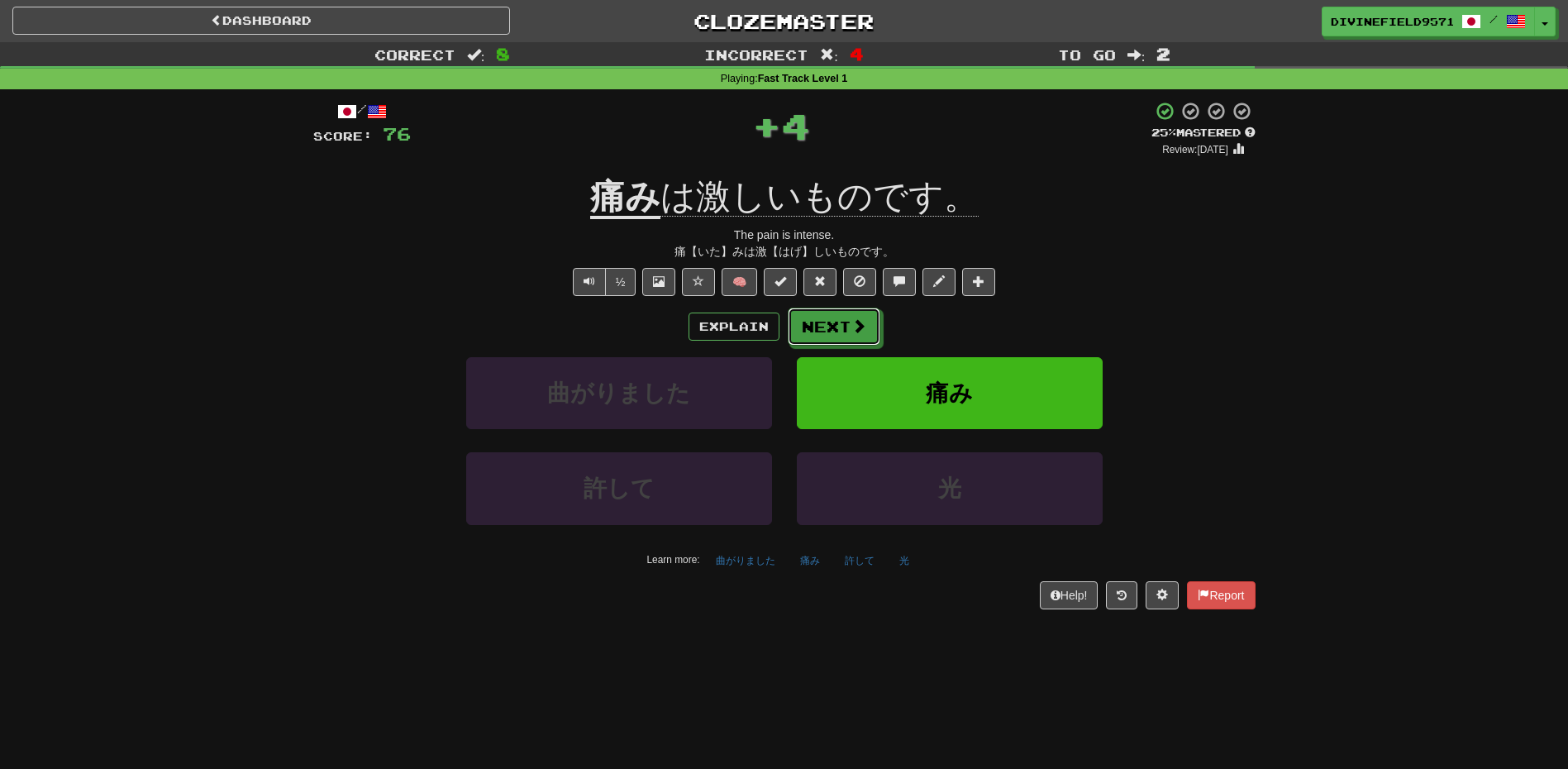
click at [835, 322] on button "Next" at bounding box center [833, 326] width 93 height 38
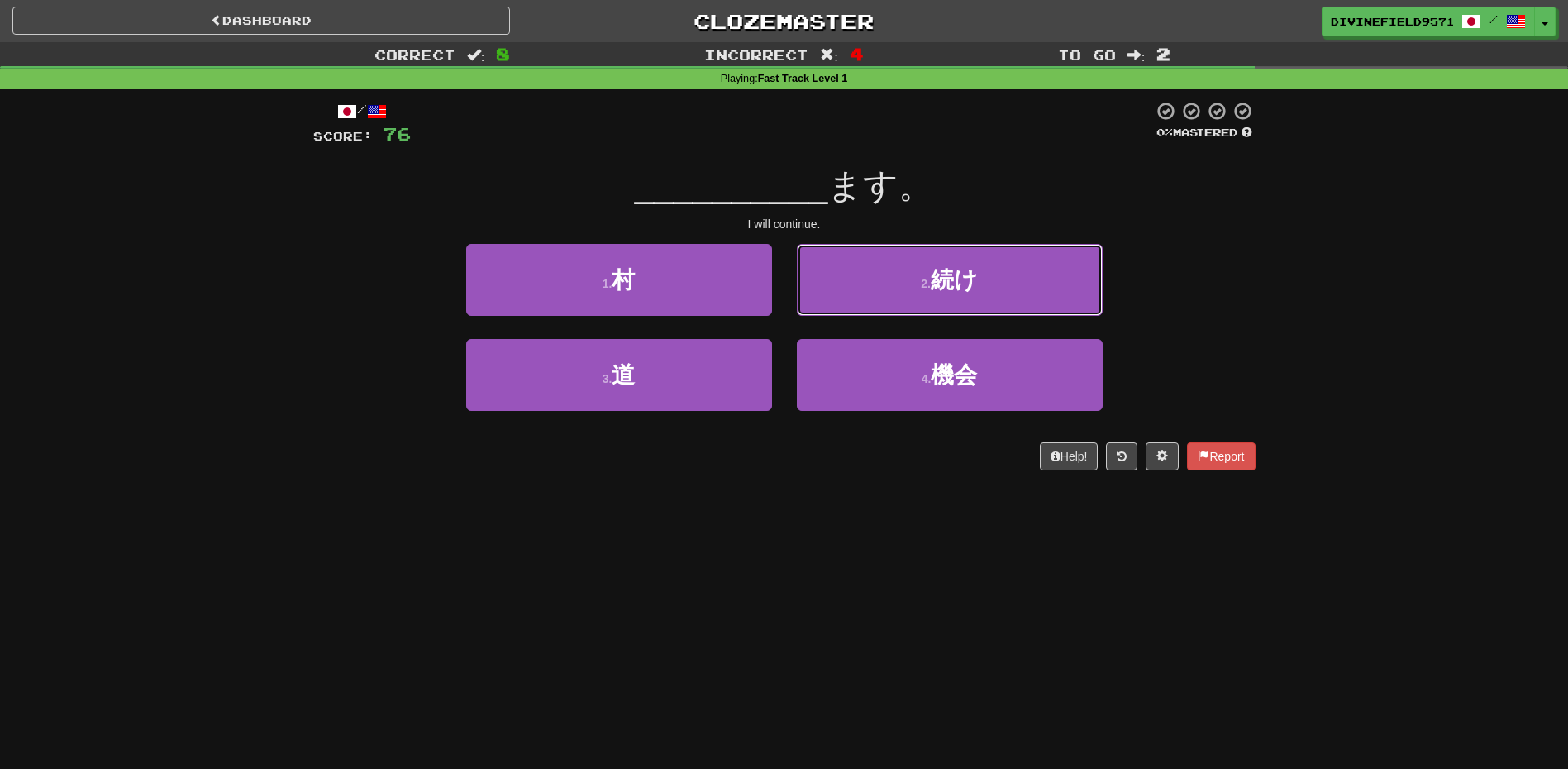
click at [870, 304] on button "2 . 続け" at bounding box center [950, 279] width 306 height 72
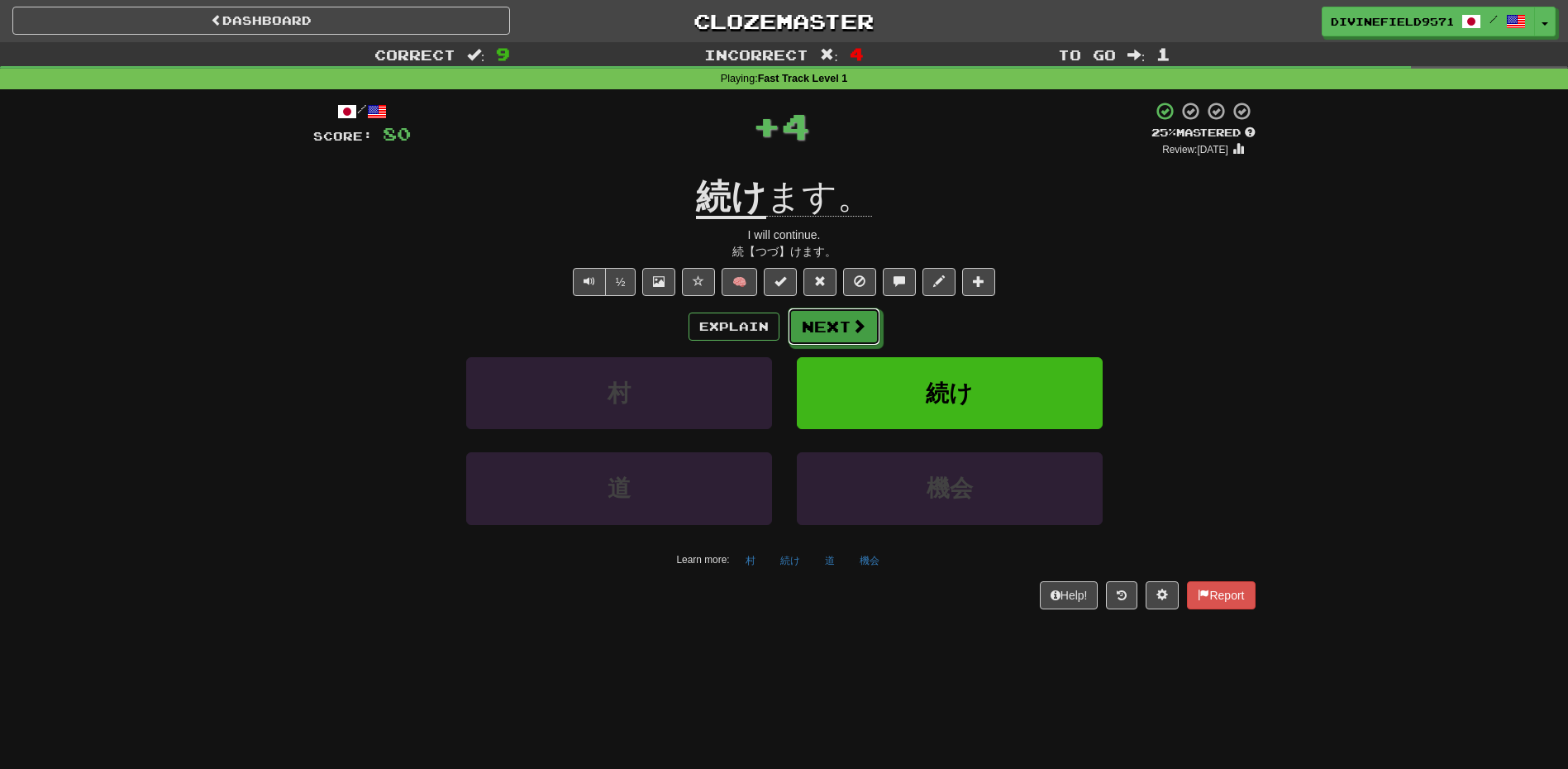
click at [851, 342] on button "Next" at bounding box center [833, 326] width 93 height 38
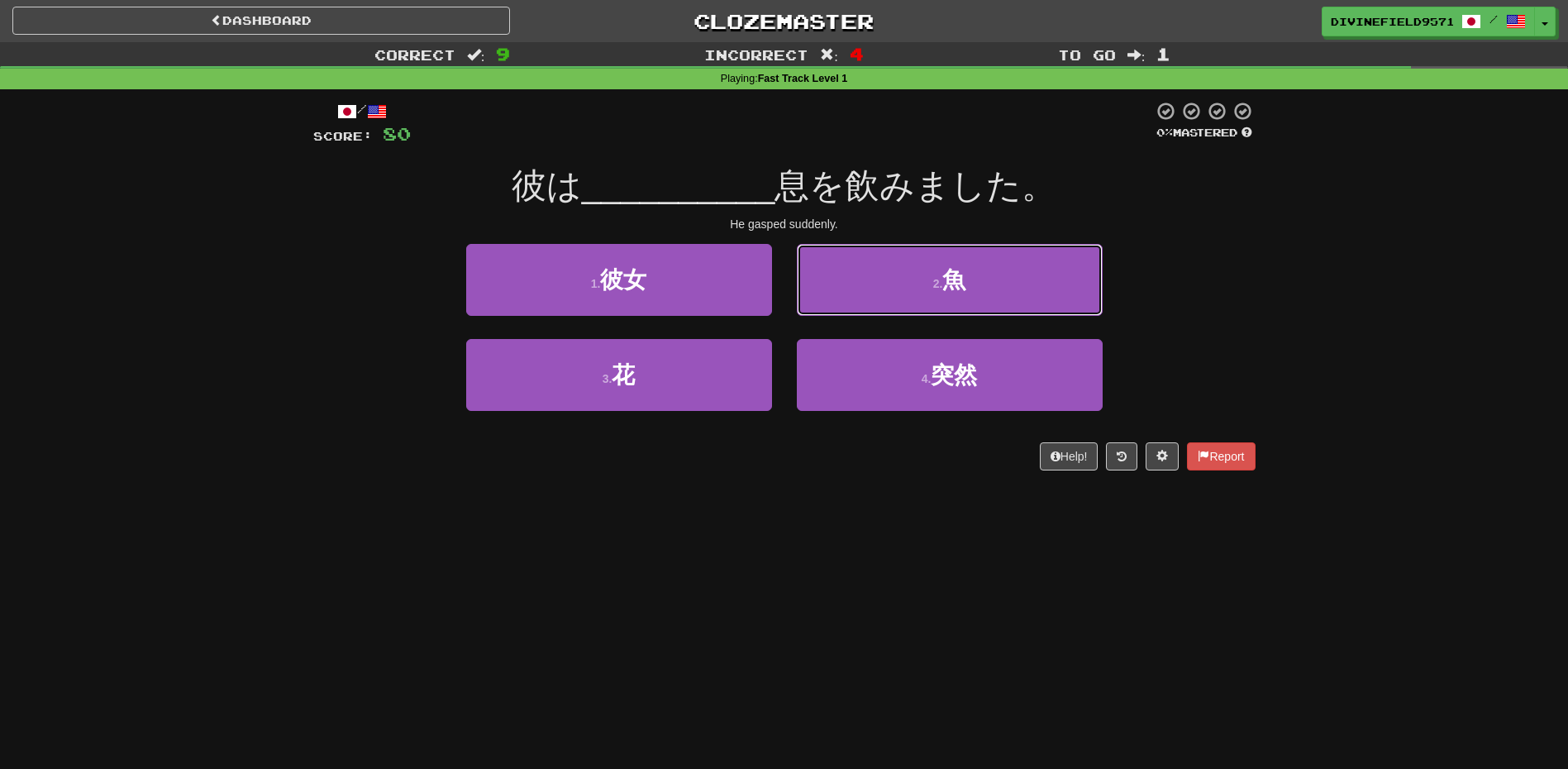
click at [913, 275] on button "2 . 魚" at bounding box center [950, 279] width 306 height 72
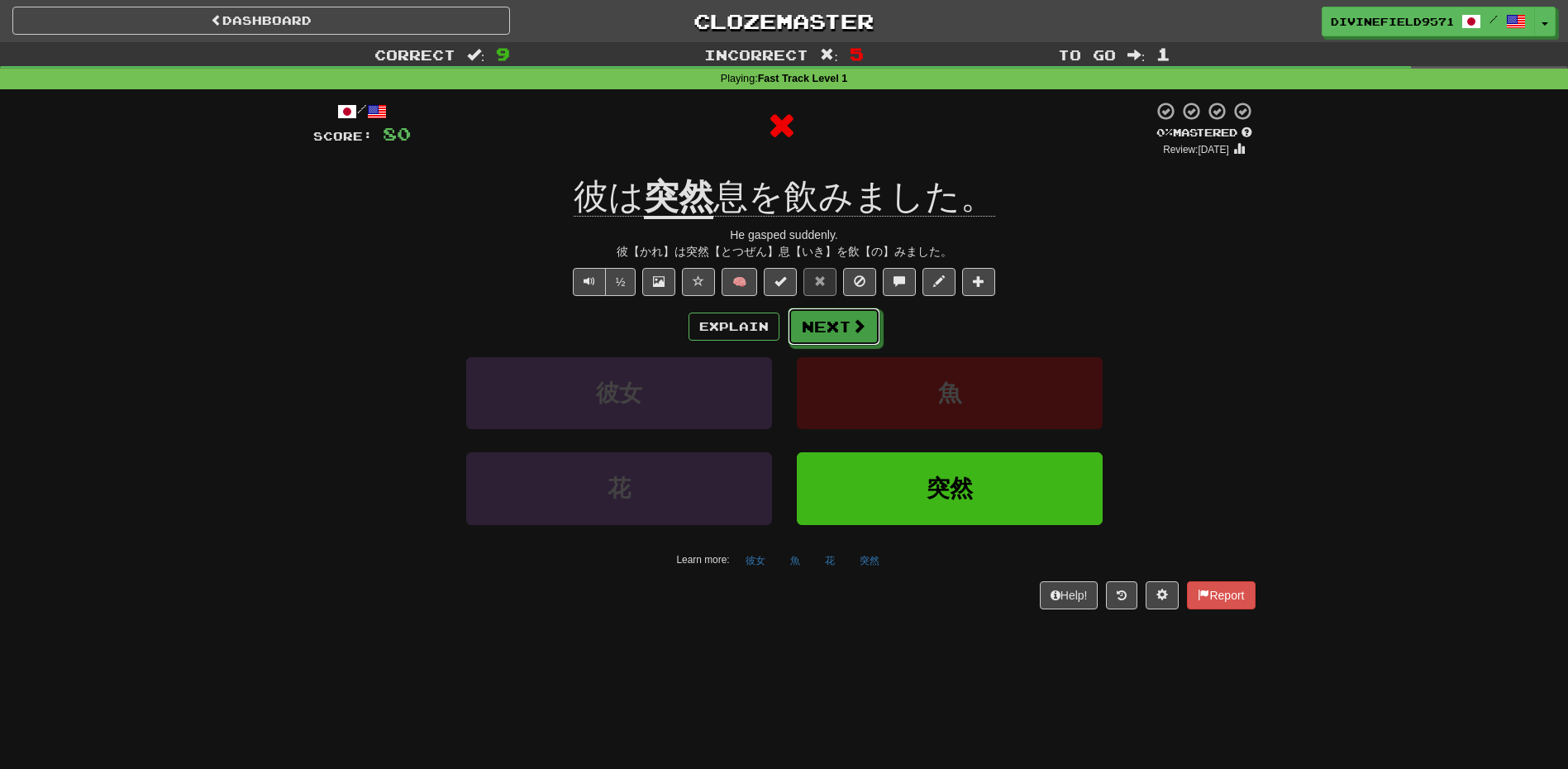
click at [848, 324] on button "Next" at bounding box center [833, 326] width 93 height 38
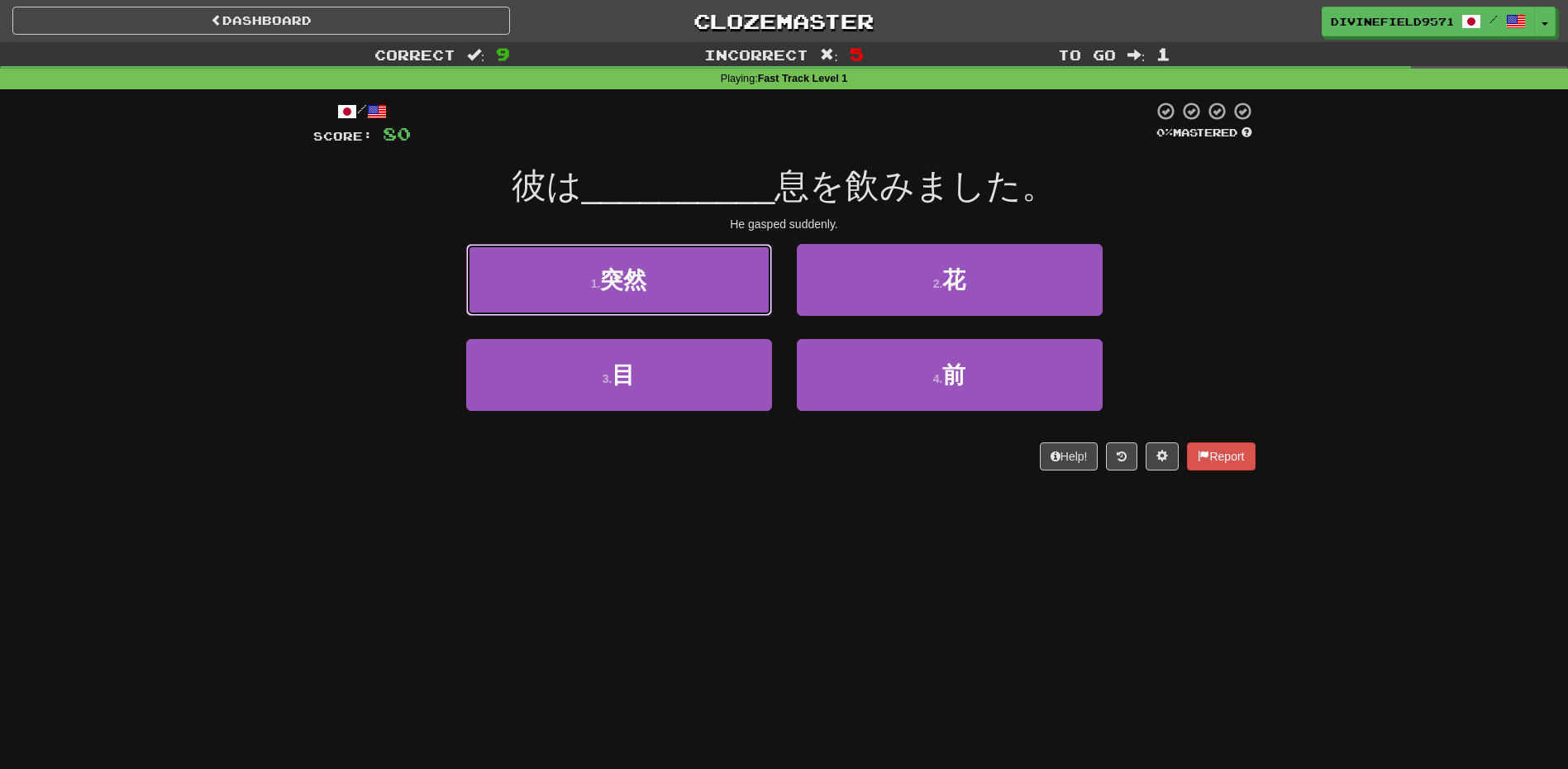
click at [663, 293] on button "1 . 突然" at bounding box center [619, 279] width 306 height 72
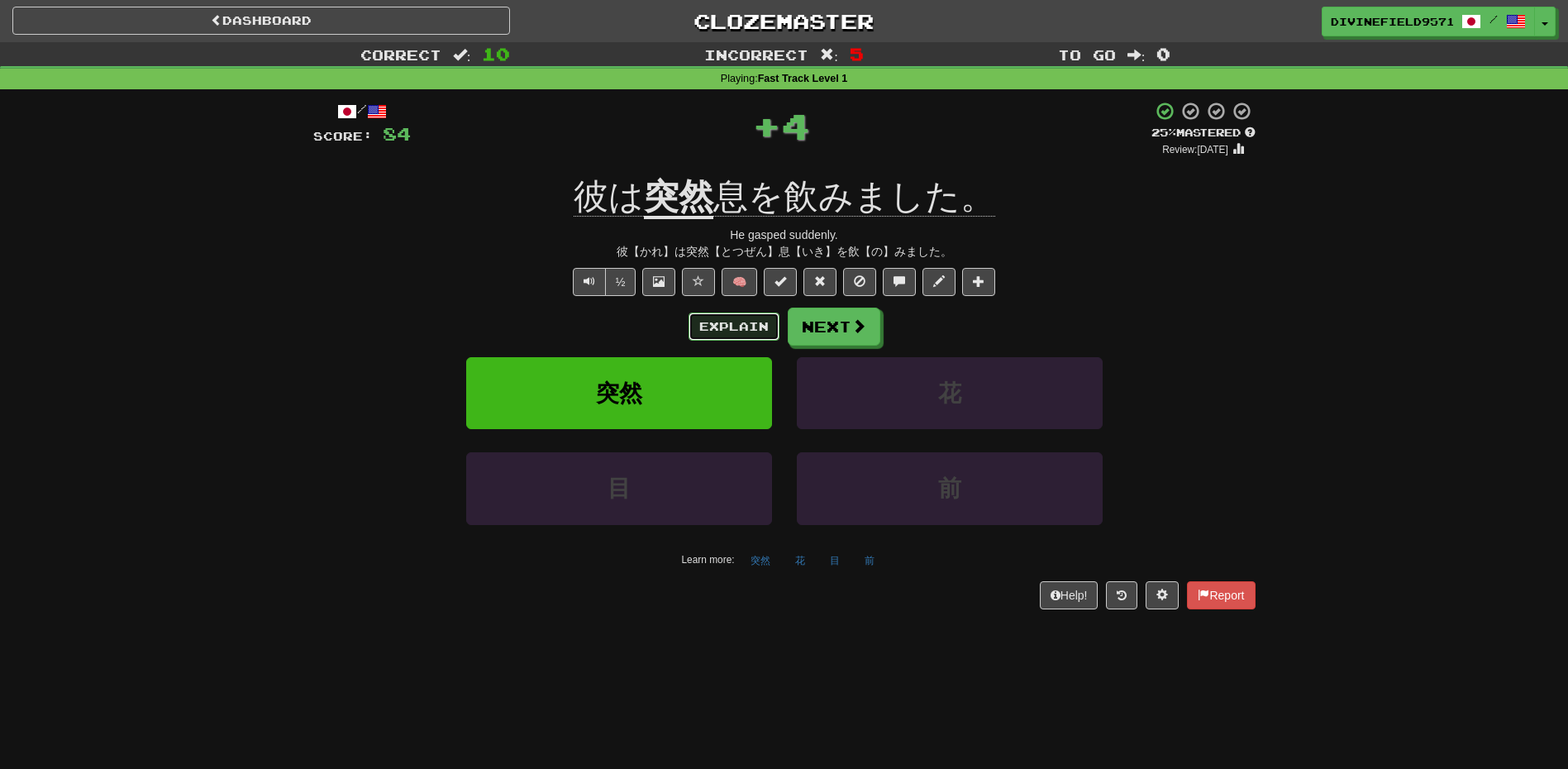
click at [737, 320] on button "Explain" at bounding box center [734, 326] width 91 height 28
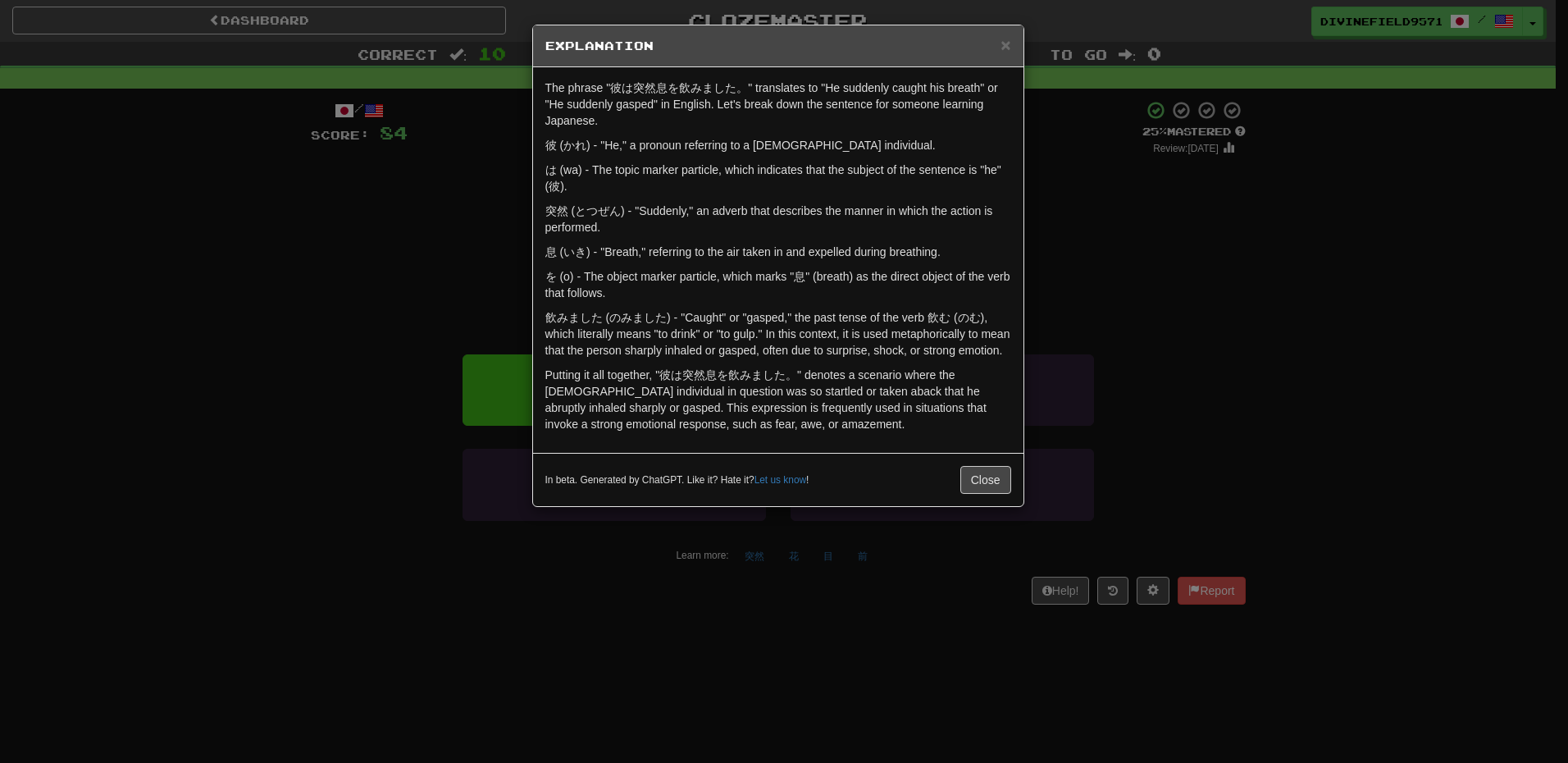
click at [998, 459] on div "In beta. Generated by ChatGPT. Like it? Hate it? Let us know ! Close" at bounding box center [778, 479] width 491 height 53
click at [980, 468] on button "Close" at bounding box center [985, 479] width 51 height 28
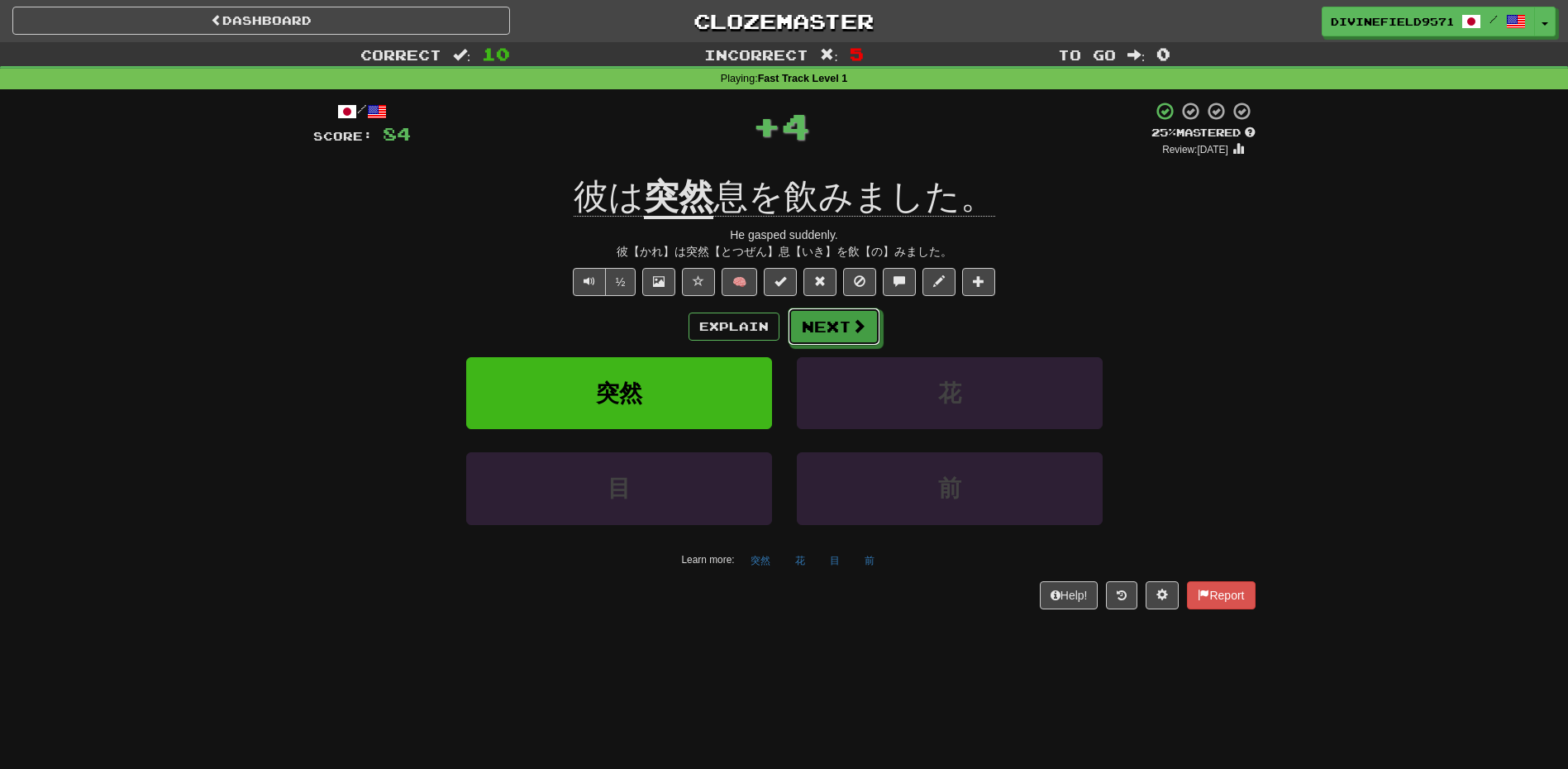
click at [838, 330] on button "Next" at bounding box center [833, 326] width 93 height 38
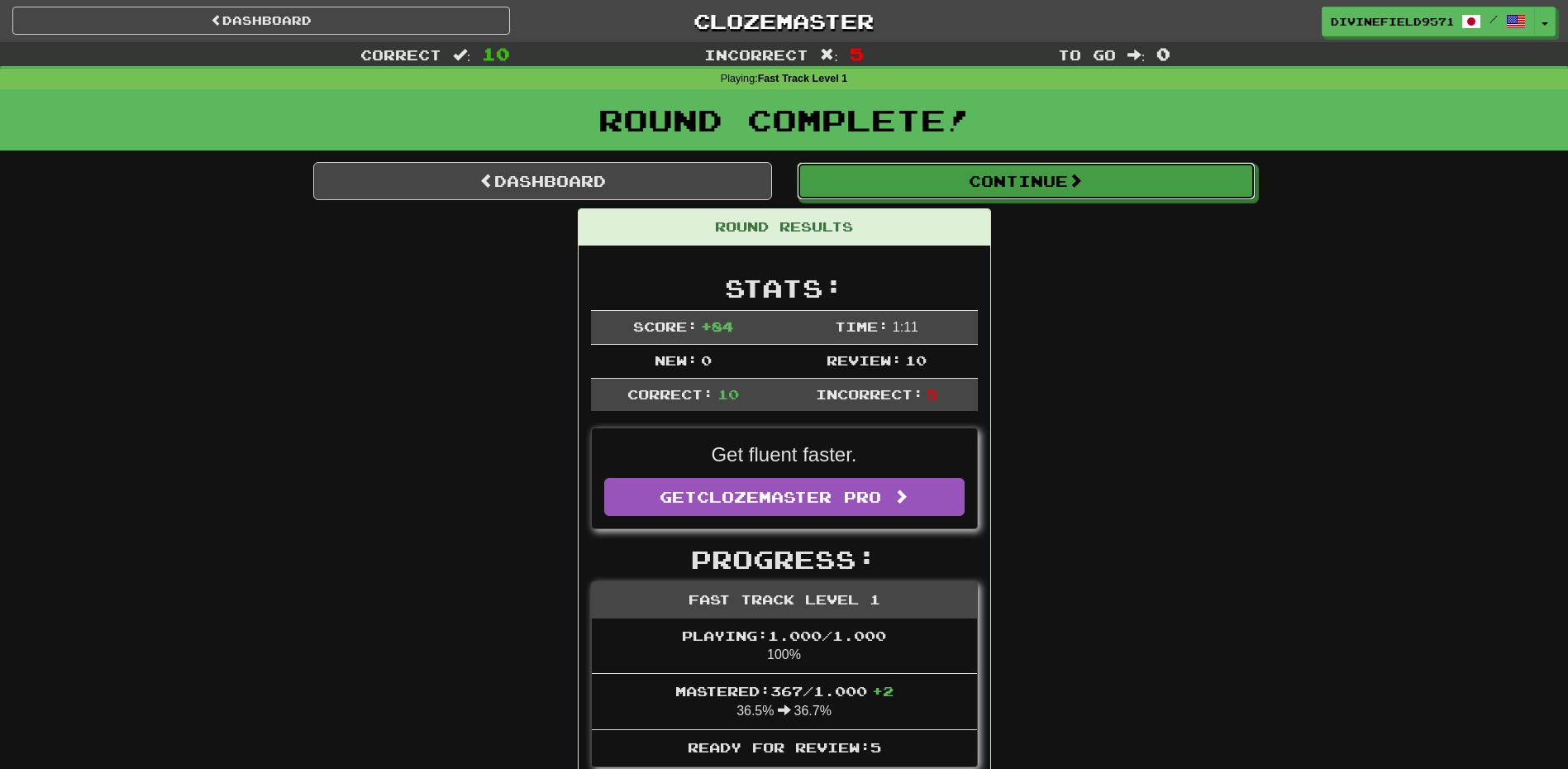
click at [890, 171] on button "Continue" at bounding box center [1026, 180] width 458 height 38
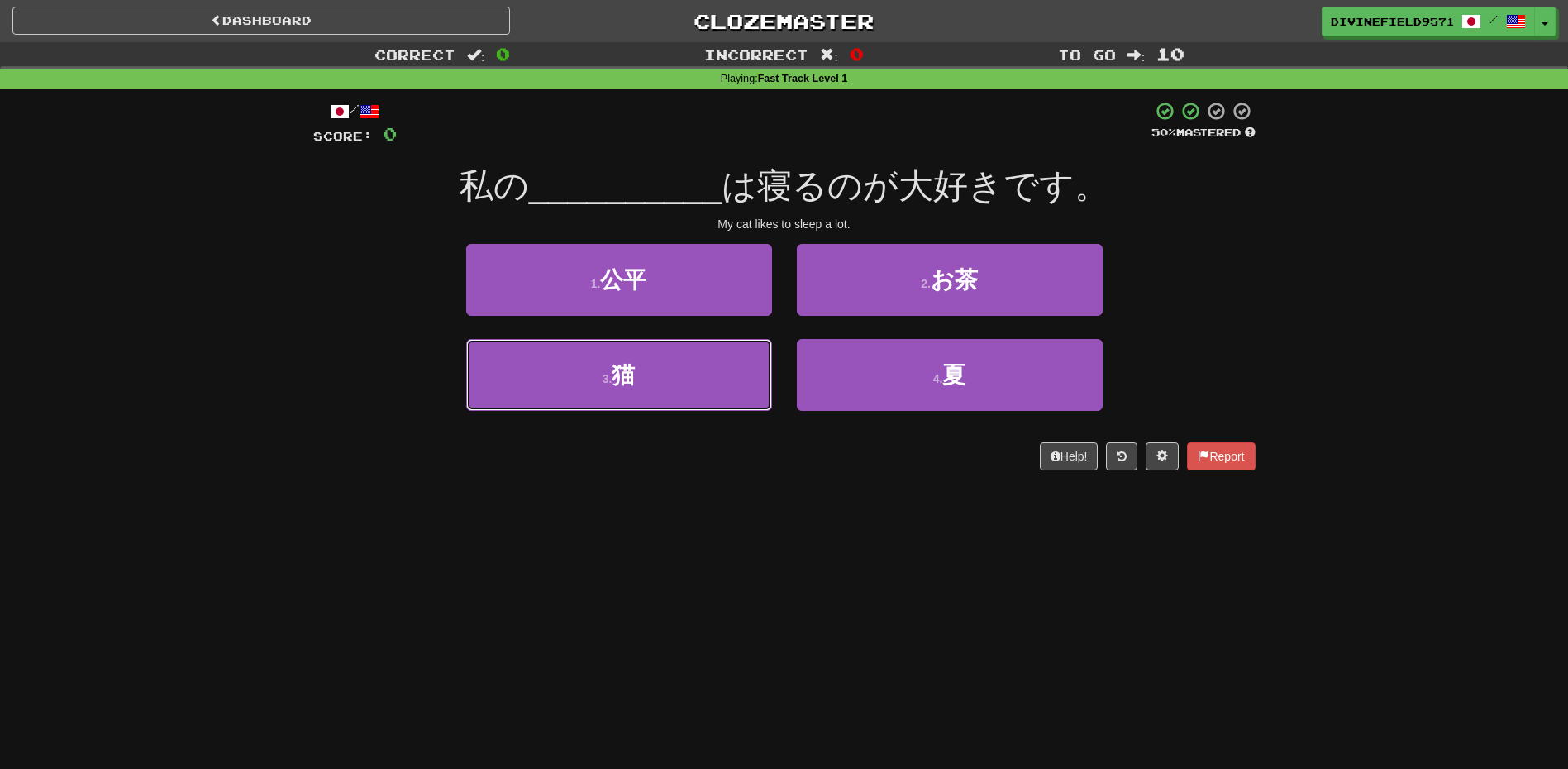
click at [610, 363] on button "3 . 猫" at bounding box center [619, 374] width 306 height 72
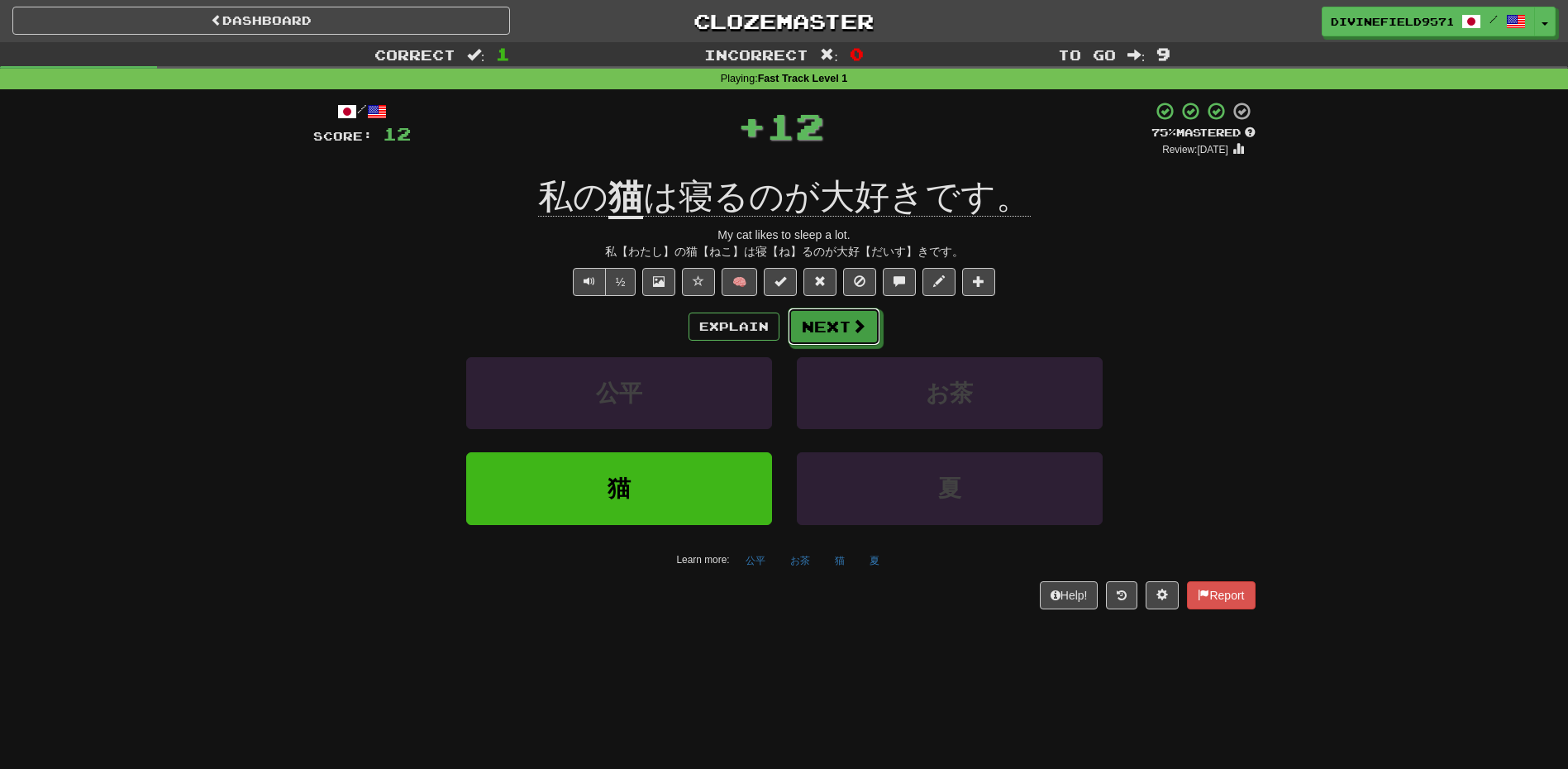
click at [814, 325] on button "Next" at bounding box center [833, 326] width 93 height 38
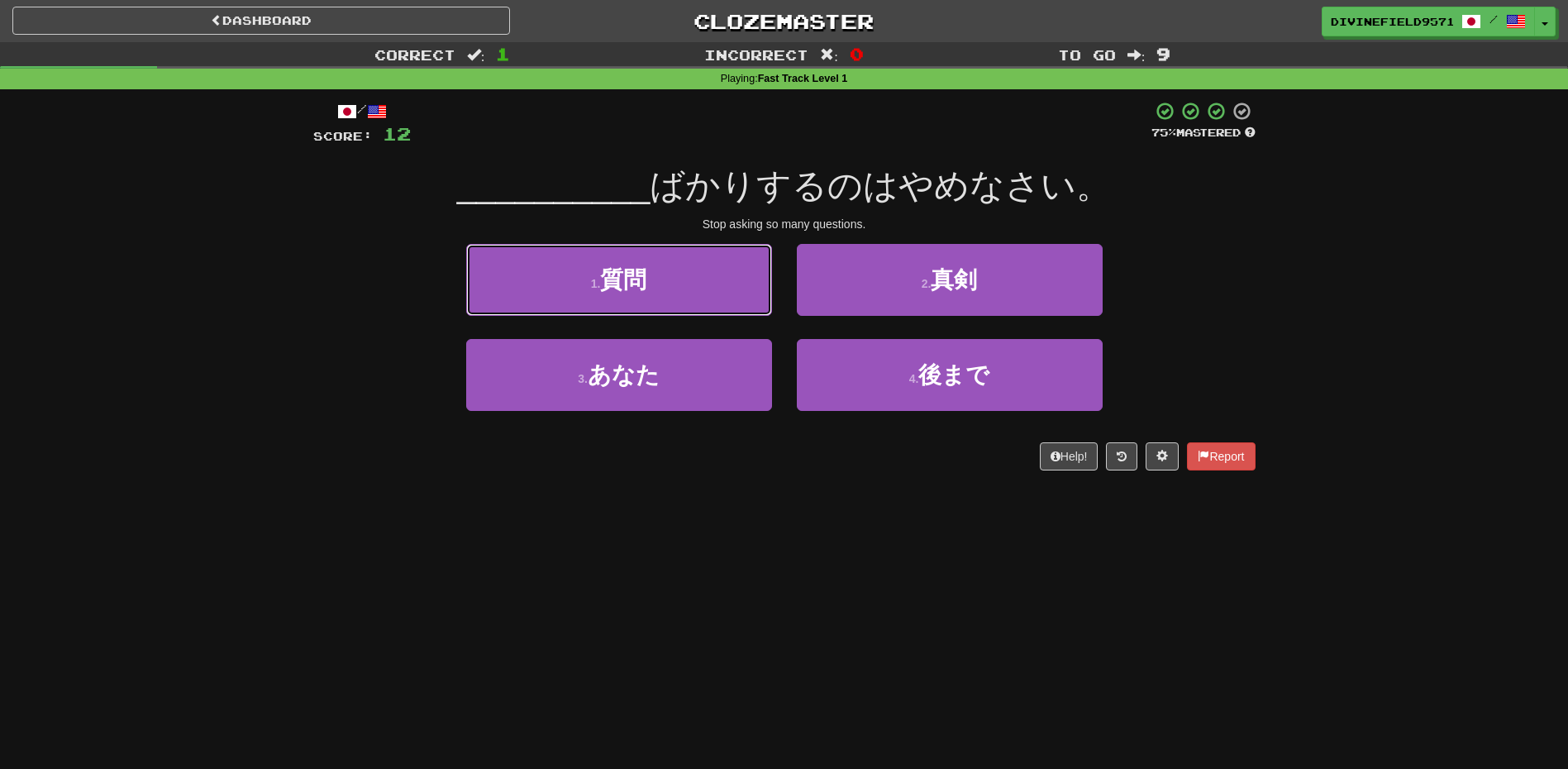
click at [642, 270] on span "質問" at bounding box center [623, 280] width 46 height 25
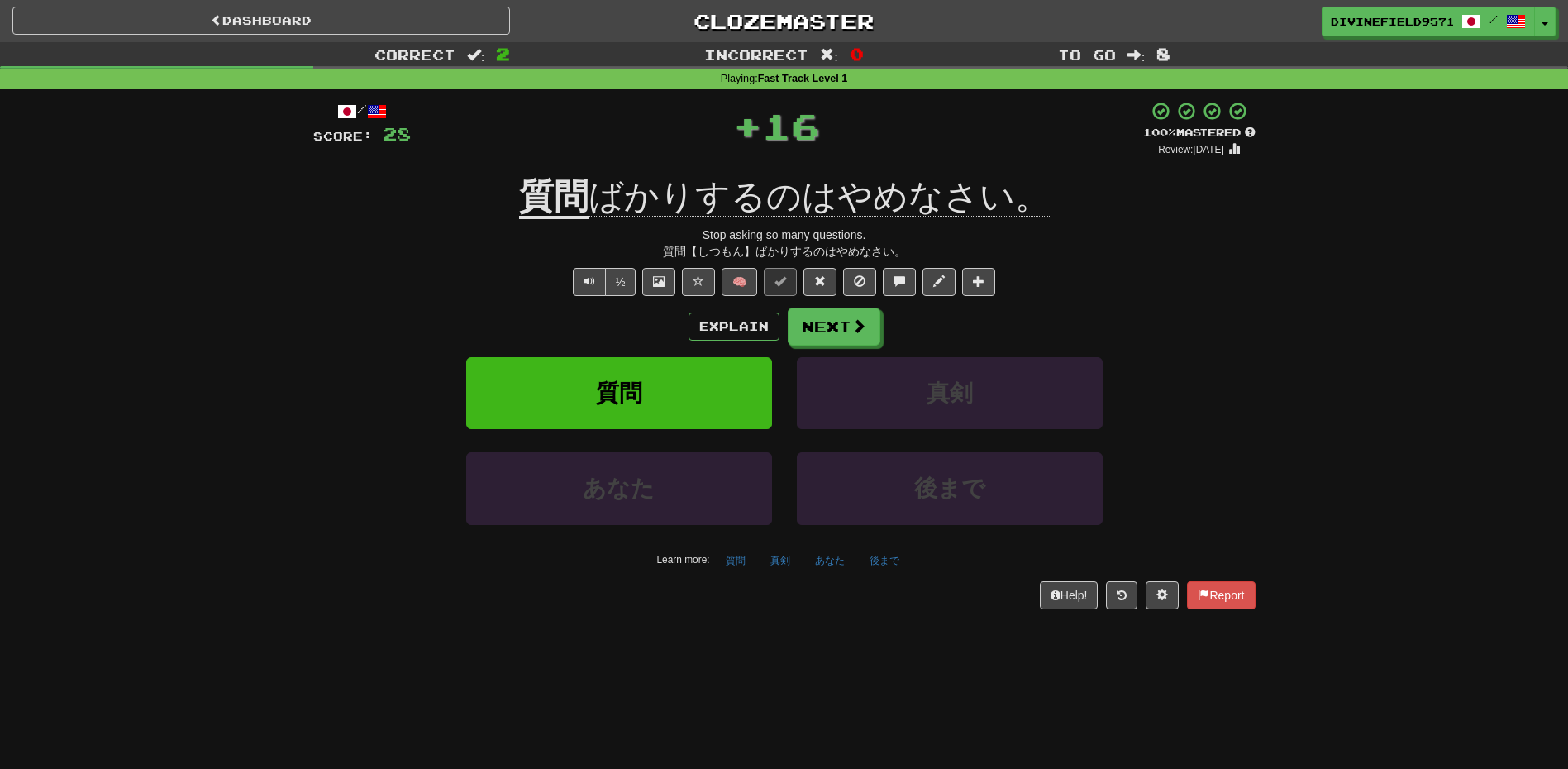
click at [780, 313] on div "Explain Next" at bounding box center [784, 326] width 942 height 38
click at [845, 335] on button "Next" at bounding box center [833, 326] width 93 height 38
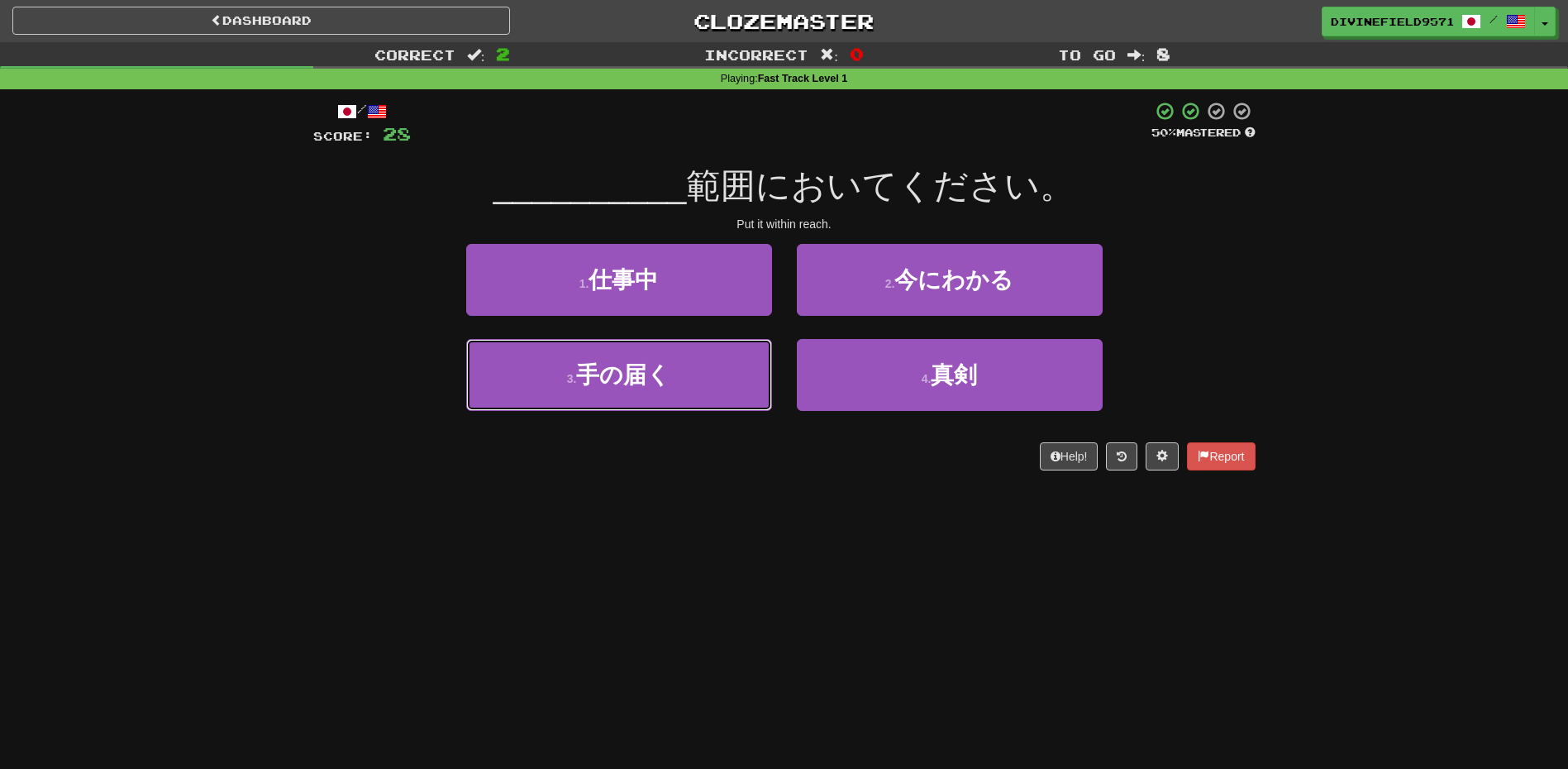
click at [646, 377] on span "手の届く" at bounding box center [623, 375] width 94 height 25
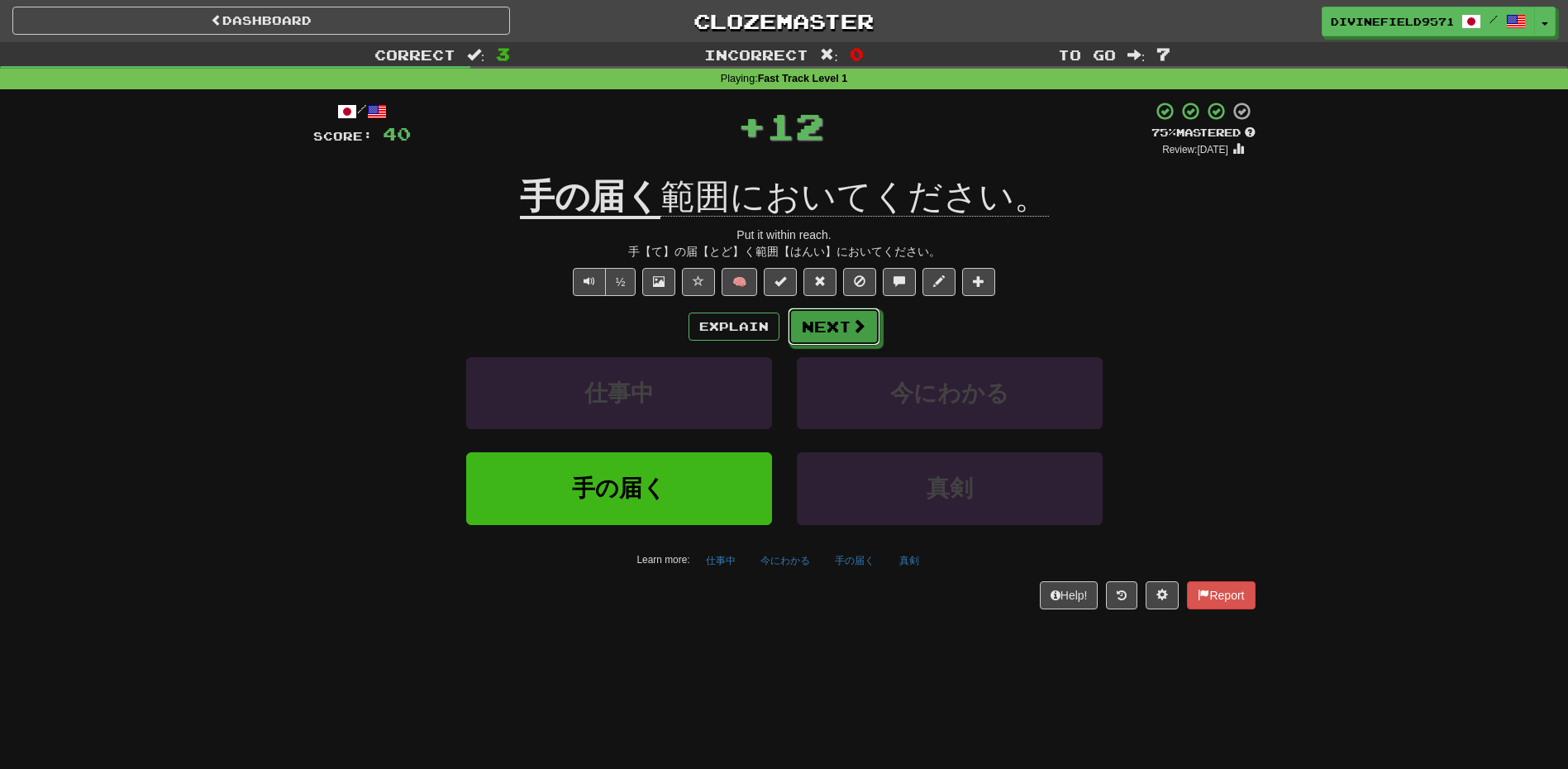
click at [792, 342] on button "Next" at bounding box center [833, 326] width 93 height 38
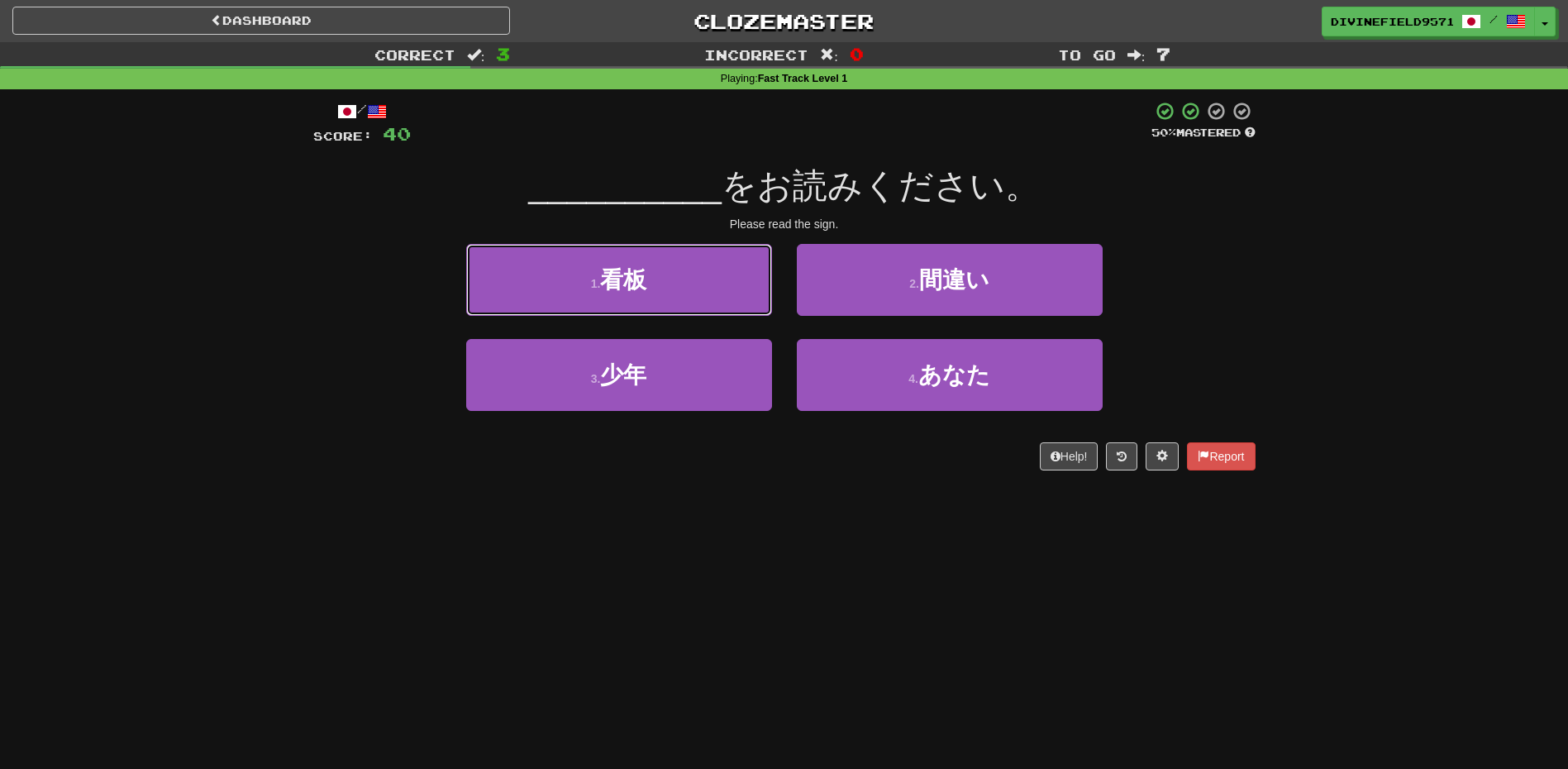
click at [687, 289] on button "1 . 看板" at bounding box center [619, 279] width 306 height 72
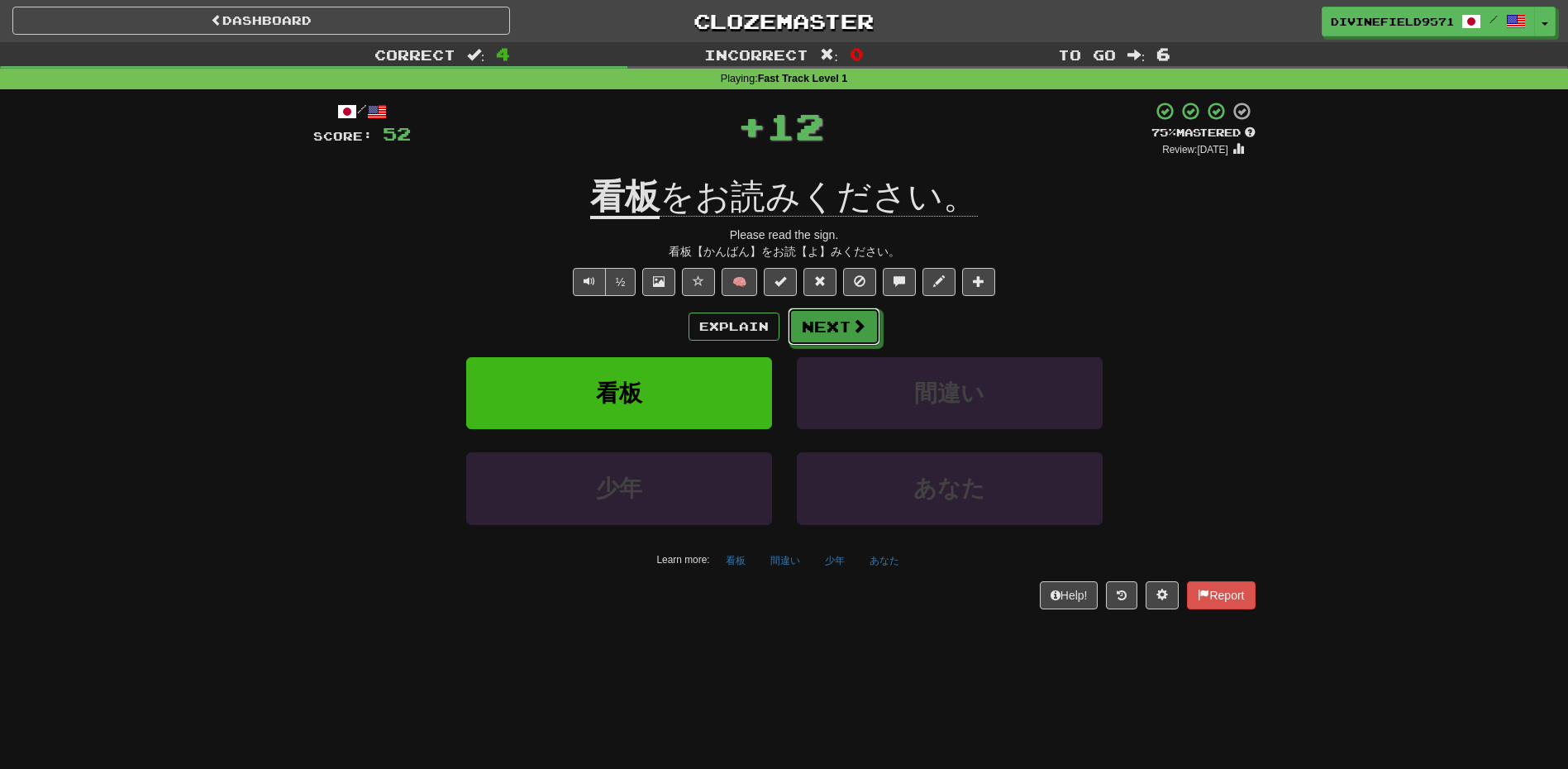
click at [845, 315] on button "Next" at bounding box center [833, 326] width 93 height 38
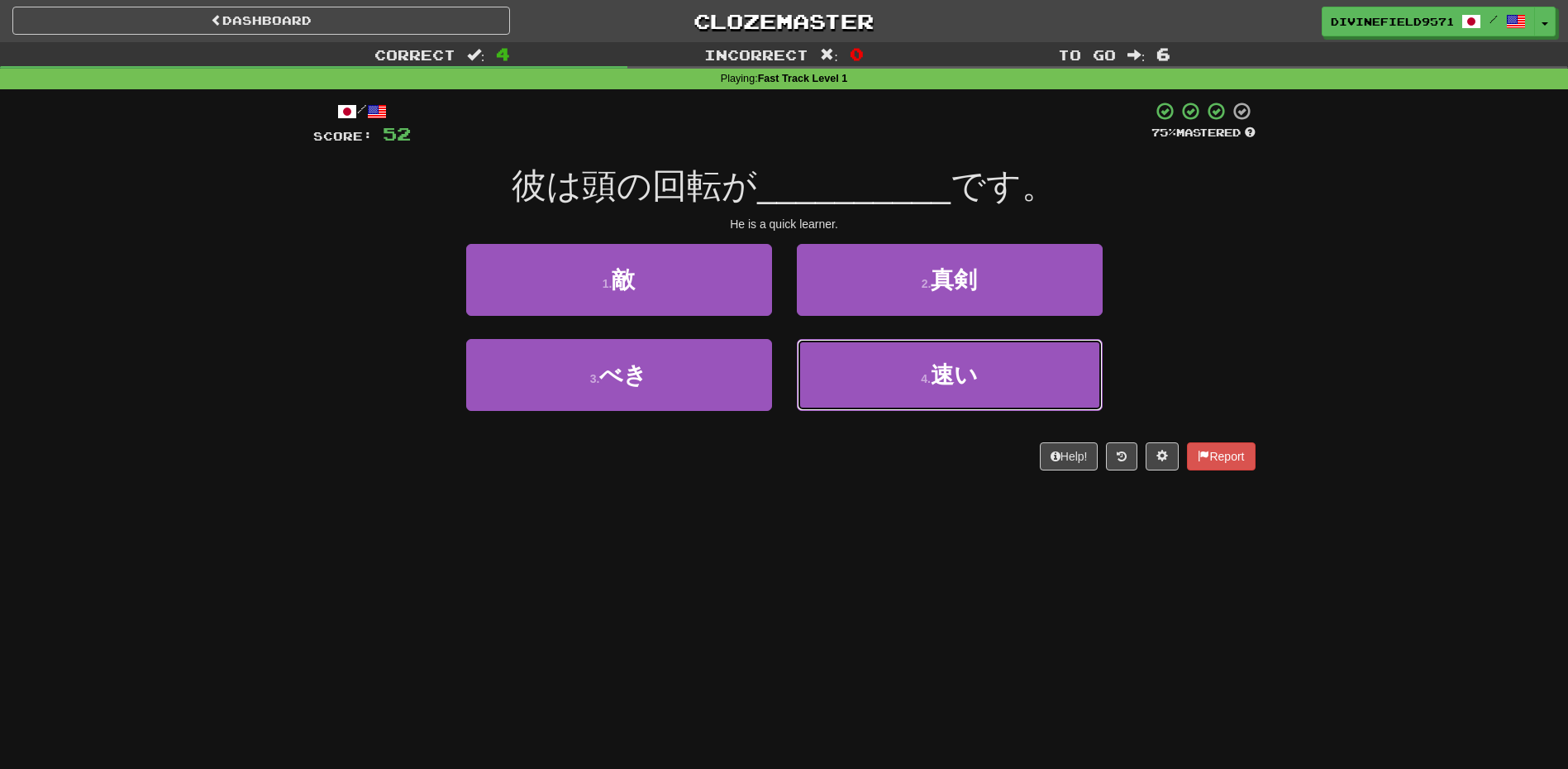
click at [910, 366] on button "4 . 速い" at bounding box center [950, 374] width 306 height 72
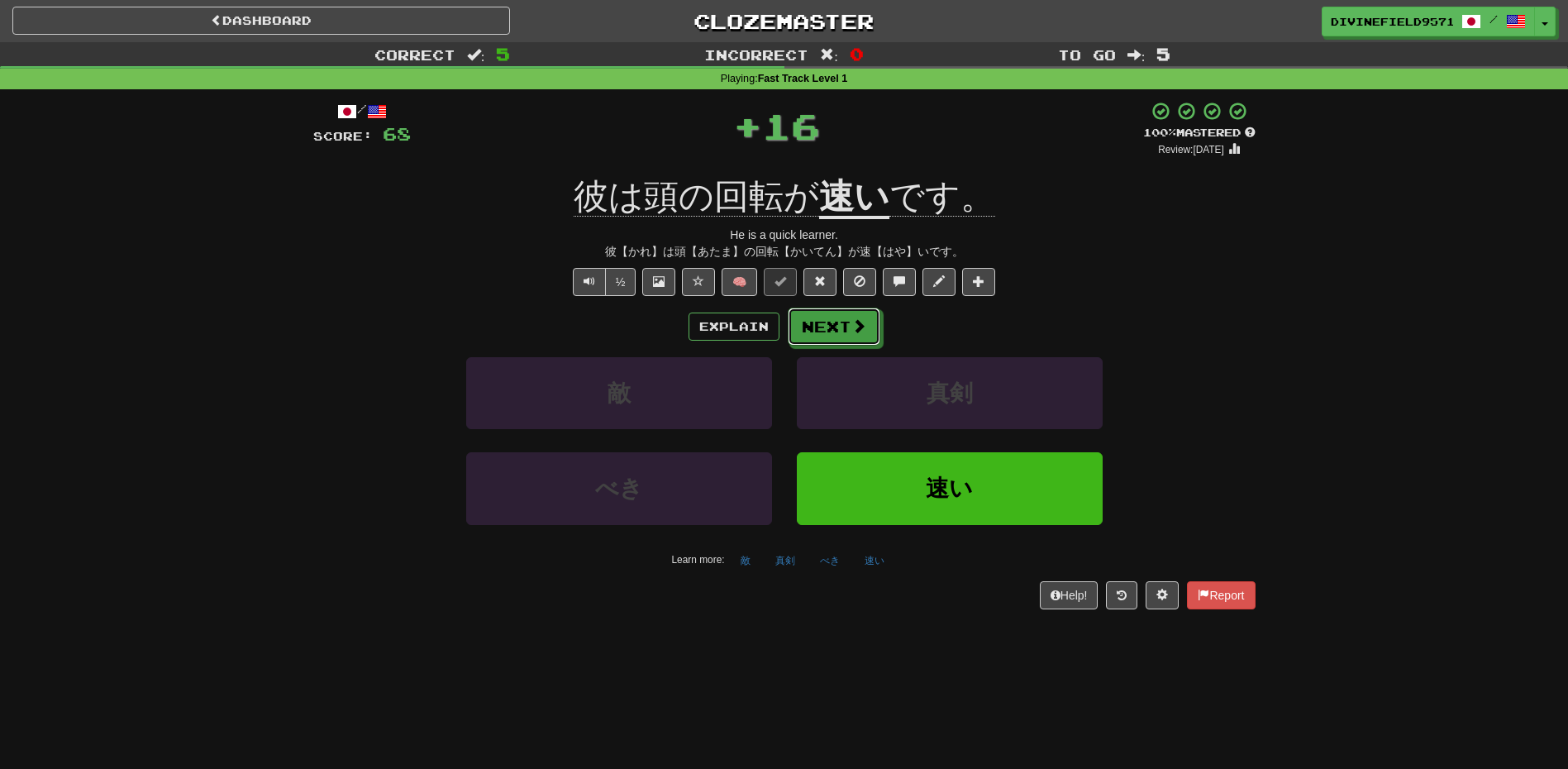
click at [834, 324] on button "Next" at bounding box center [833, 326] width 93 height 38
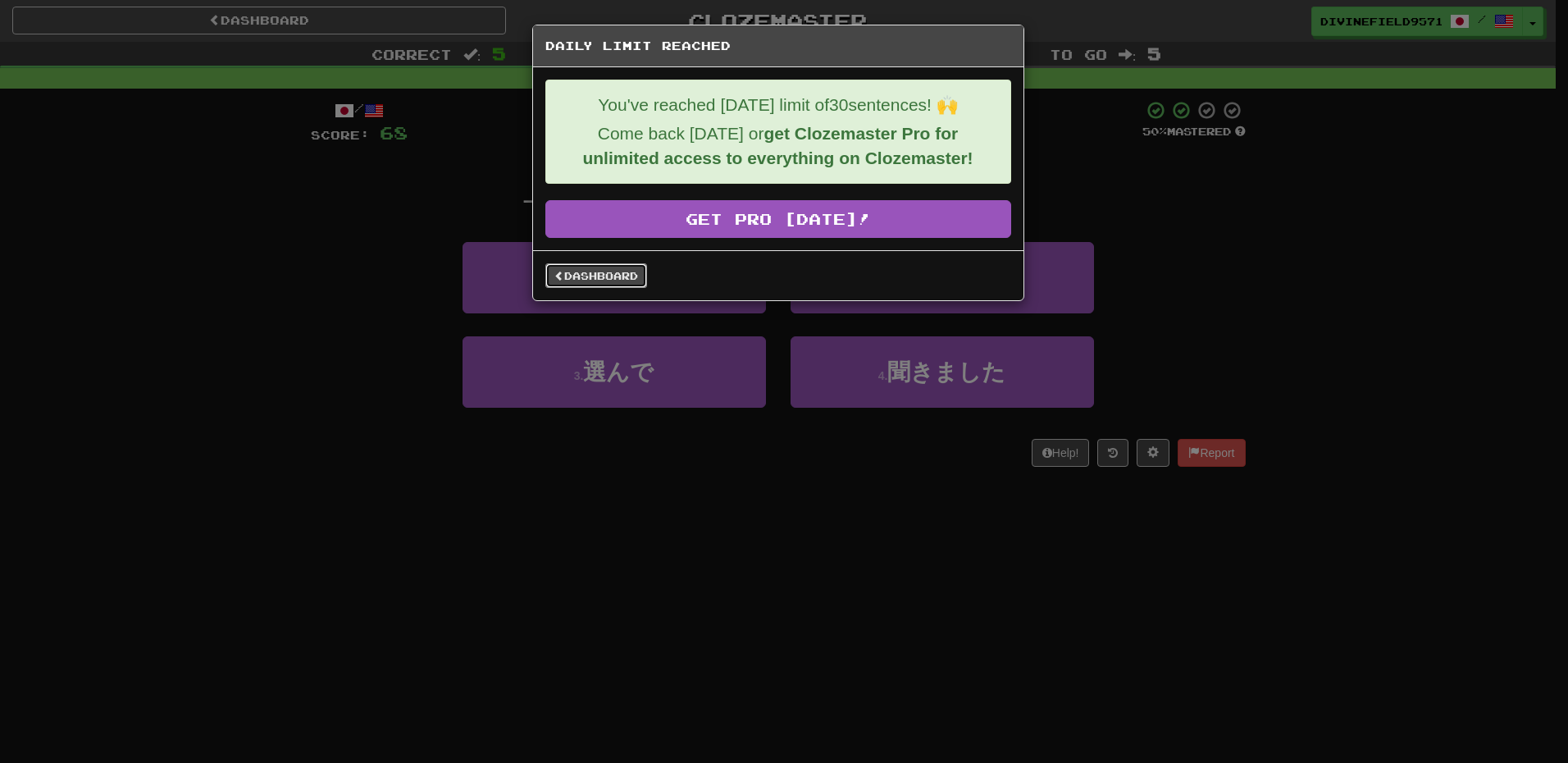
click at [611, 276] on link "Dashboard" at bounding box center [596, 275] width 102 height 24
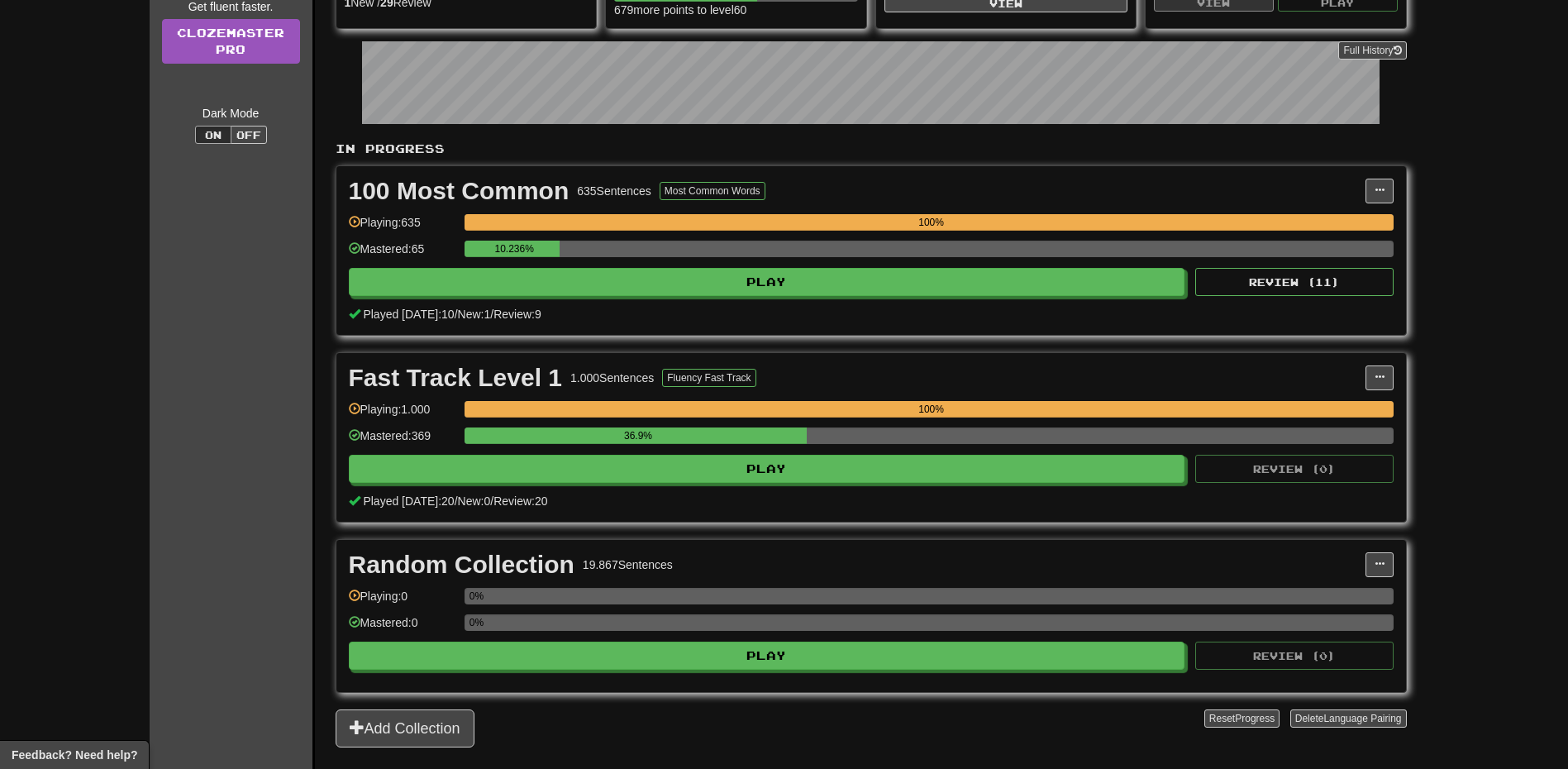
scroll to position [166, 0]
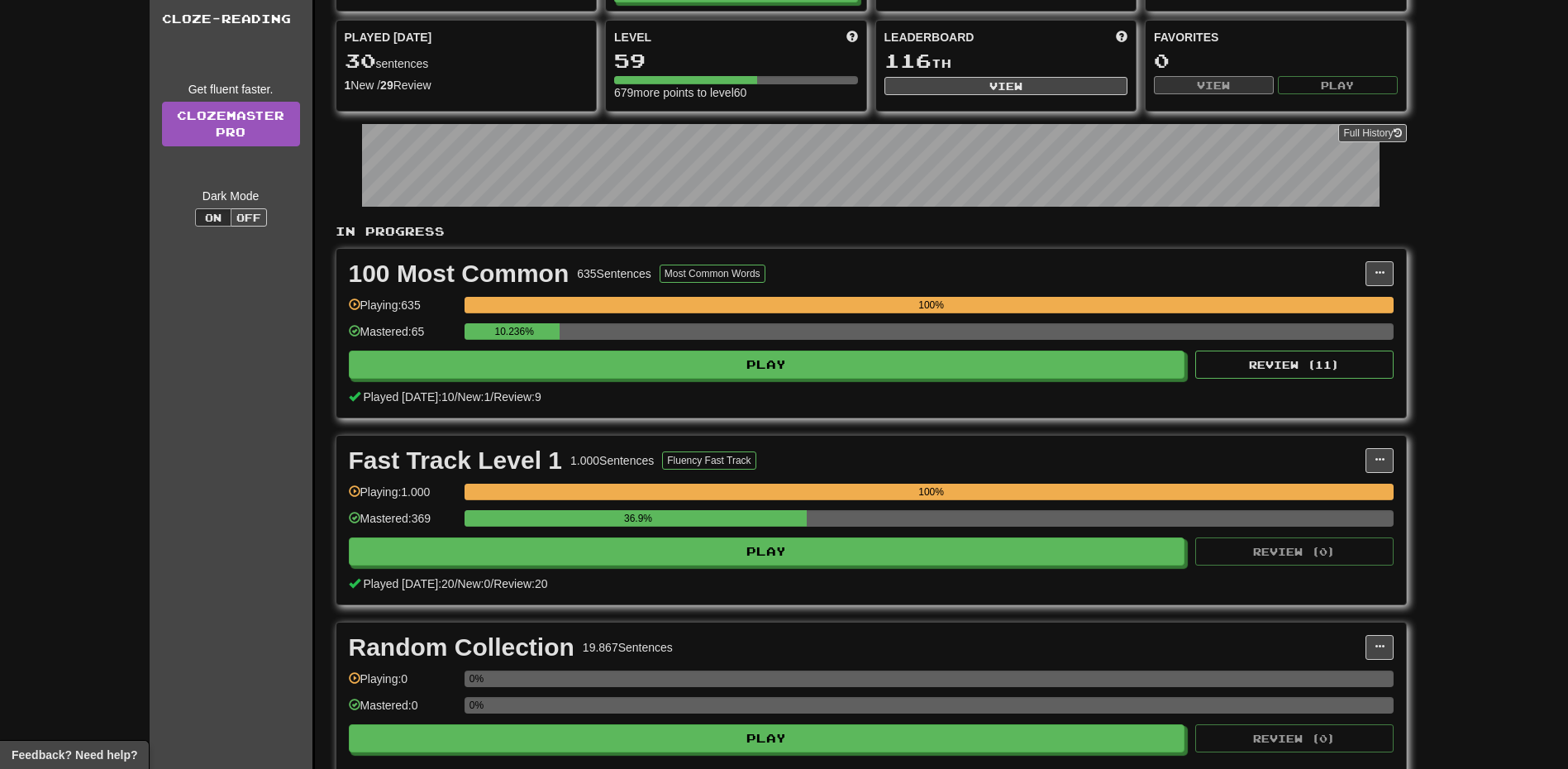
click at [416, 273] on div "日本語 / English 中文 / English Streak: 0 Review: 20 Points [DATE]: 0 廣東話 / English …" at bounding box center [872, 368] width 1071 height 1004
